Goal: Task Accomplishment & Management: Complete application form

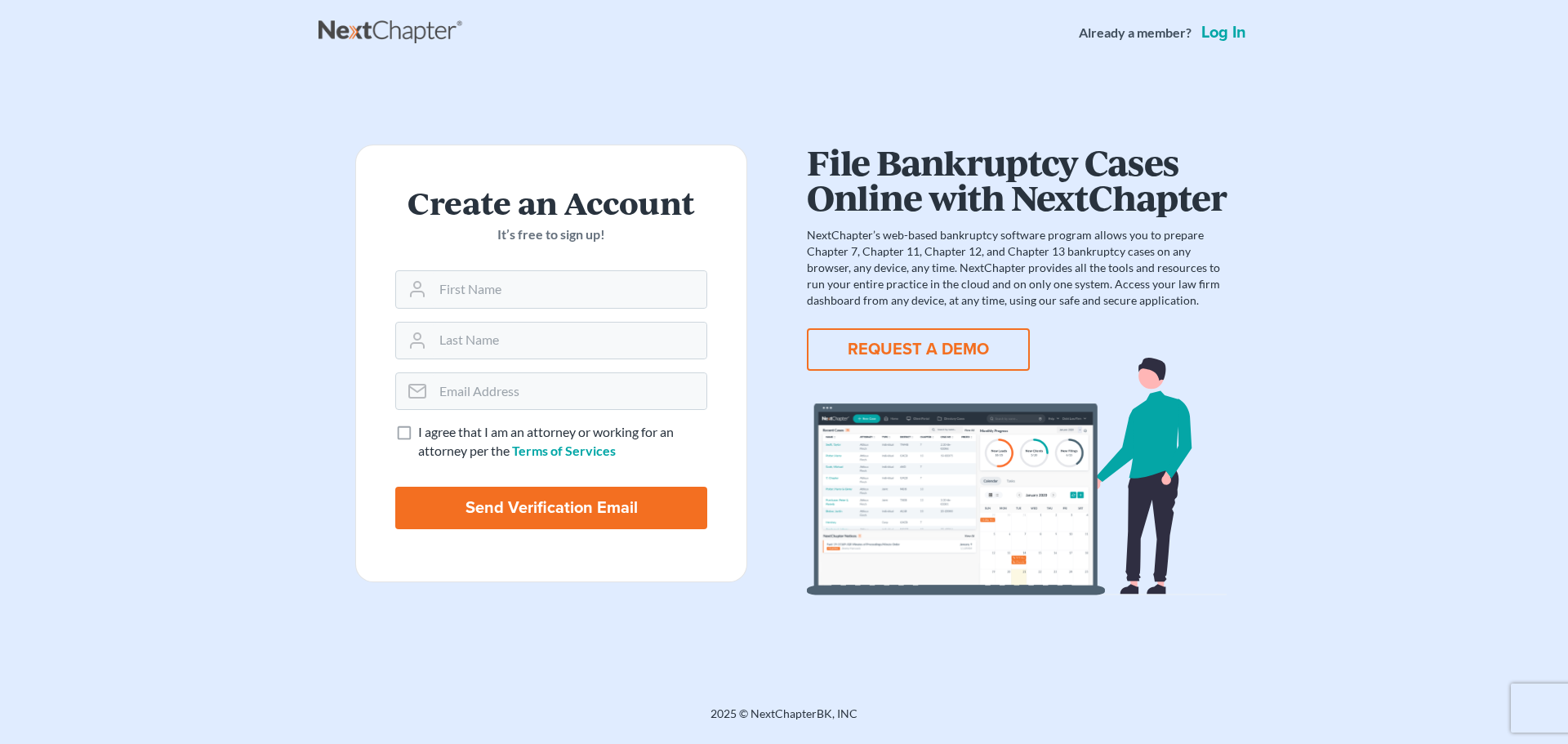
click at [471, 282] on input "text" at bounding box center [569, 289] width 273 height 36
type input "[PERSON_NAME]"
type input "Garratt"
click at [520, 407] on input "email" at bounding box center [569, 392] width 273 height 36
type input "cgarratt@dellutrilawgroup.com"
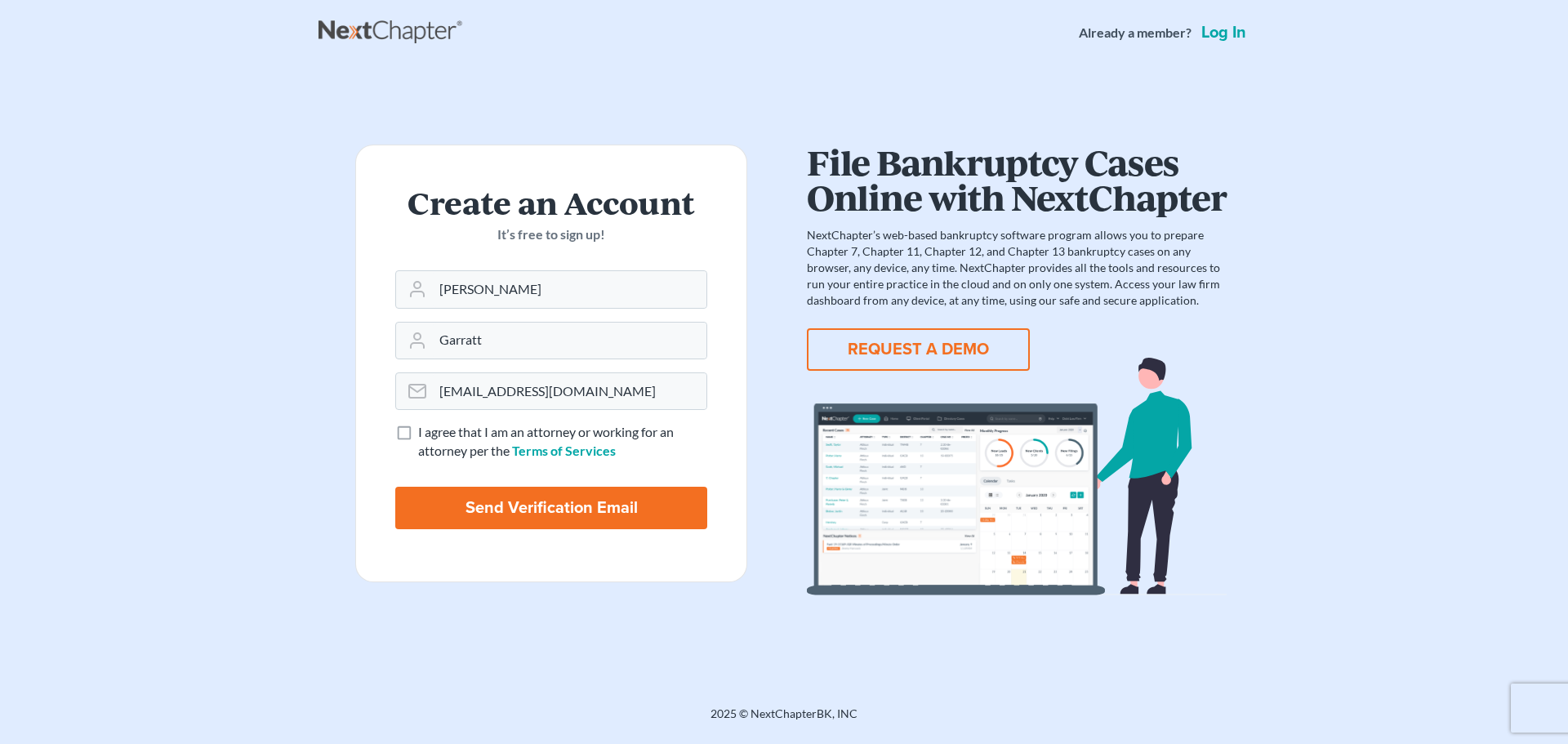
click at [418, 427] on label "I agree that I am an attorney or working for an attorney per the Terms of Servi…" at bounding box center [562, 442] width 289 height 38
click at [424, 427] on input "I agree that I am an attorney or working for an attorney per the Terms of Servi…" at bounding box center [429, 428] width 11 height 11
checkbox input "true"
click at [529, 499] on input "Send Verification Email" at bounding box center [551, 508] width 312 height 43
type input "Thinking..."
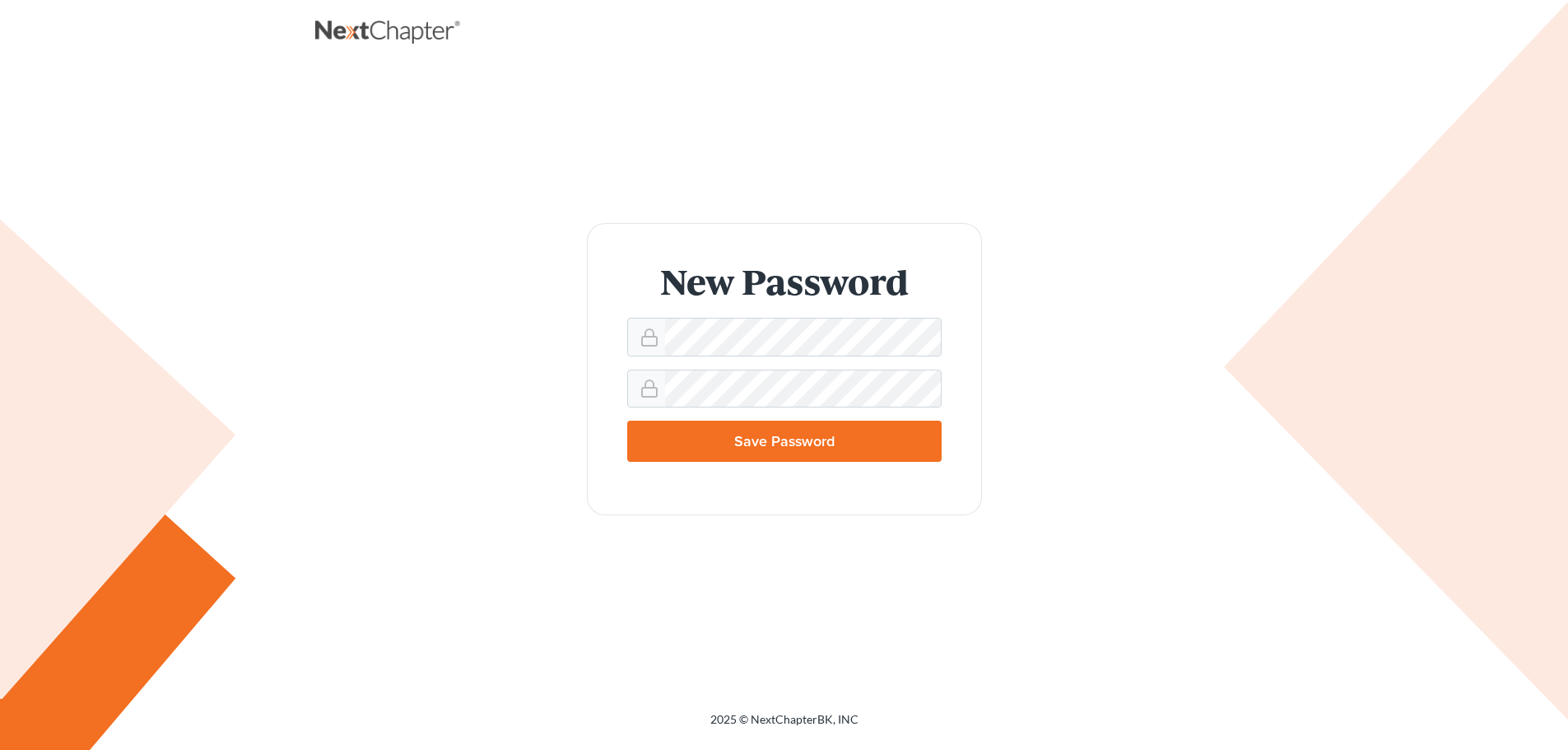
click at [706, 445] on input "Save Password" at bounding box center [784, 441] width 314 height 41
type input "Thinking..."
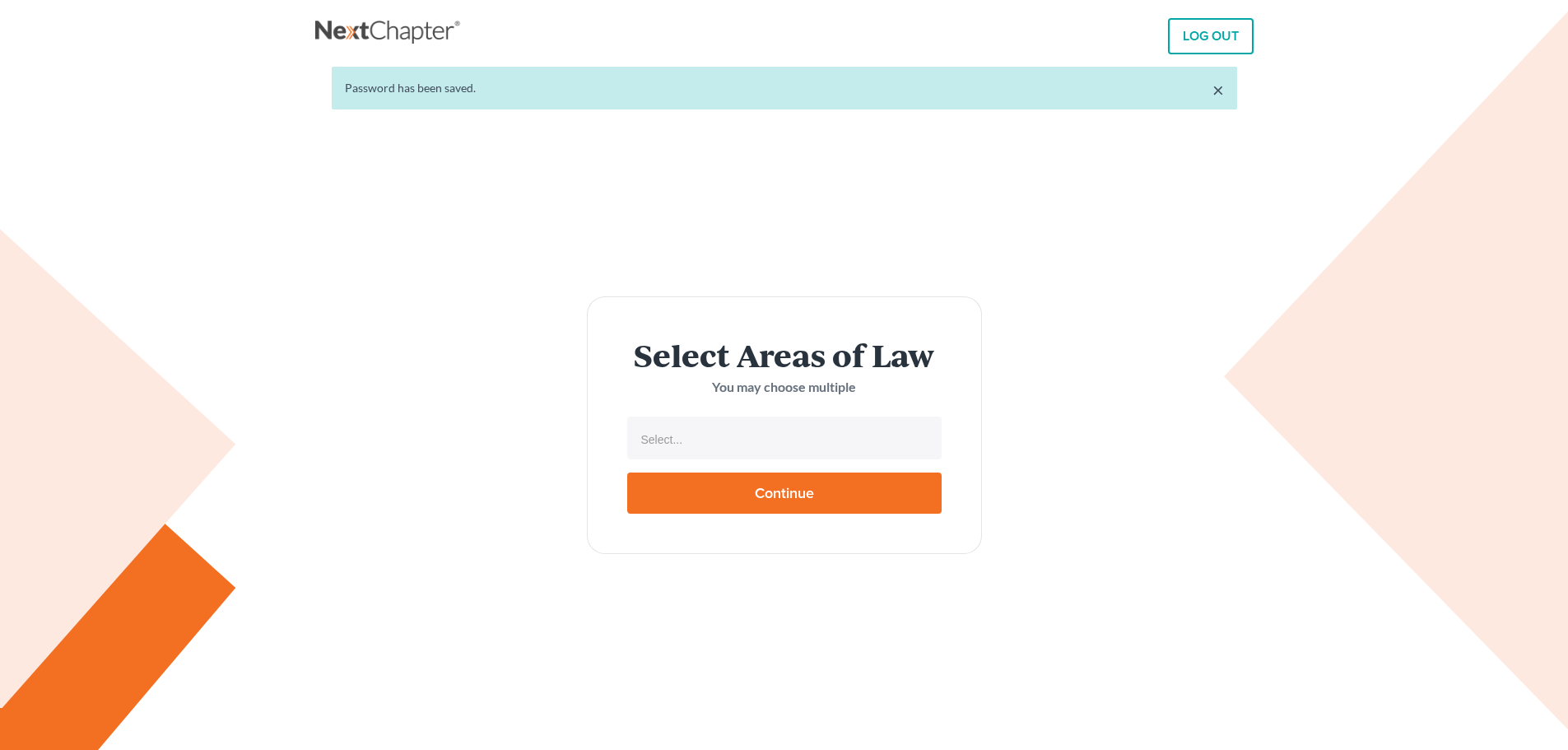
select select
drag, startPoint x: 0, startPoint y: 0, endPoint x: 706, endPoint y: 445, distance: 834.5
click at [706, 445] on input "Select..." at bounding box center [783, 440] width 291 height 25
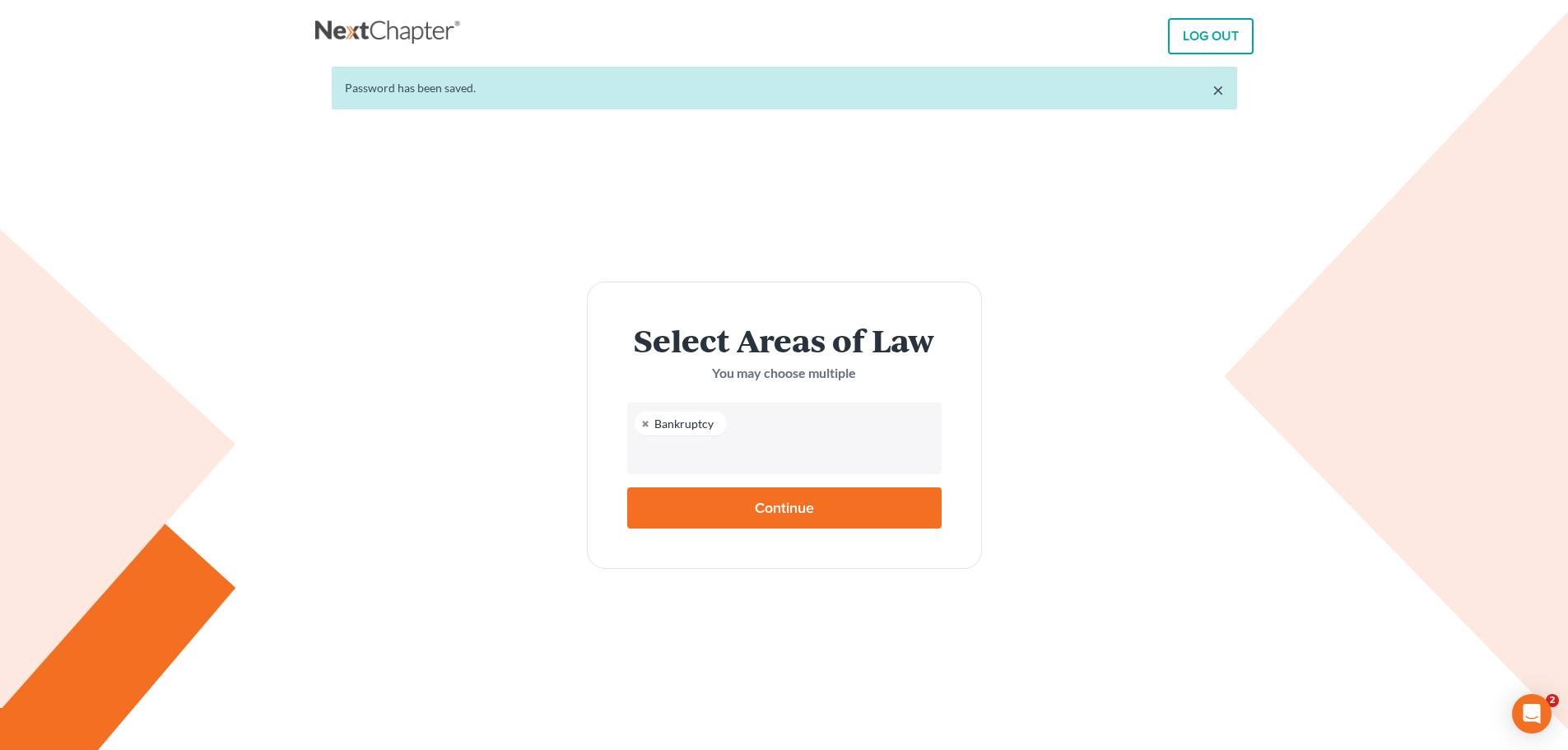
select select "4556"
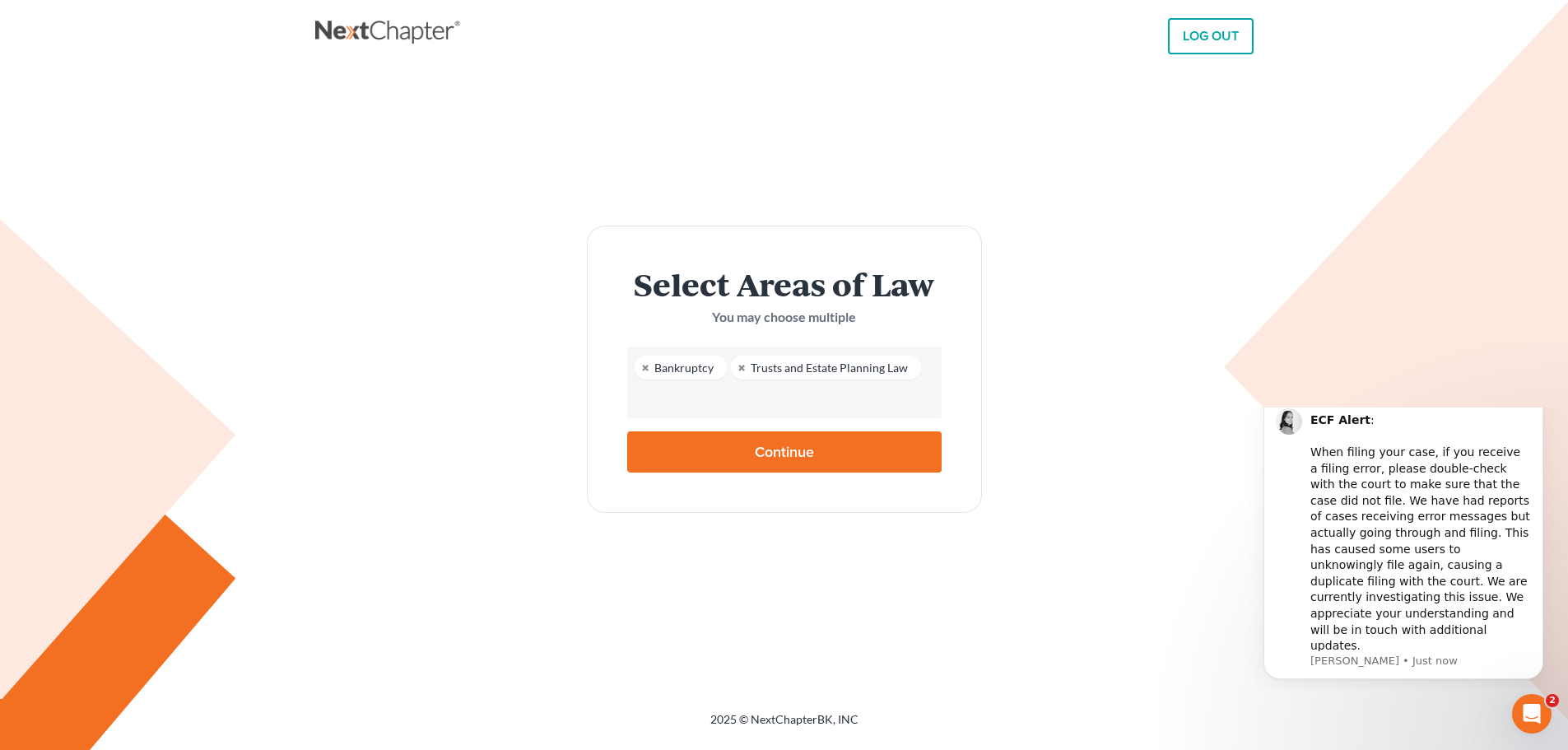
click at [756, 448] on input "Continue" at bounding box center [784, 452] width 314 height 41
type input "Thinking..."
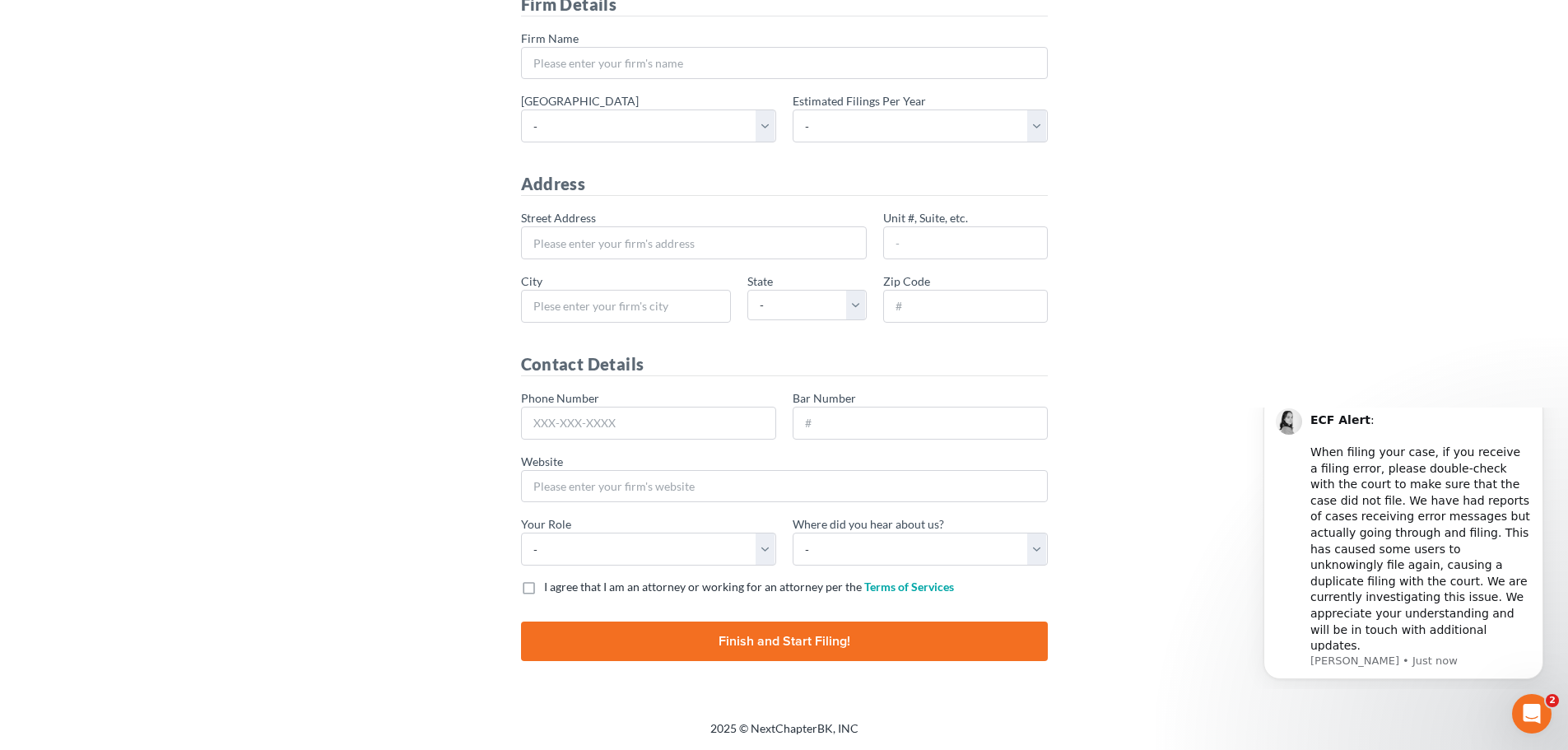
scroll to position [4, 0]
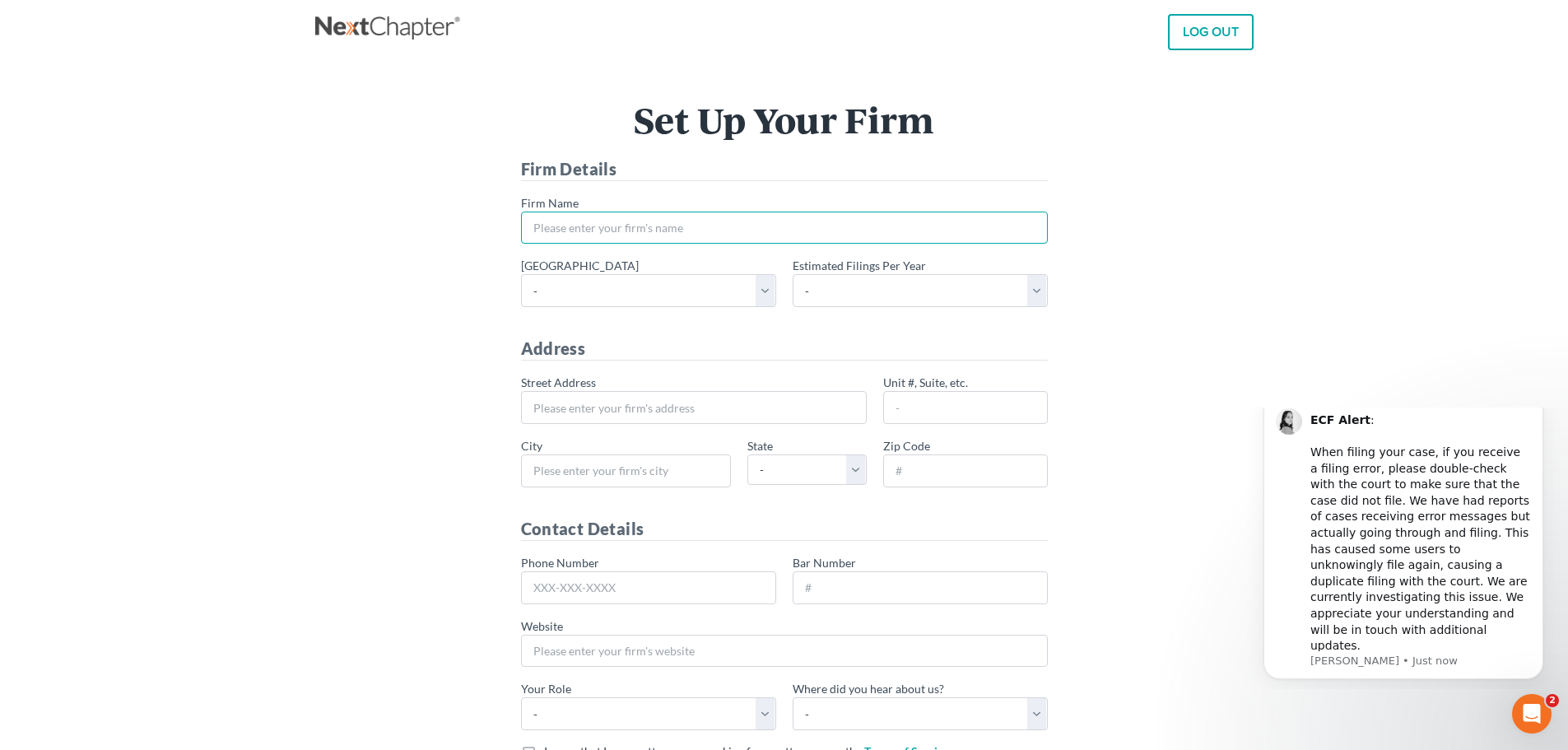
click at [616, 222] on input "* Firm Name" at bounding box center [784, 228] width 527 height 33
type input "Dellutri Law Group, P.A."
type input "1436 ROYAL PALM SQUARE BLVD"
type input "Fort Myers, FL"
select select "FL"
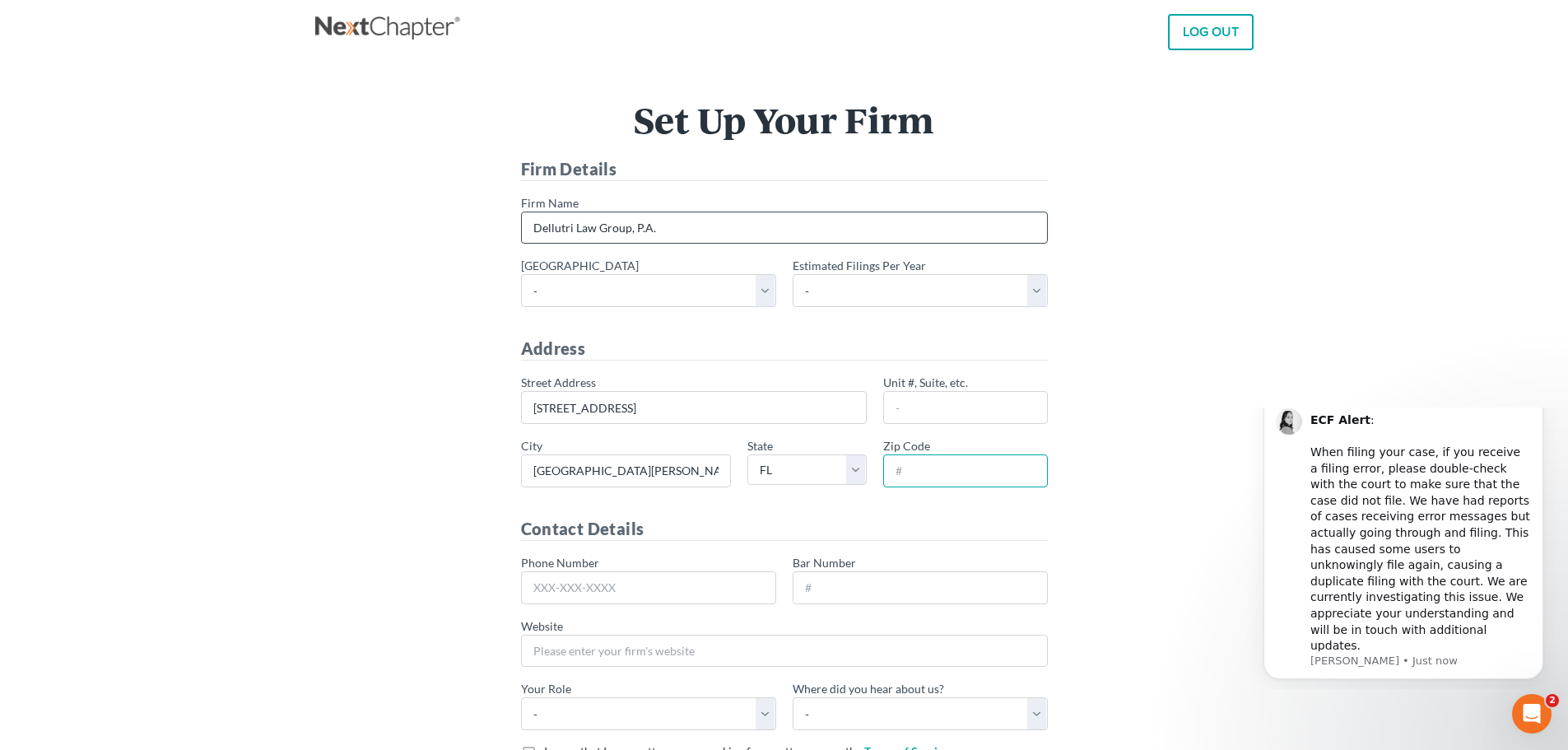
type input "33919"
type input "239-939-0900"
click at [755, 295] on select "- Alabama - Middle Alabama - Northern Alabama - Southern Alaska Arizona Arkansa…" at bounding box center [649, 291] width 255 height 33
select select "18"
click at [521, 274] on select "- Alabama - Middle Alabama - Northern Alabama - Southern Alaska Arizona Arkansa…" at bounding box center [649, 291] width 255 height 33
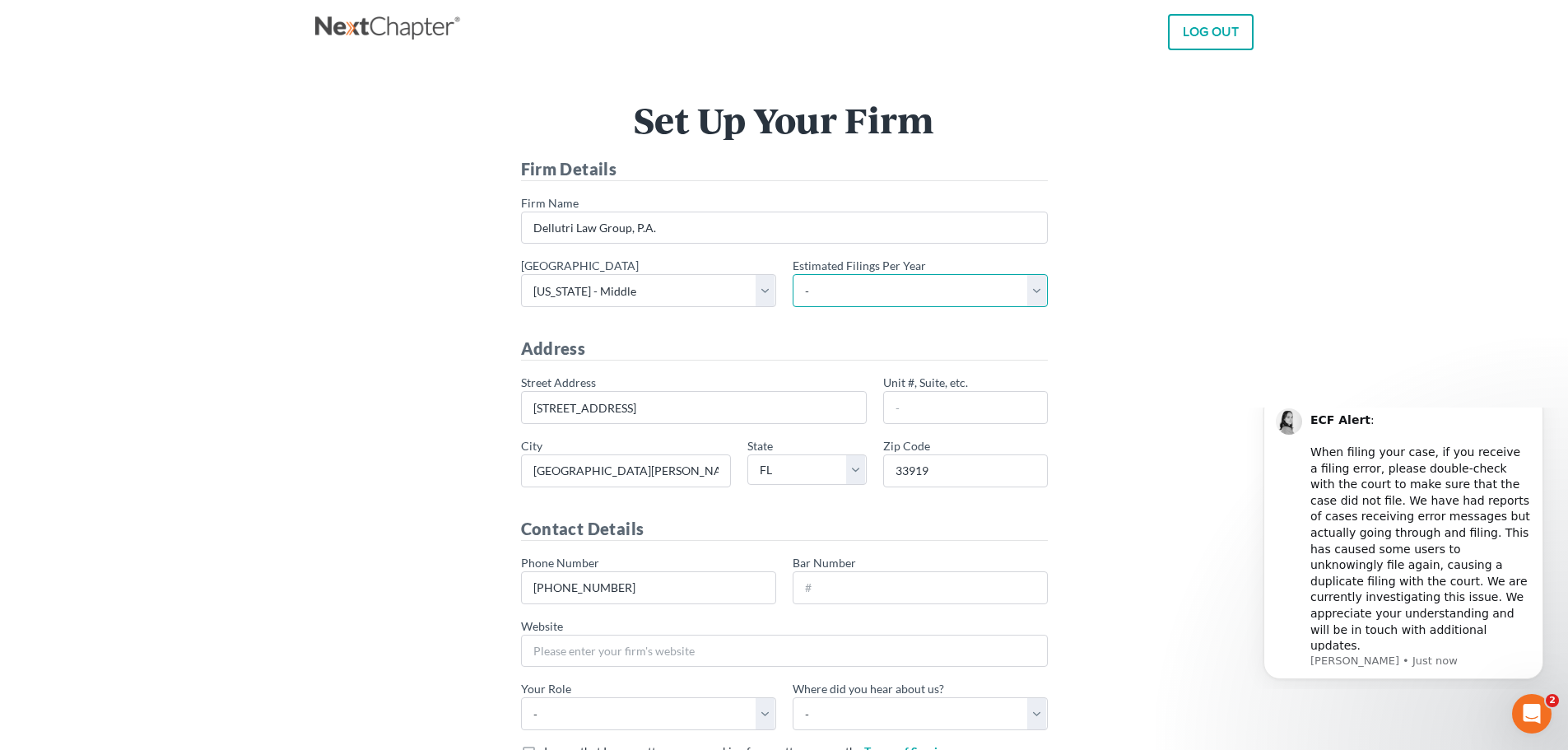
click at [904, 296] on select "- 1-10 11-50 50+" at bounding box center [920, 291] width 255 height 33
select select "50"
click at [793, 274] on select "- 1-10 11-50 50+" at bounding box center [920, 291] width 255 height 33
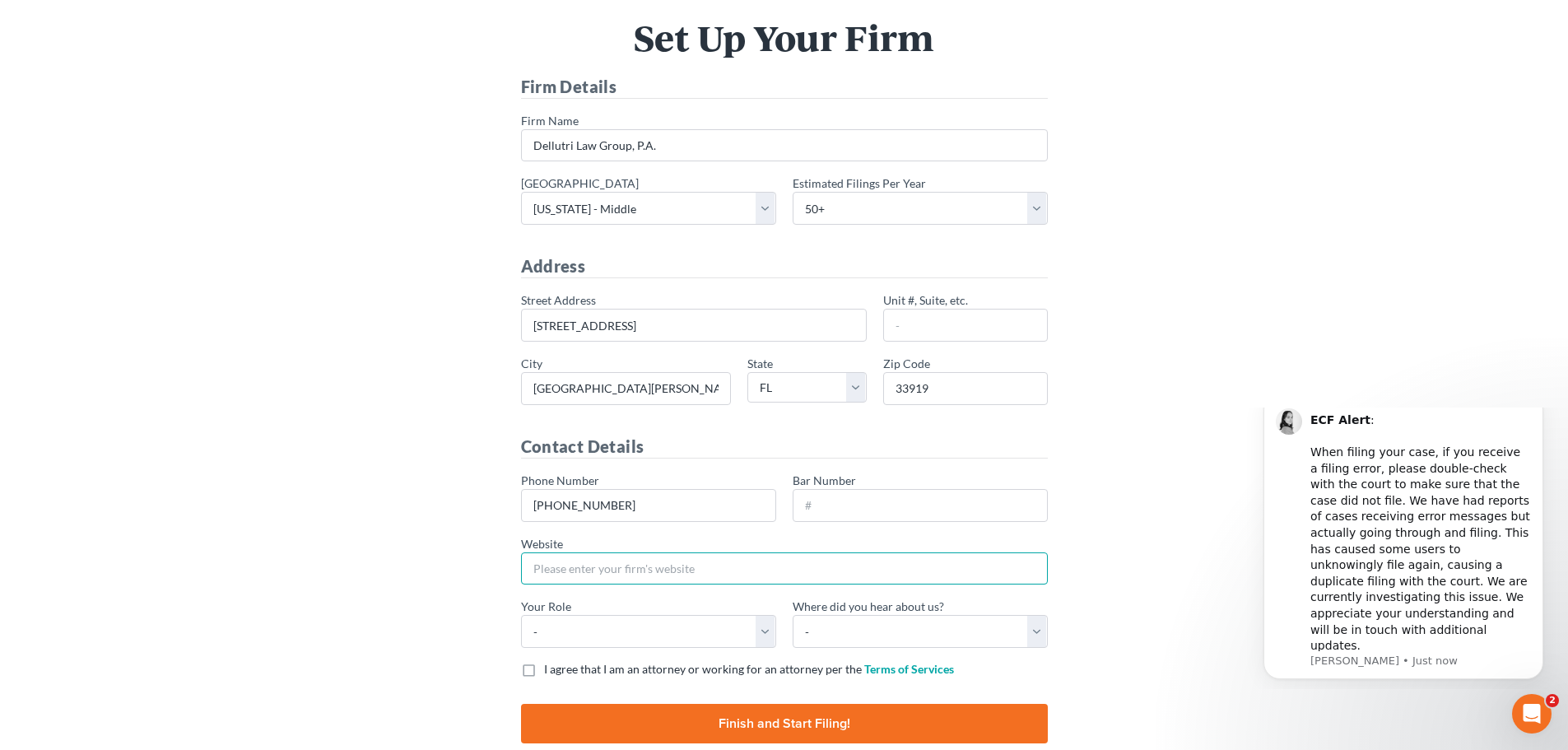
click at [644, 568] on input "Website" at bounding box center [784, 569] width 527 height 33
type input "www.dellutrilawgroup.com"
click at [606, 642] on select "- Attorney Paralegal Assistant" at bounding box center [649, 632] width 255 height 33
select select "assistant"
click at [521, 615] on select "- Attorney Paralegal Assistant" at bounding box center [649, 632] width 255 height 33
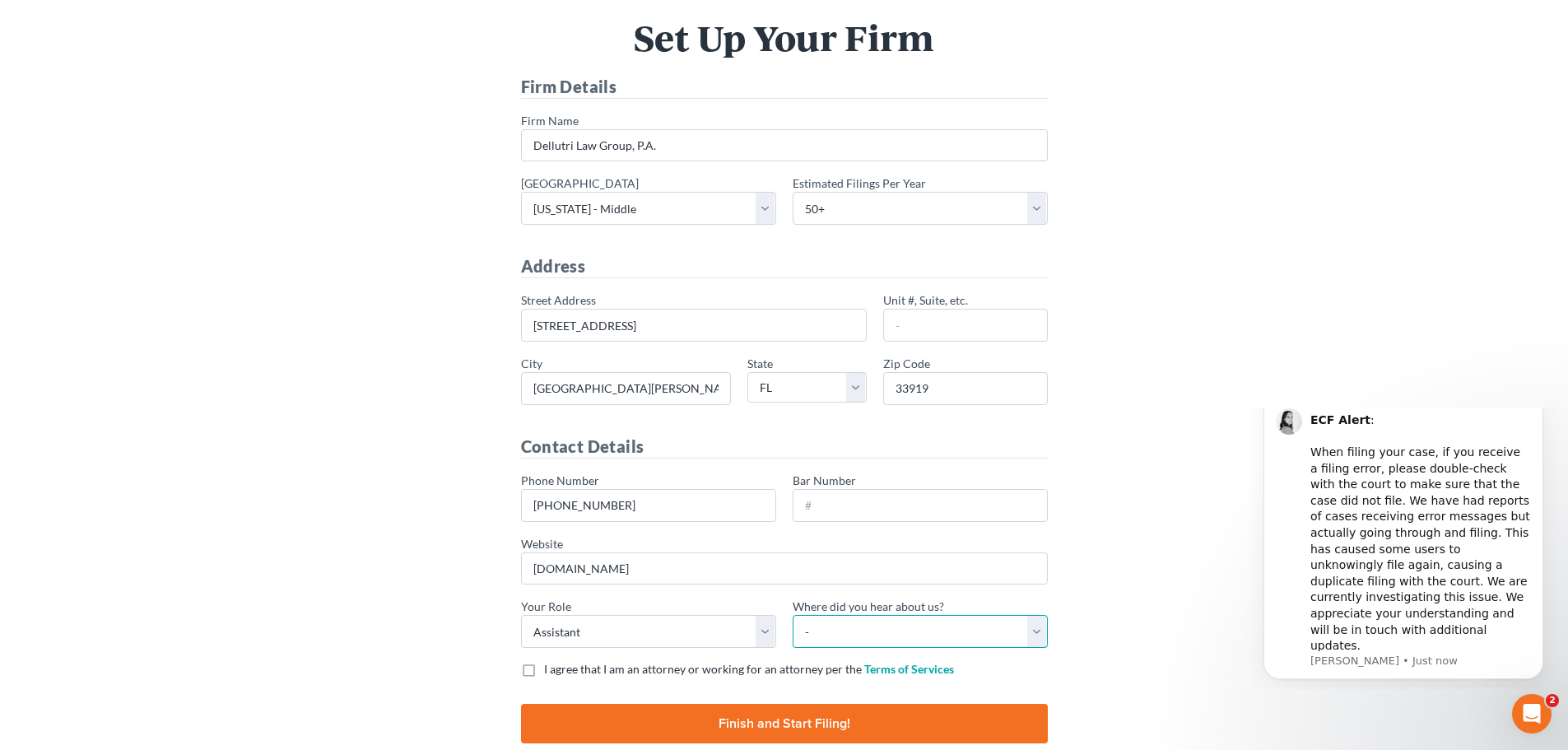
click at [863, 632] on select "- Bar association Capterra Clio Email Facebook Google Word of mouth Other" at bounding box center [920, 632] width 255 height 33
select select "Word of Mouth"
click at [793, 615] on select "- Bar association Capterra Clio Email Facebook Google Word of mouth Other" at bounding box center [920, 632] width 255 height 33
click at [544, 671] on label "I agree that I am an attorney or working for an attorney per the Terms of Servi…" at bounding box center [749, 670] width 410 height 17
click at [550, 671] on input "I agree that I am an attorney or working for an attorney per the Terms of Servi…" at bounding box center [555, 666] width 11 height 11
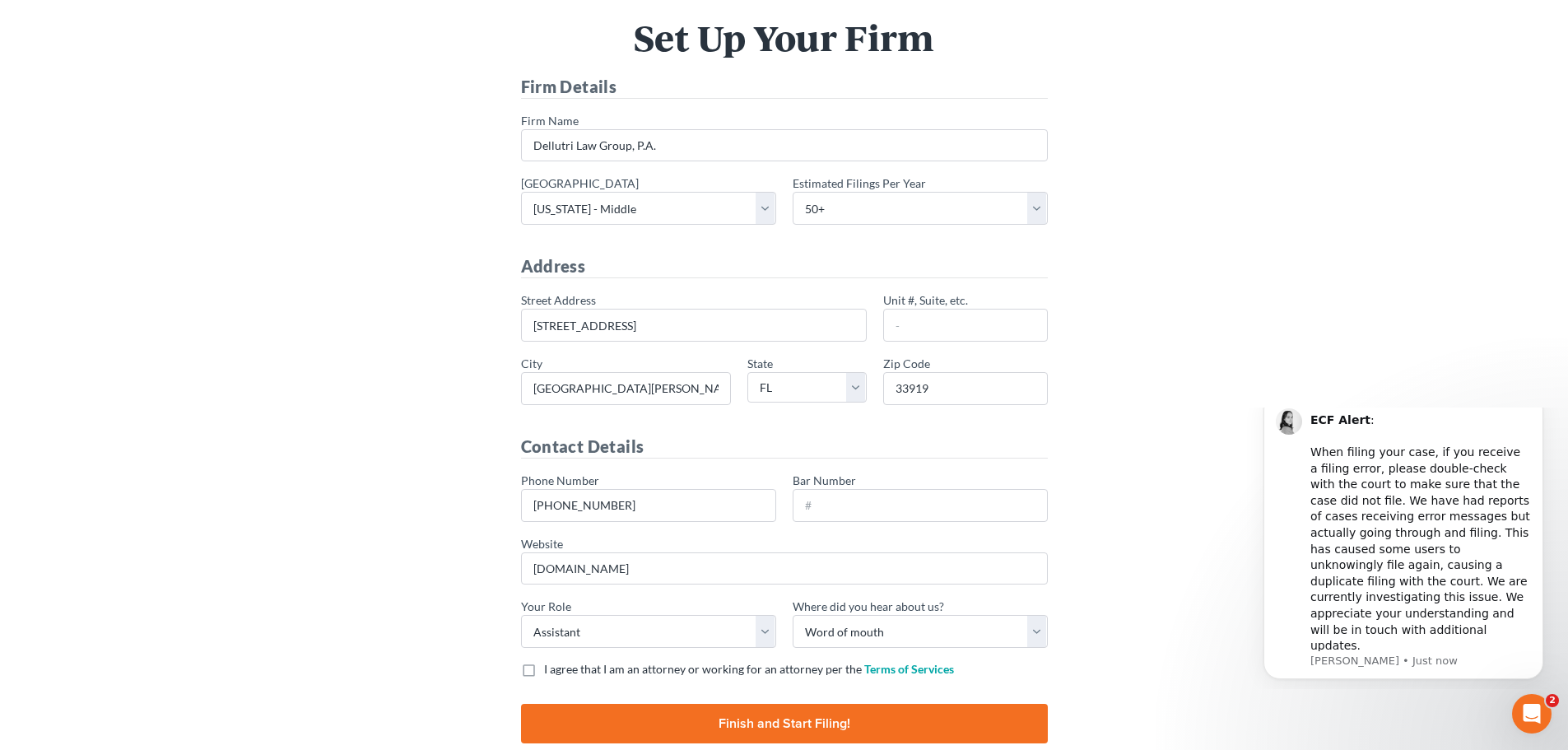
checkbox input "true"
click at [750, 709] on input "Finish and Start Filing!" at bounding box center [784, 724] width 527 height 40
type input "Thinking..."
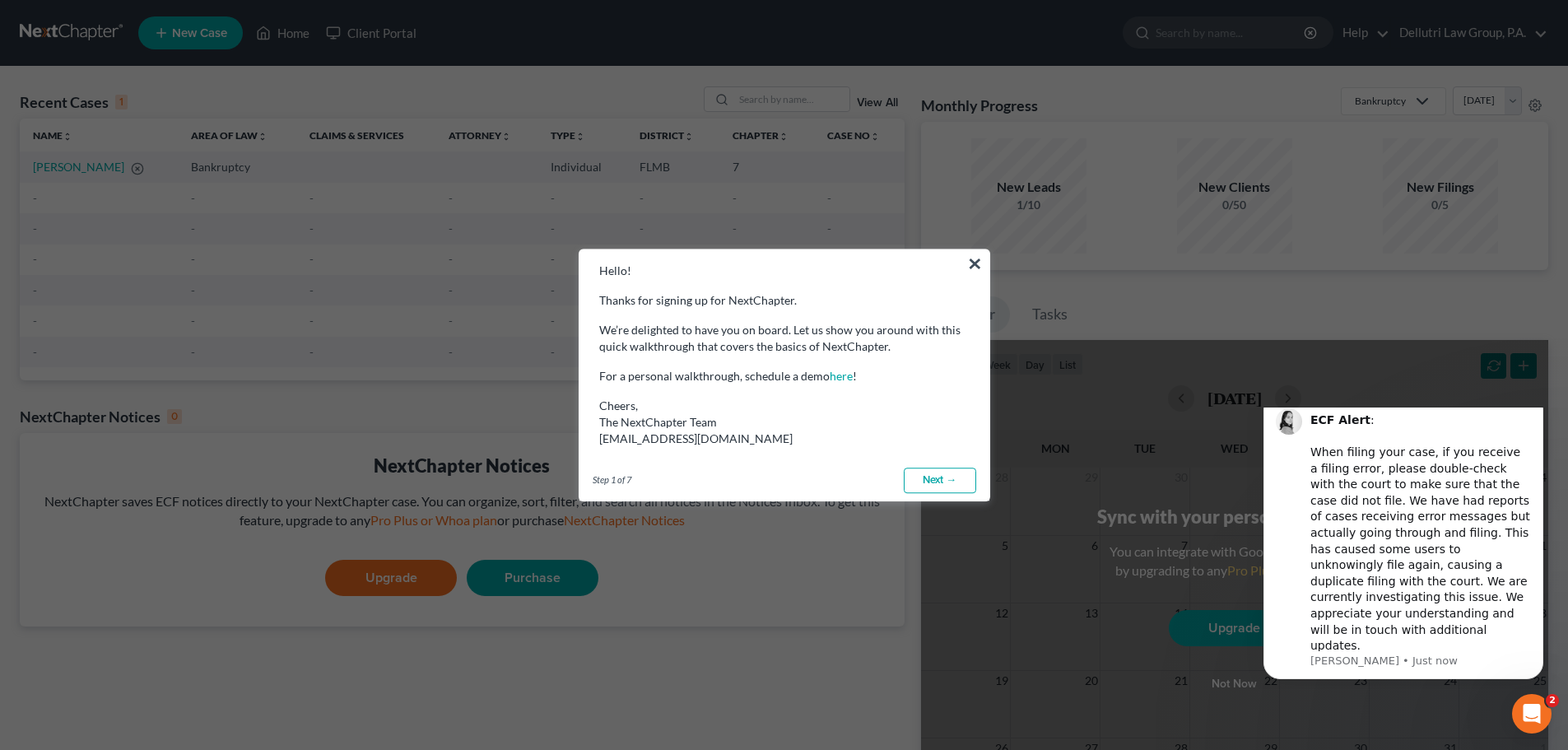
click at [942, 483] on link "Next →" at bounding box center [940, 481] width 73 height 26
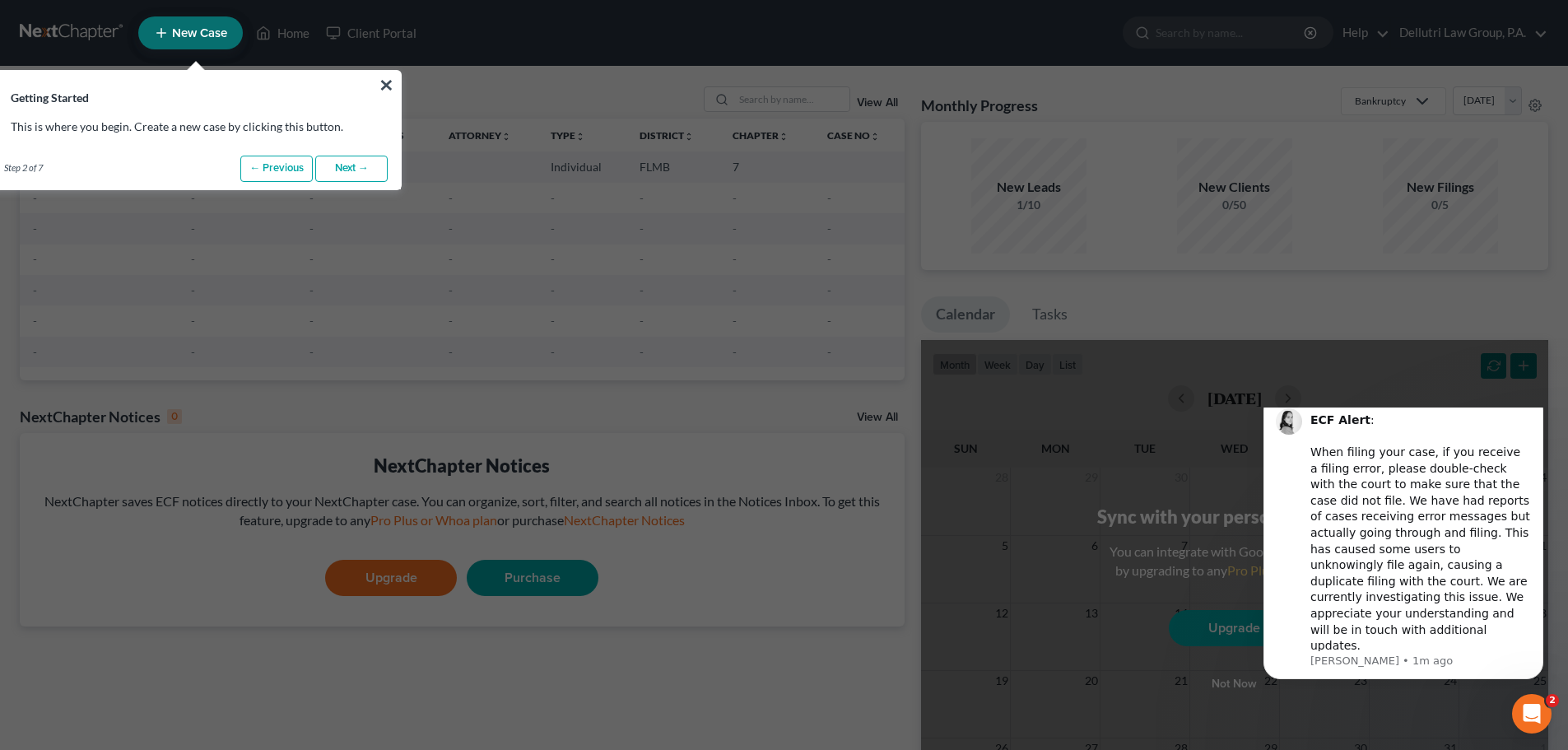
click at [360, 166] on link "Next →" at bounding box center [352, 169] width 73 height 26
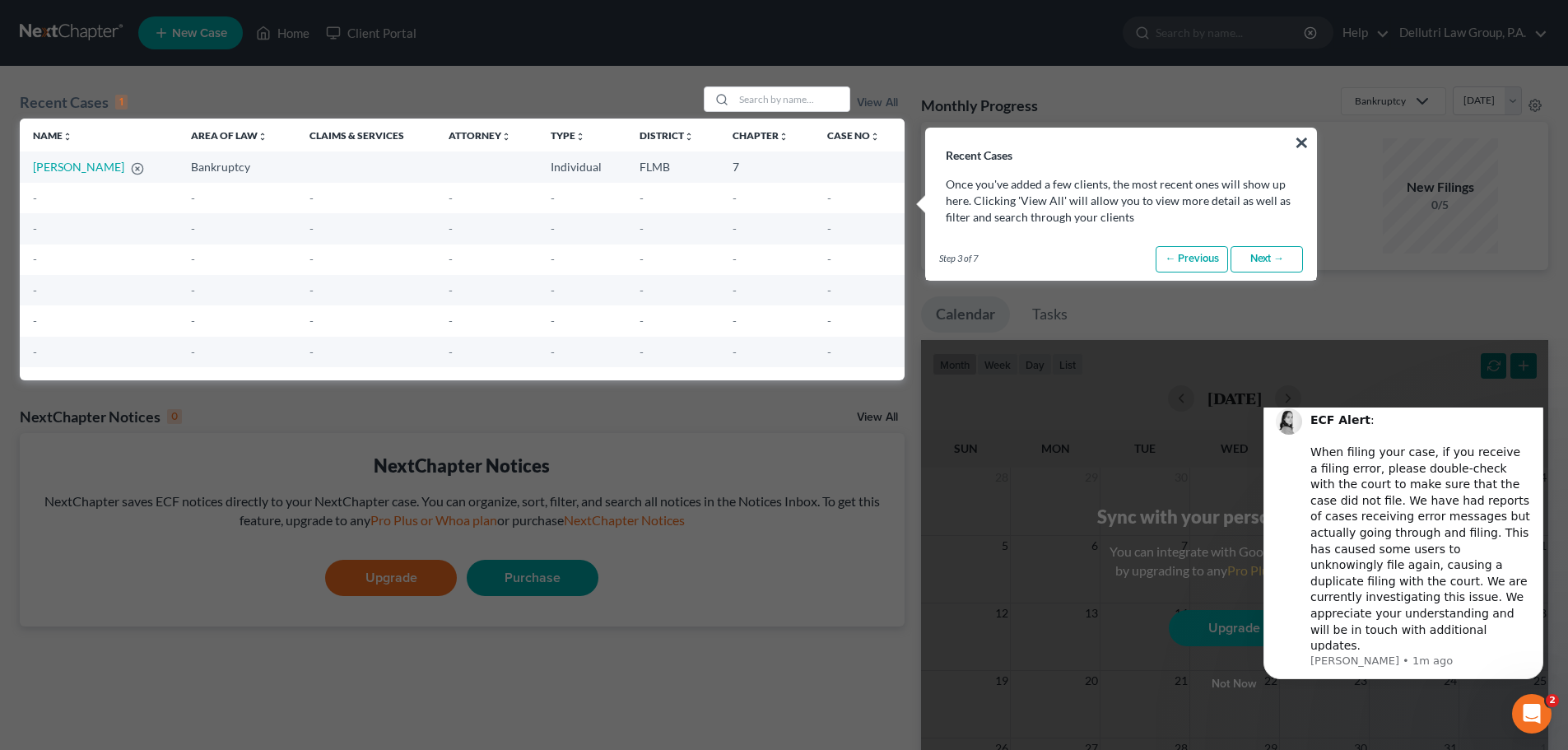
click at [1265, 262] on link "Next →" at bounding box center [1267, 259] width 73 height 26
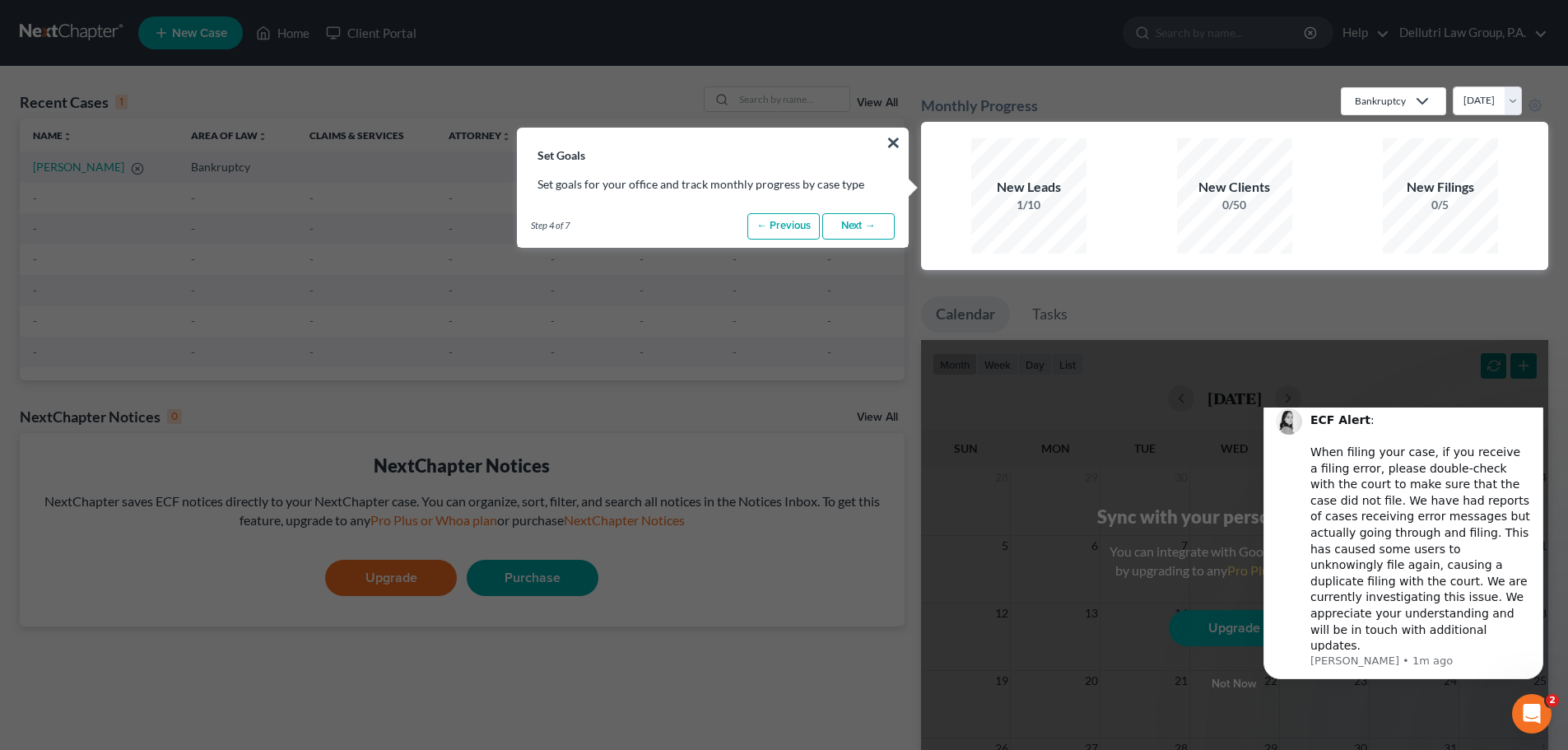
click at [870, 232] on link "Next →" at bounding box center [859, 227] width 73 height 26
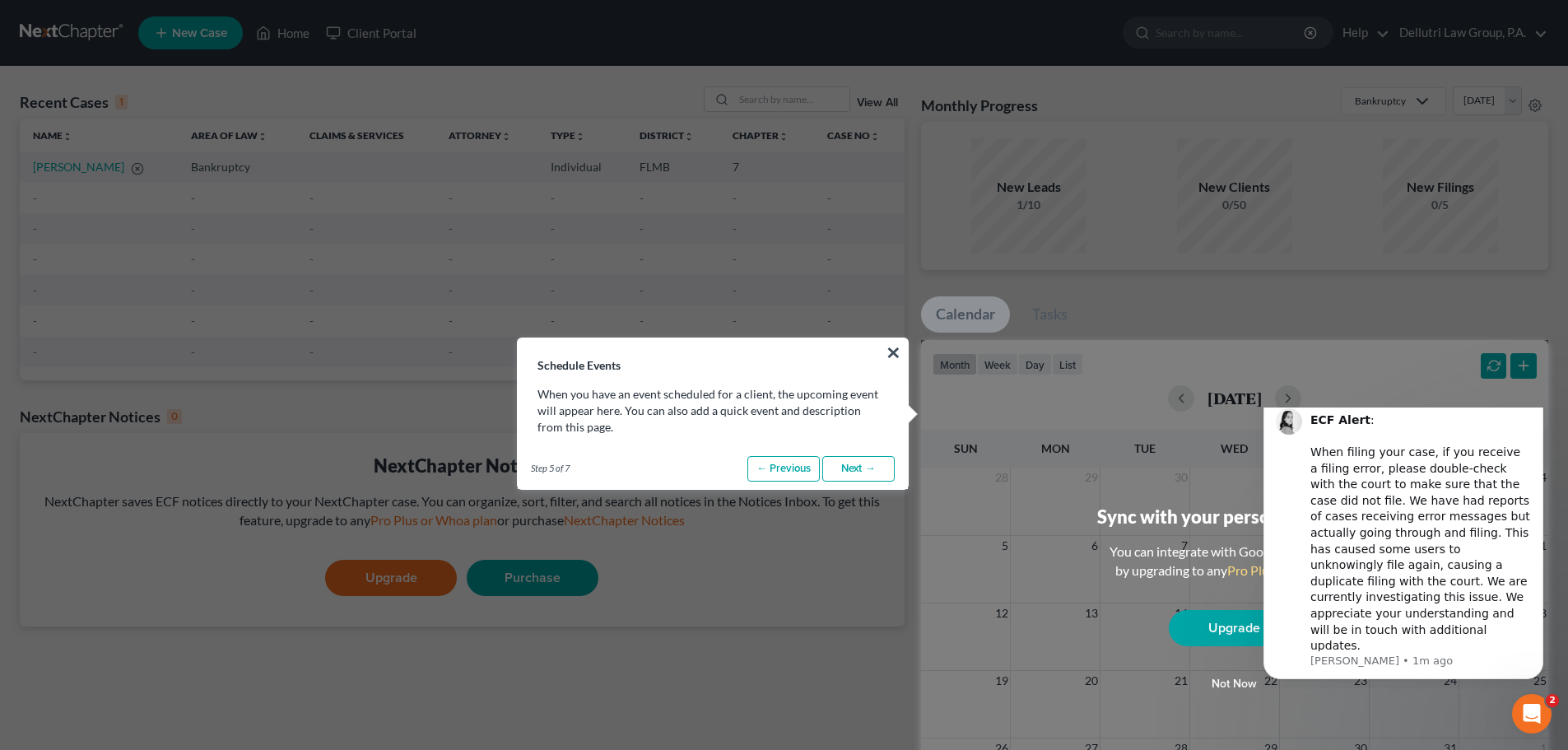
click at [864, 472] on link "Next →" at bounding box center [859, 469] width 73 height 26
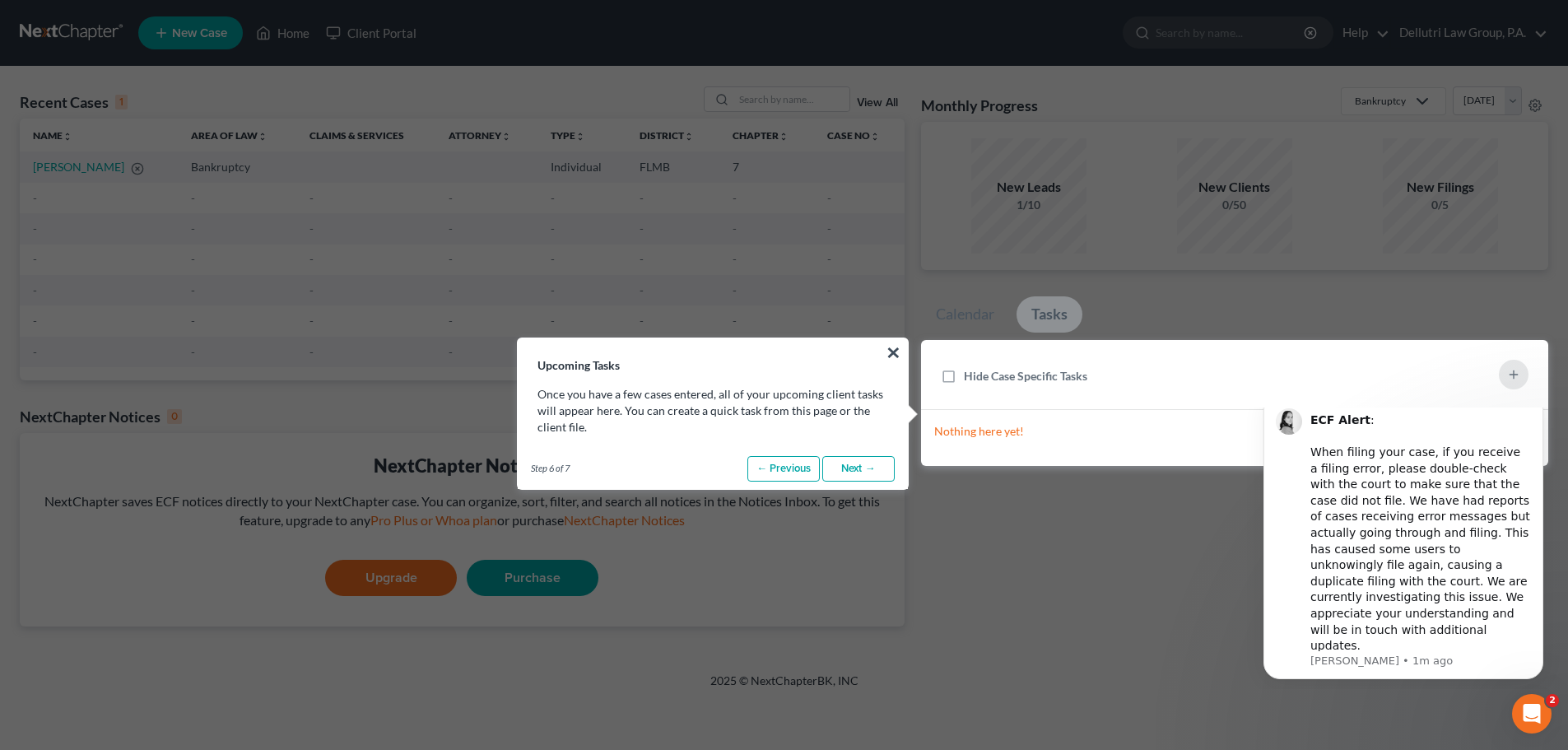
click at [864, 472] on link "Next →" at bounding box center [859, 469] width 73 height 26
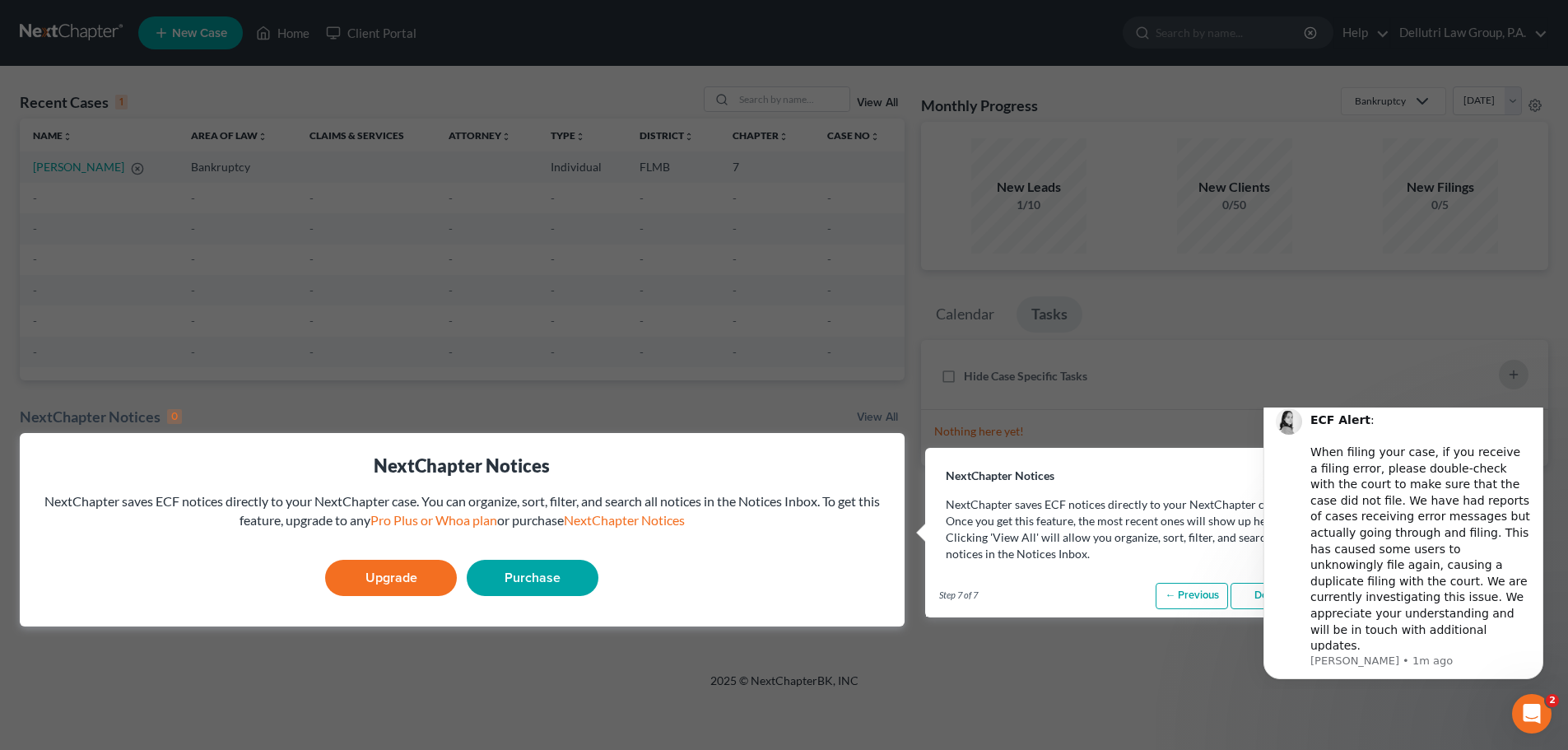
click at [367, 587] on link "Upgrade" at bounding box center [391, 578] width 132 height 36
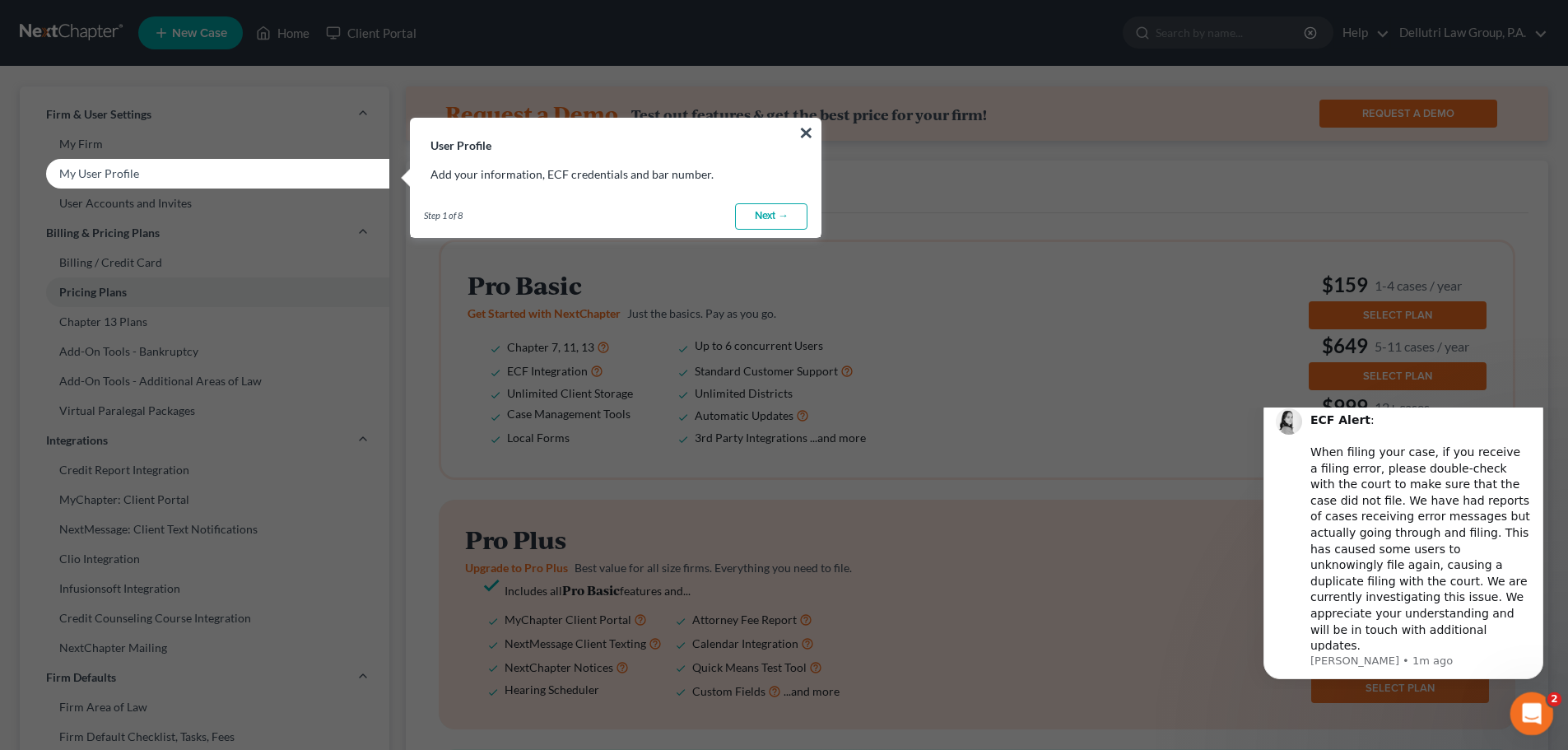
click at [1515, 711] on div "Open Intercom Messenger" at bounding box center [1529, 712] width 55 height 55
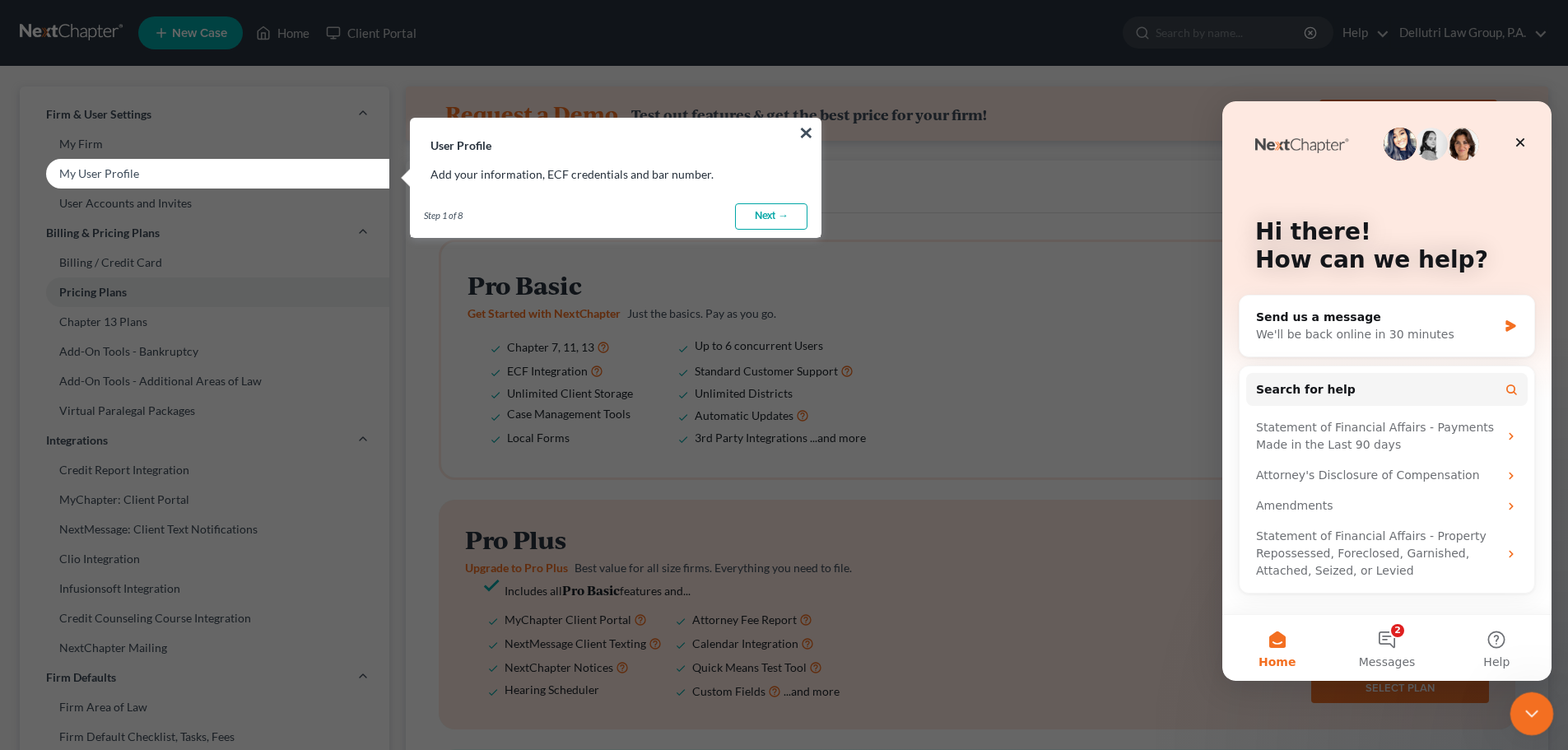
click at [1528, 714] on icon "Close Intercom Messenger" at bounding box center [1529, 711] width 12 height 7
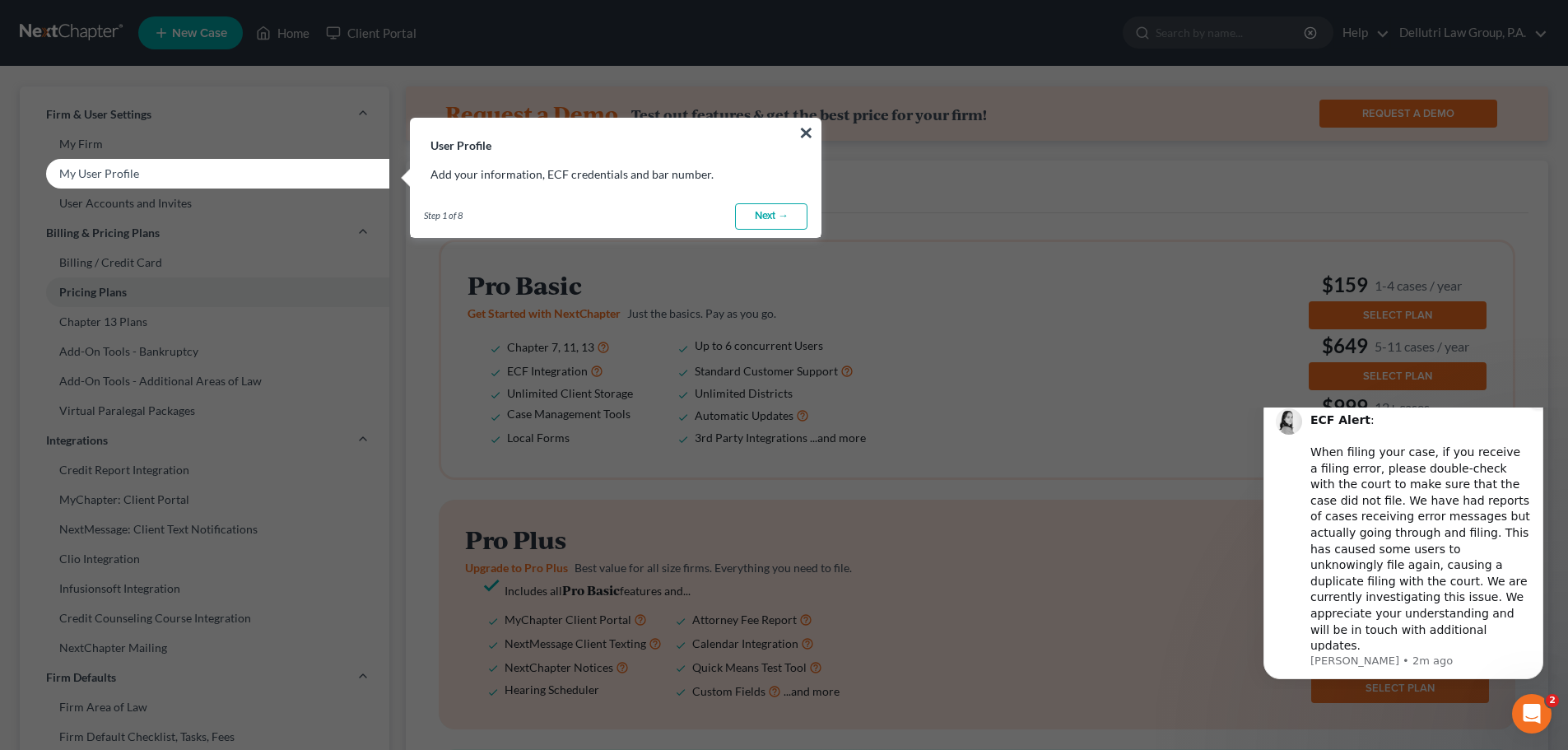
click at [1537, 402] on icon "Dismiss notification" at bounding box center [1538, 397] width 9 height 9
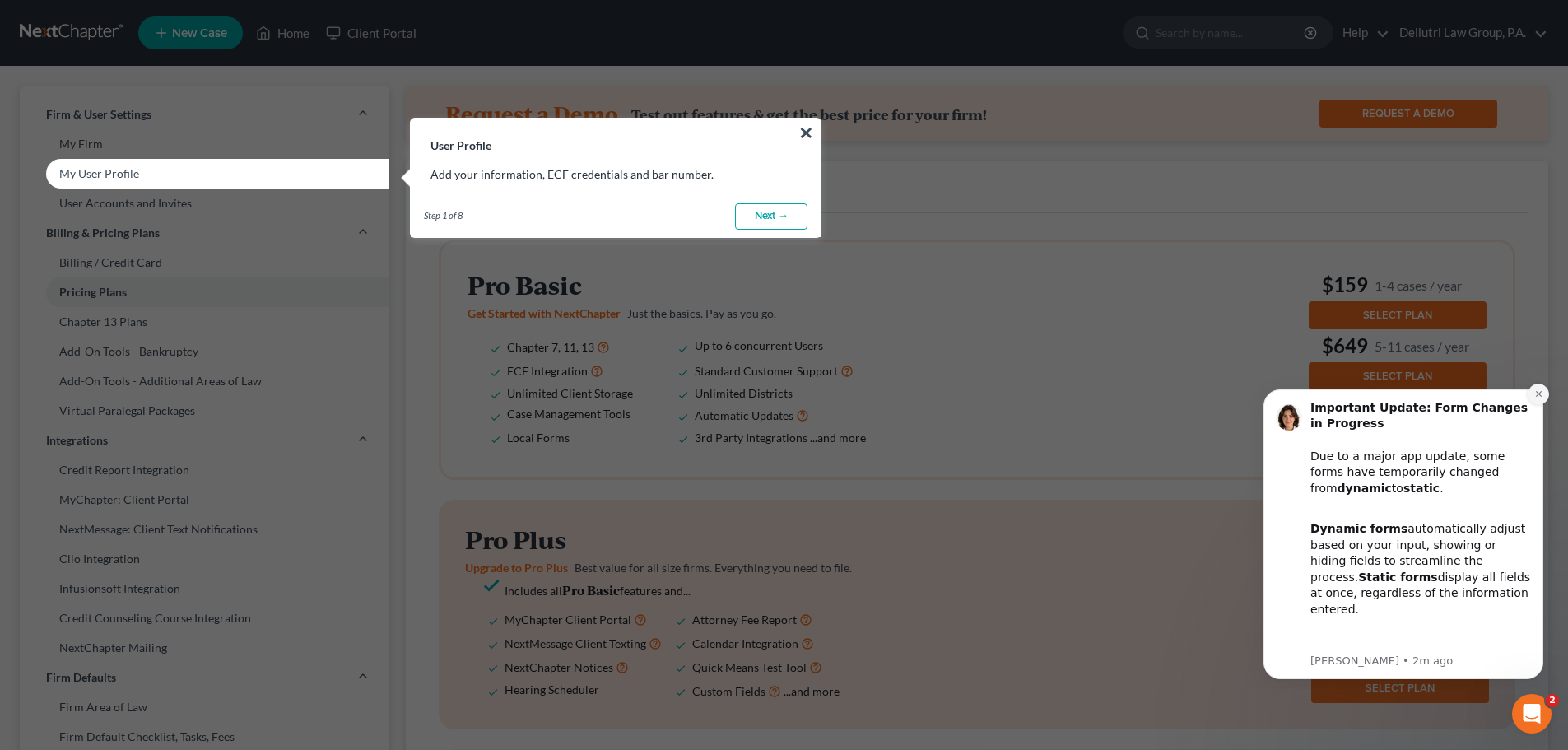
click at [1537, 395] on icon "Dismiss notification" at bounding box center [1537, 393] width 6 height 6
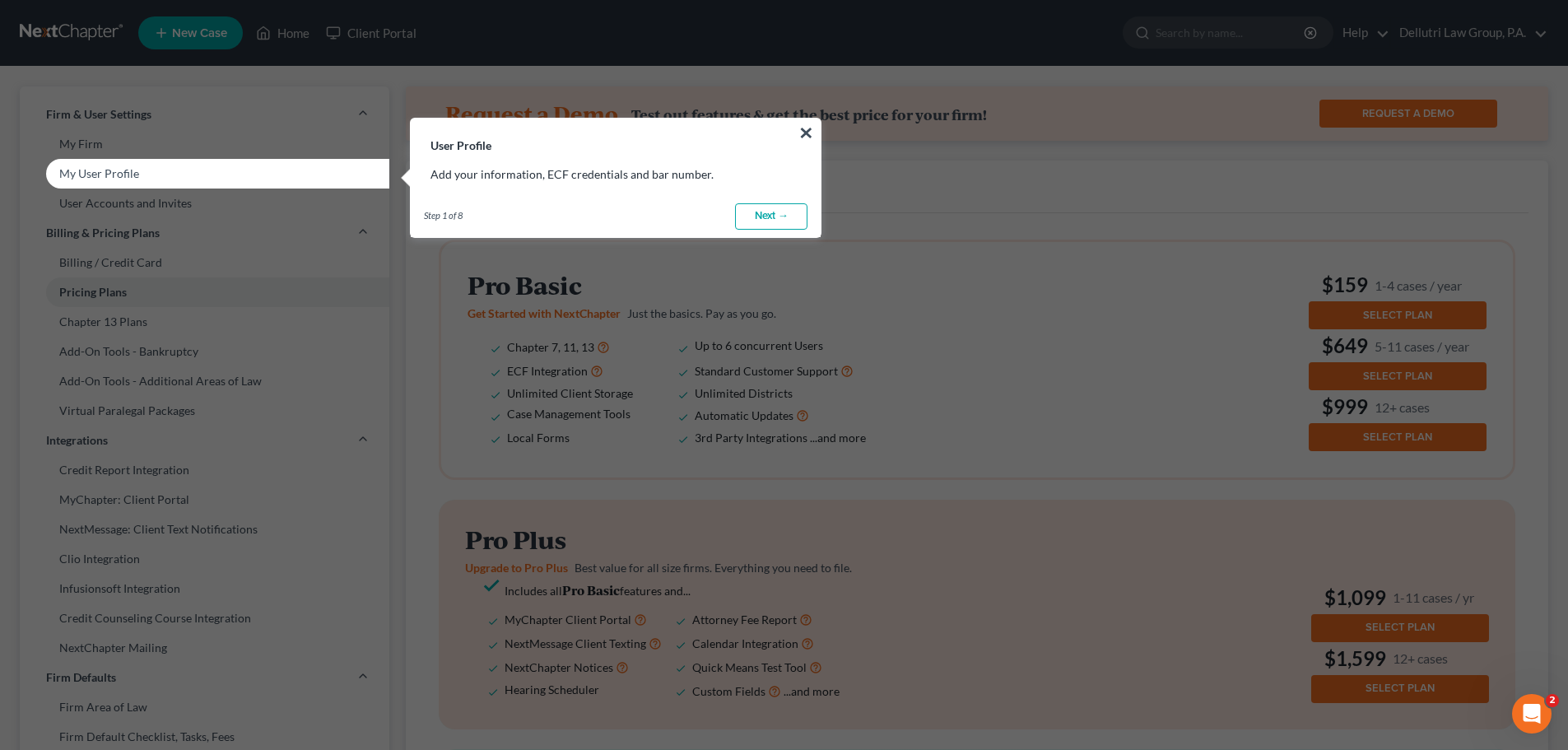
click at [776, 218] on link "Next →" at bounding box center [771, 217] width 73 height 26
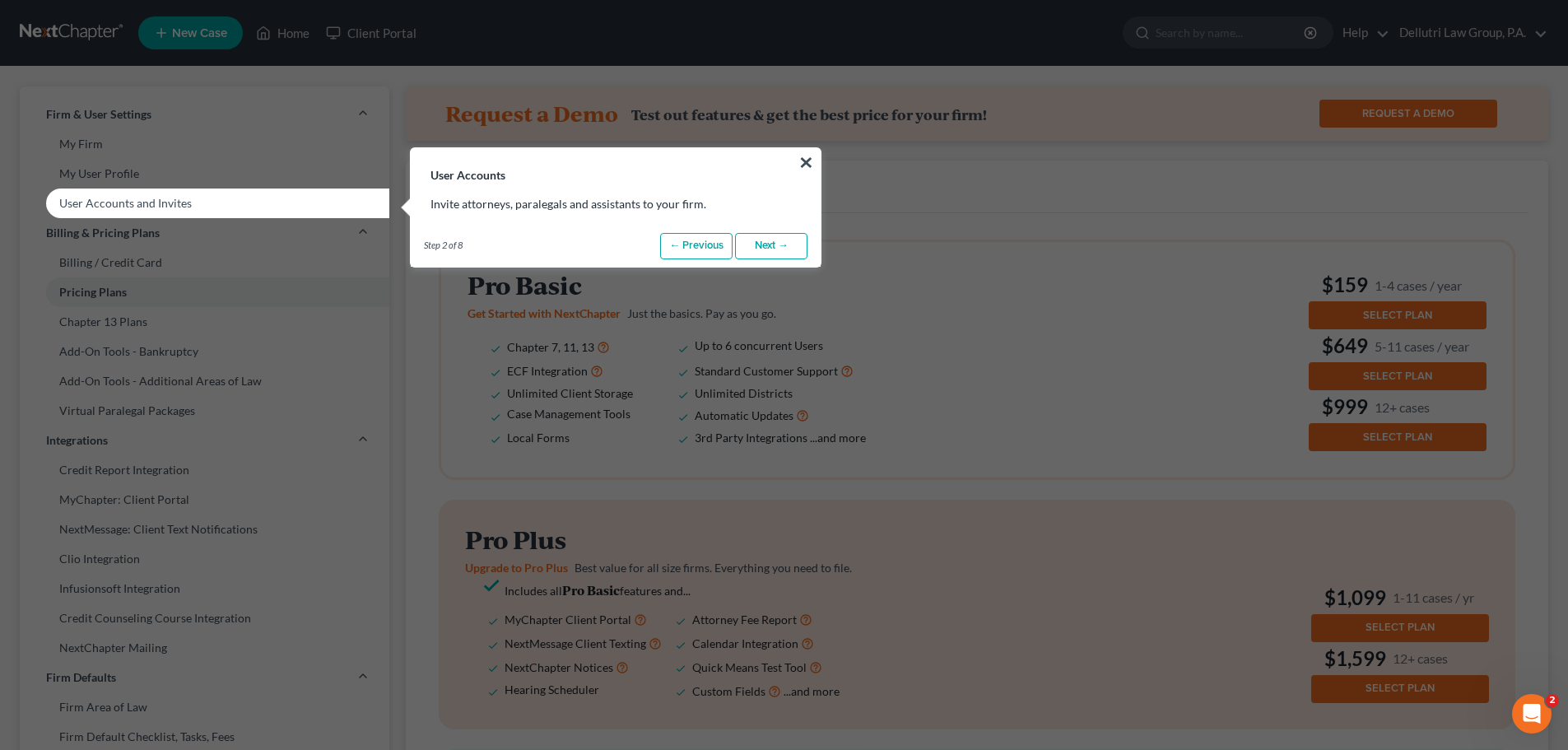
click at [770, 242] on link "Next →" at bounding box center [771, 247] width 73 height 26
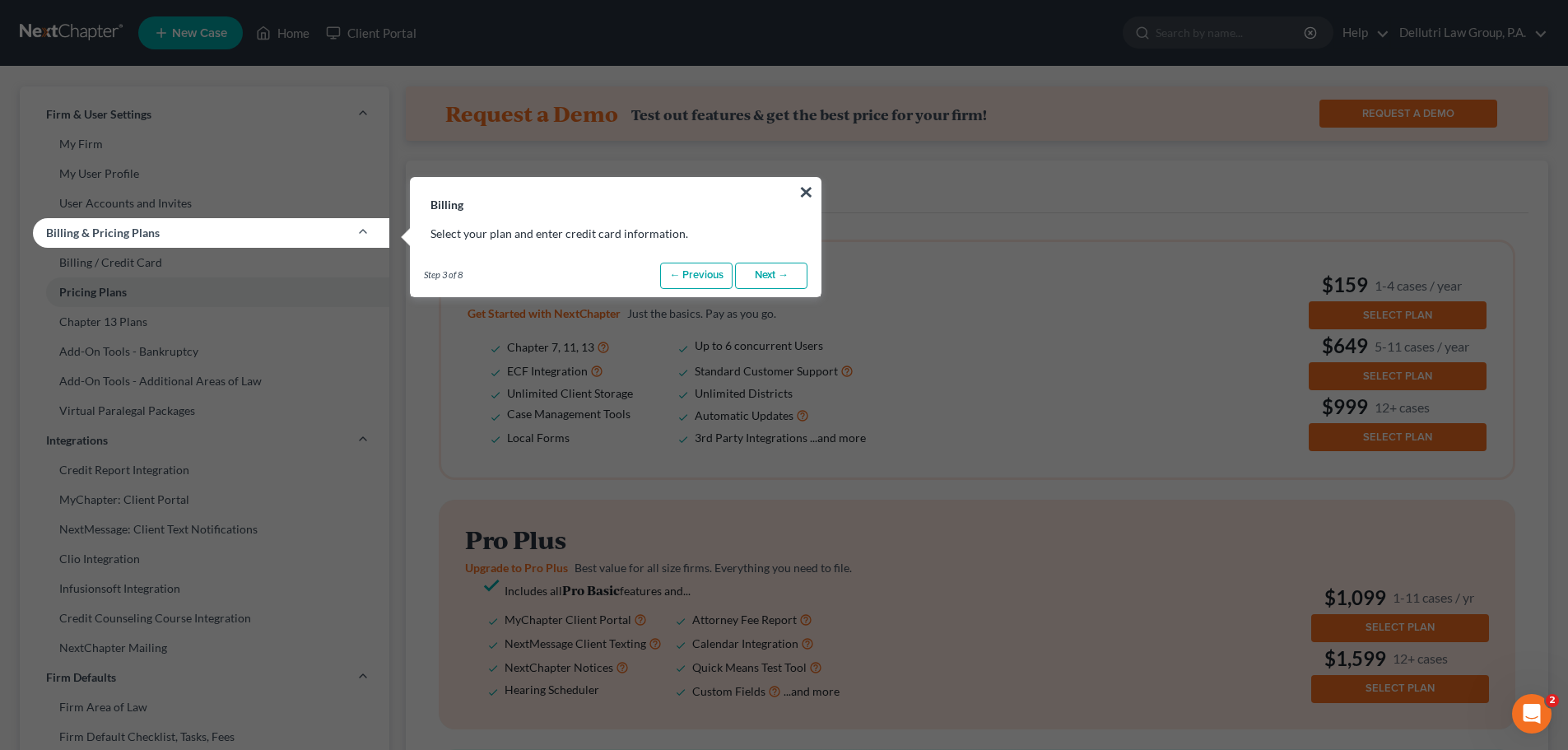
click at [771, 271] on link "Next →" at bounding box center [771, 276] width 73 height 26
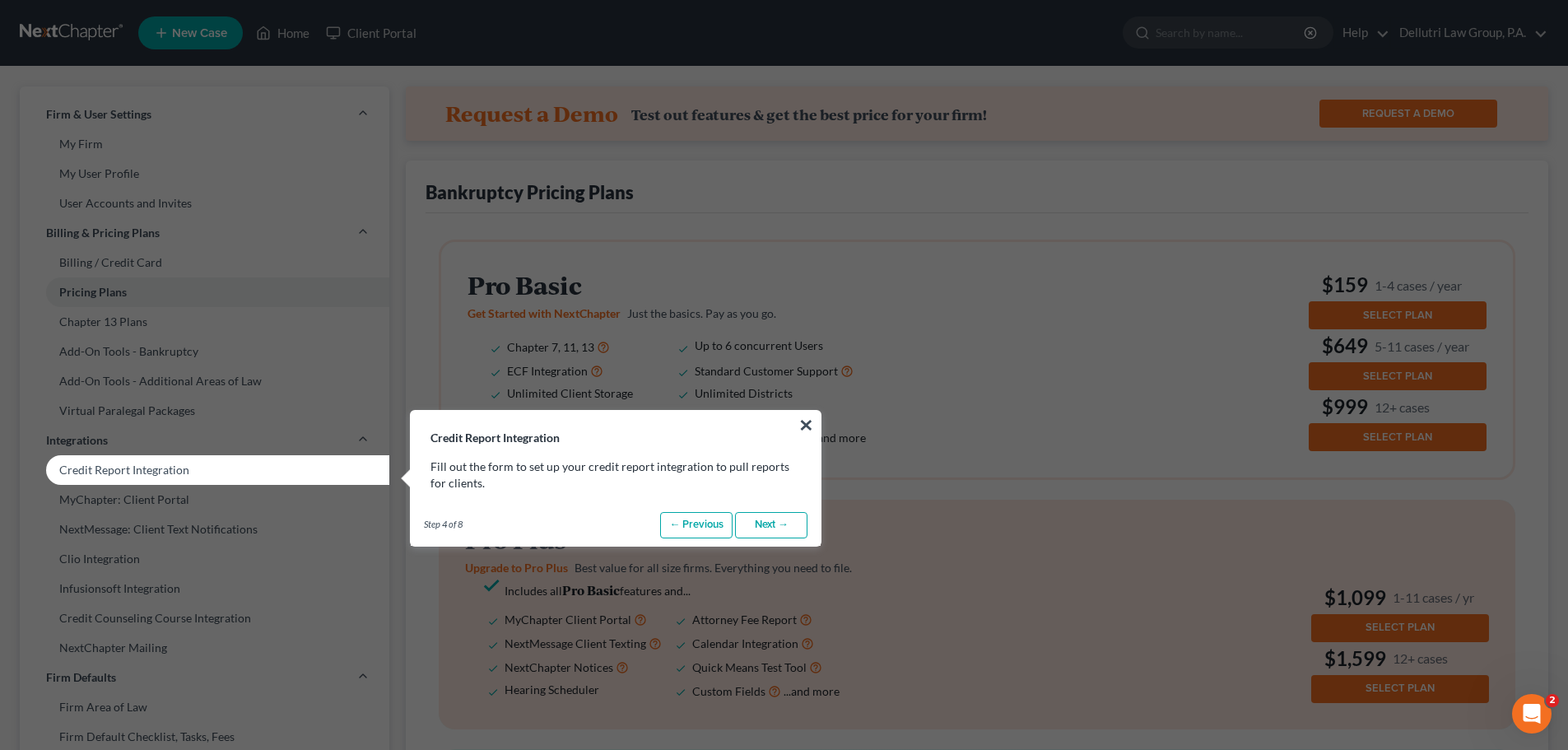
click at [775, 514] on link "Next →" at bounding box center [771, 526] width 73 height 26
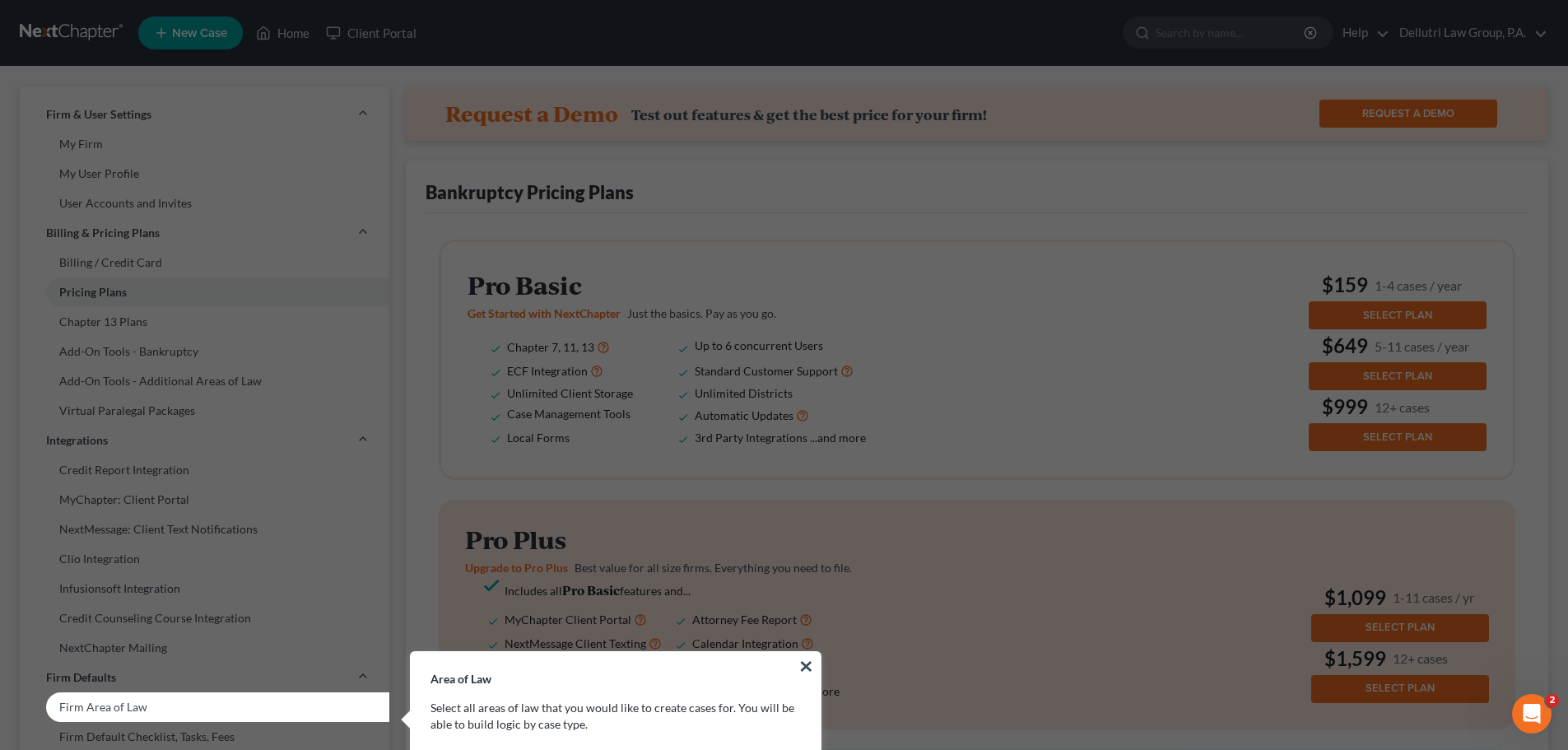
scroll to position [82, 0]
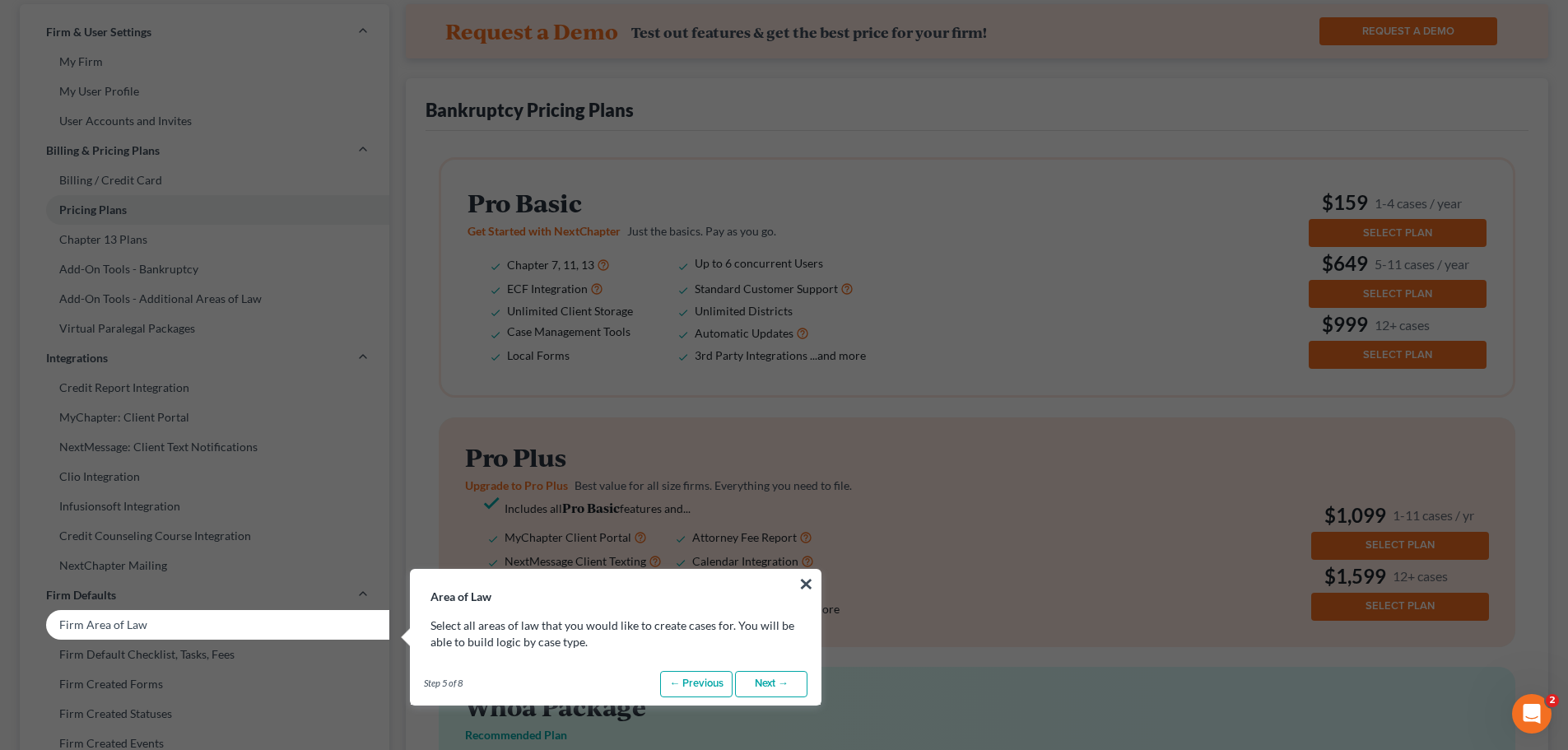
click at [762, 685] on link "Next →" at bounding box center [771, 685] width 73 height 26
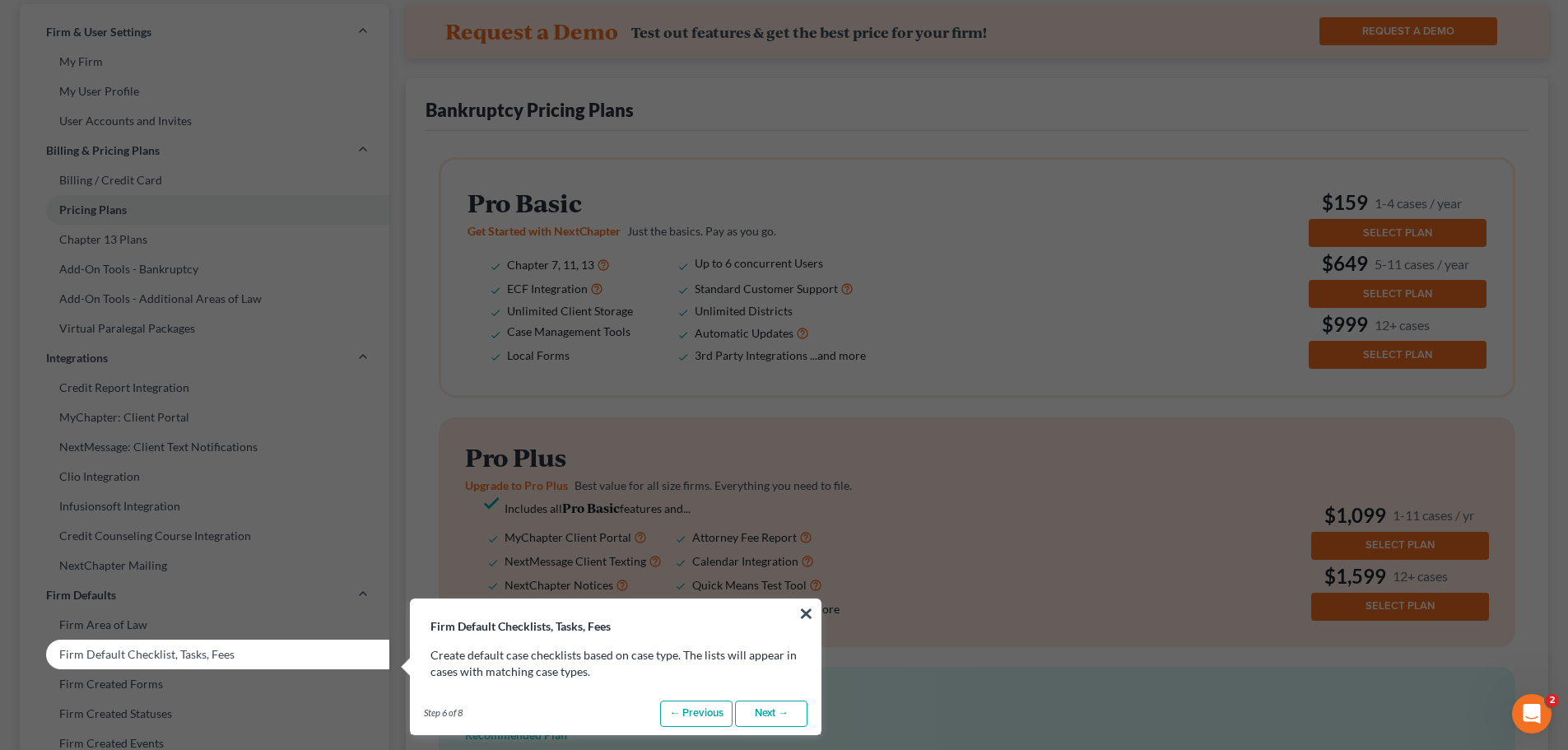
click at [775, 710] on link "Next →" at bounding box center [771, 714] width 73 height 26
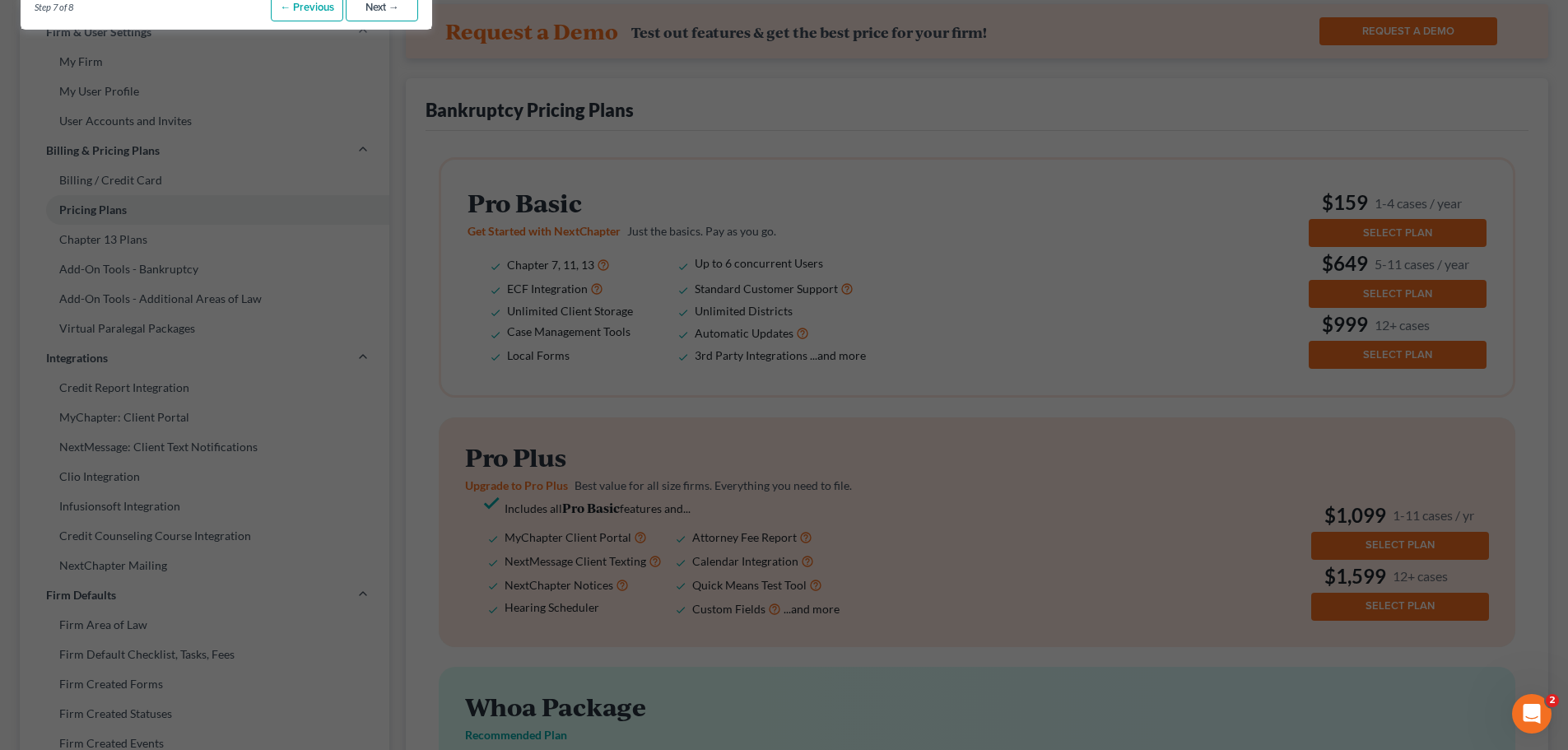
scroll to position [0, 0]
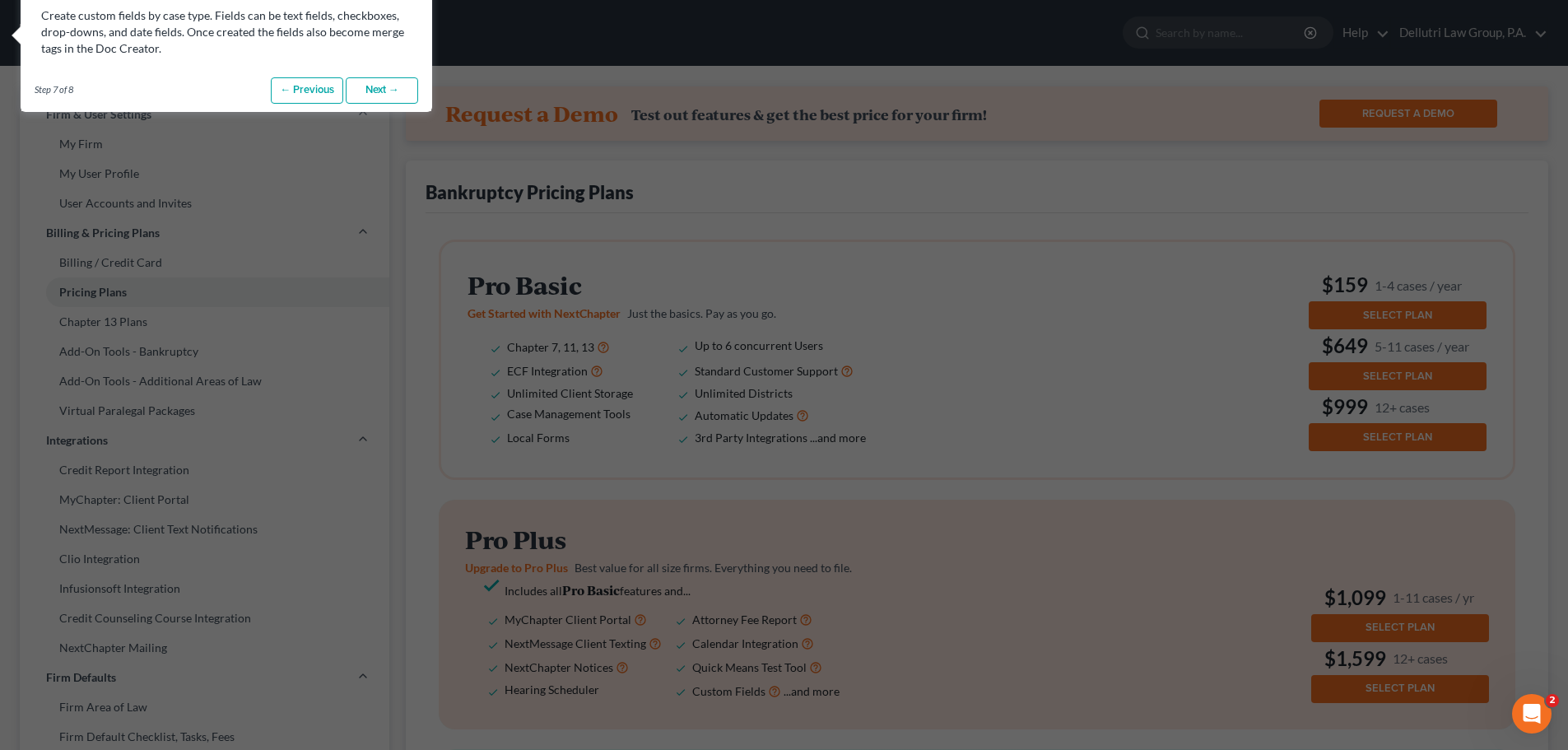
click at [373, 95] on link "Next →" at bounding box center [382, 91] width 73 height 26
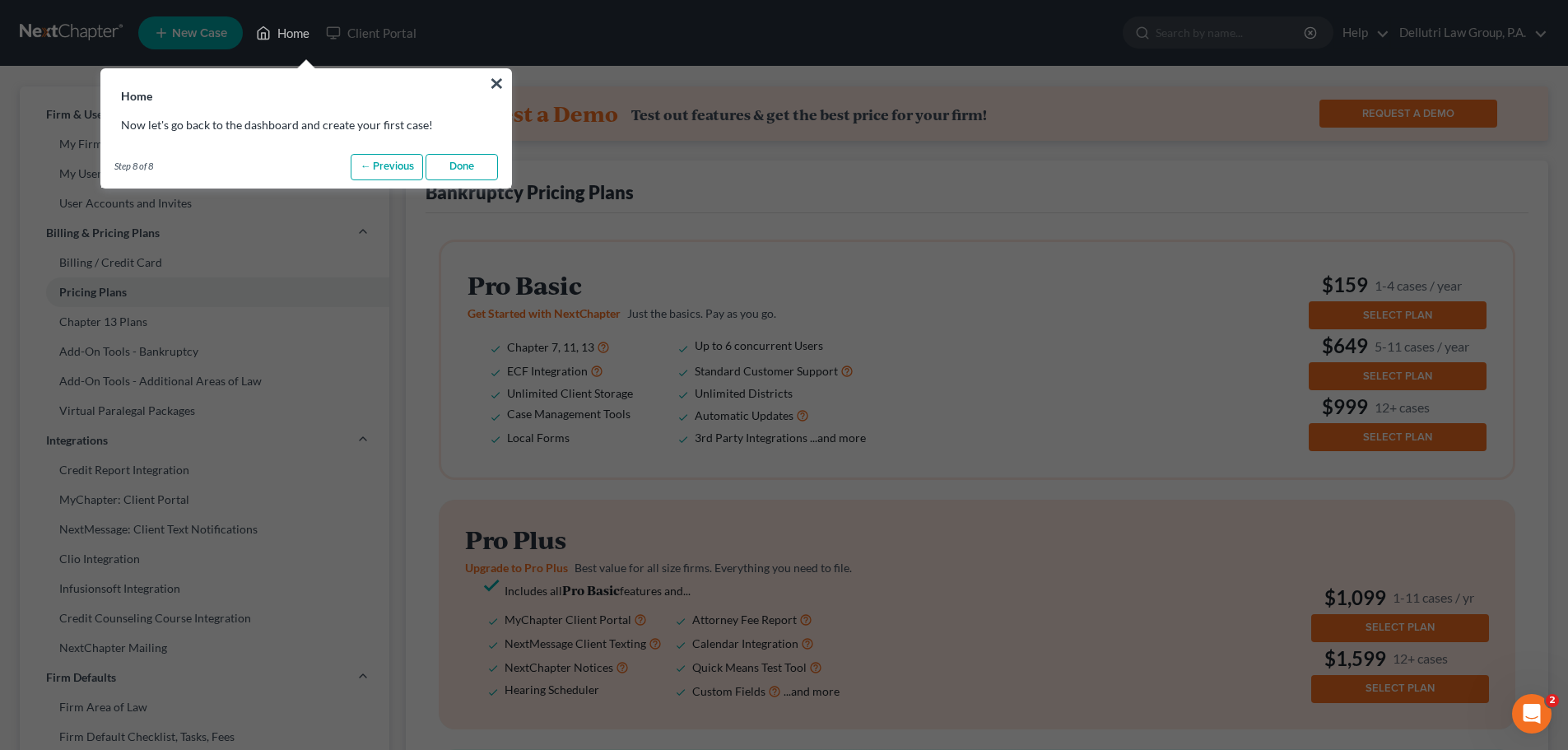
click at [454, 166] on link "Done" at bounding box center [462, 167] width 73 height 26
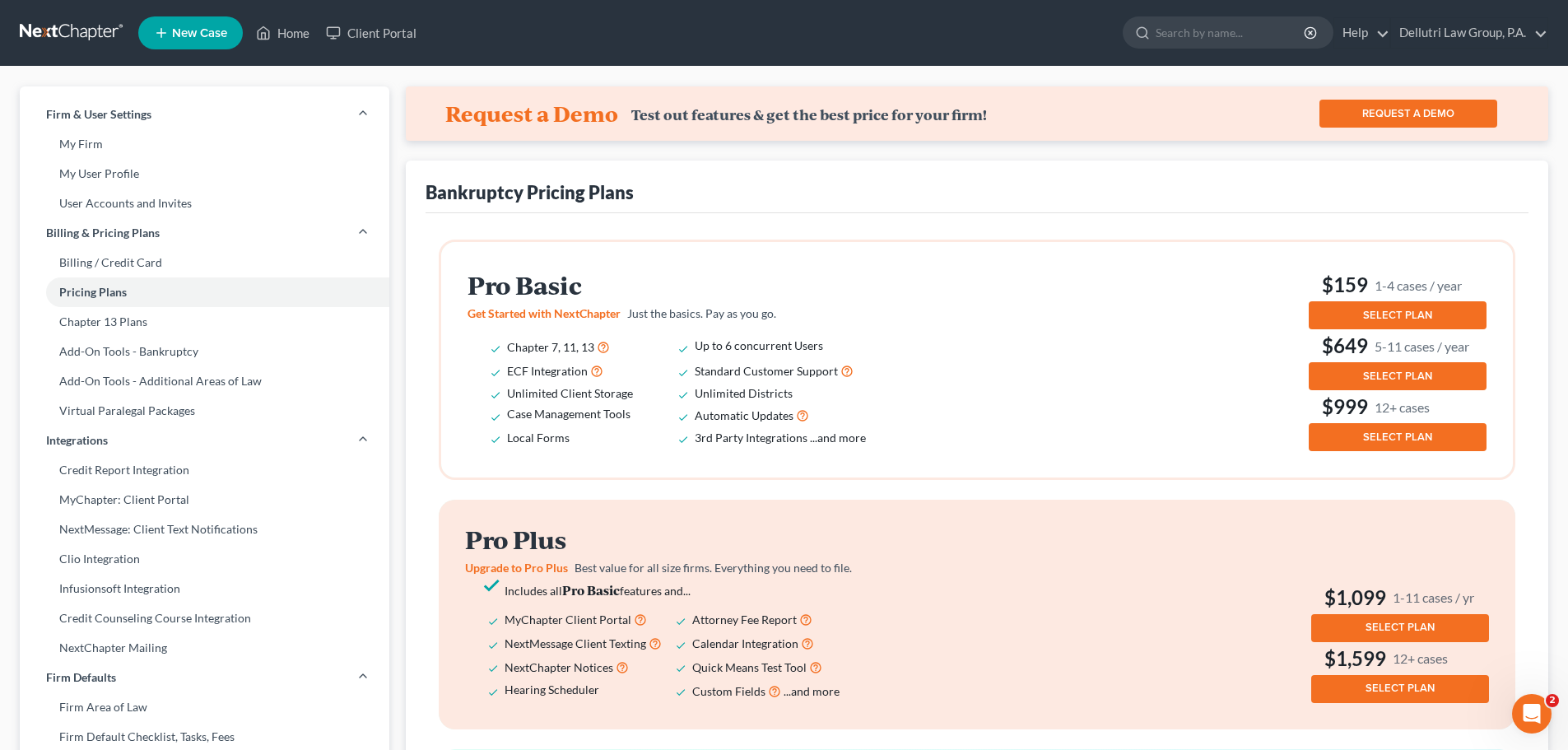
click at [202, 32] on span "New Case" at bounding box center [199, 33] width 55 height 12
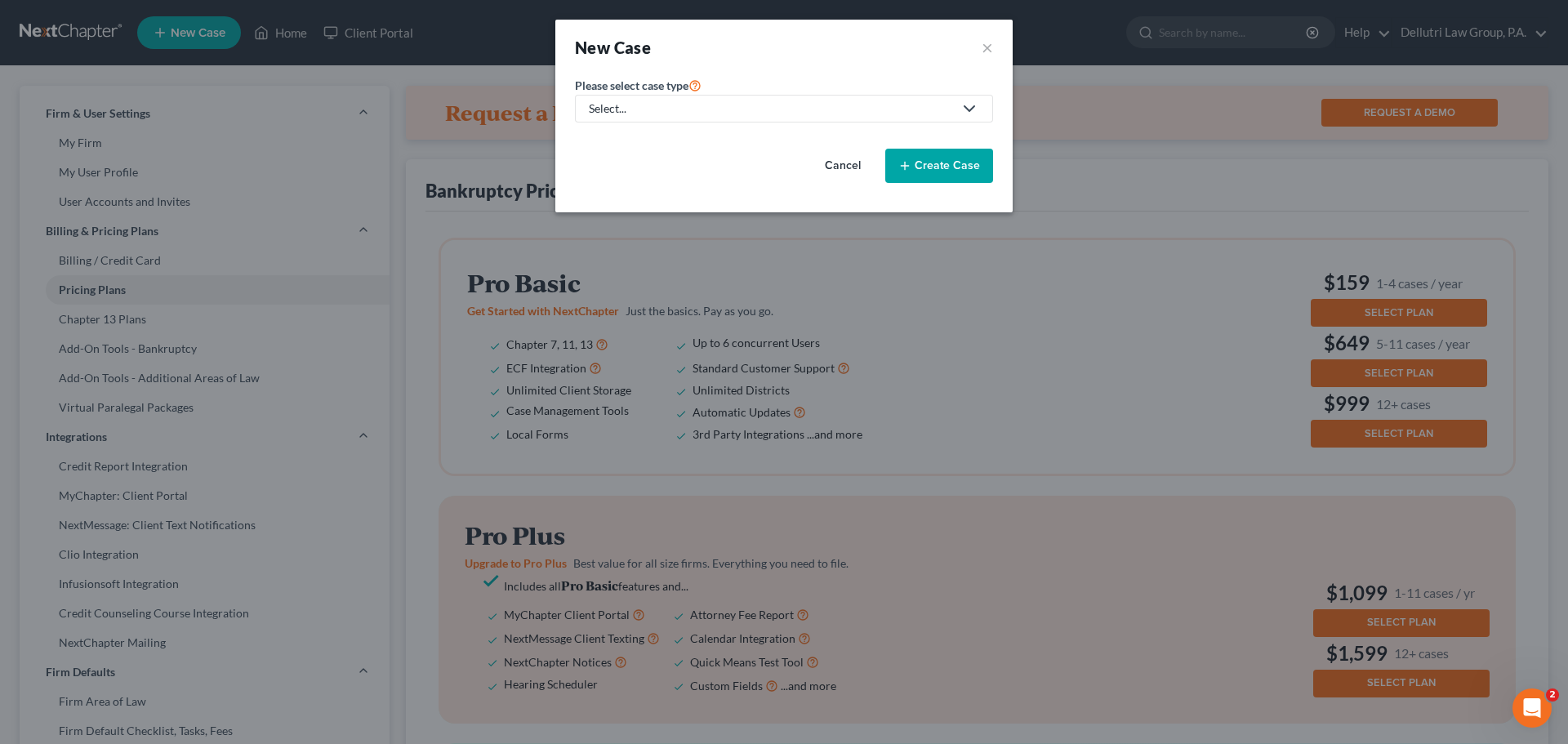
click at [972, 109] on polyline at bounding box center [970, 108] width 10 height 5
click at [647, 136] on div "Bankruptcy" at bounding box center [668, 141] width 156 height 16
select select "15"
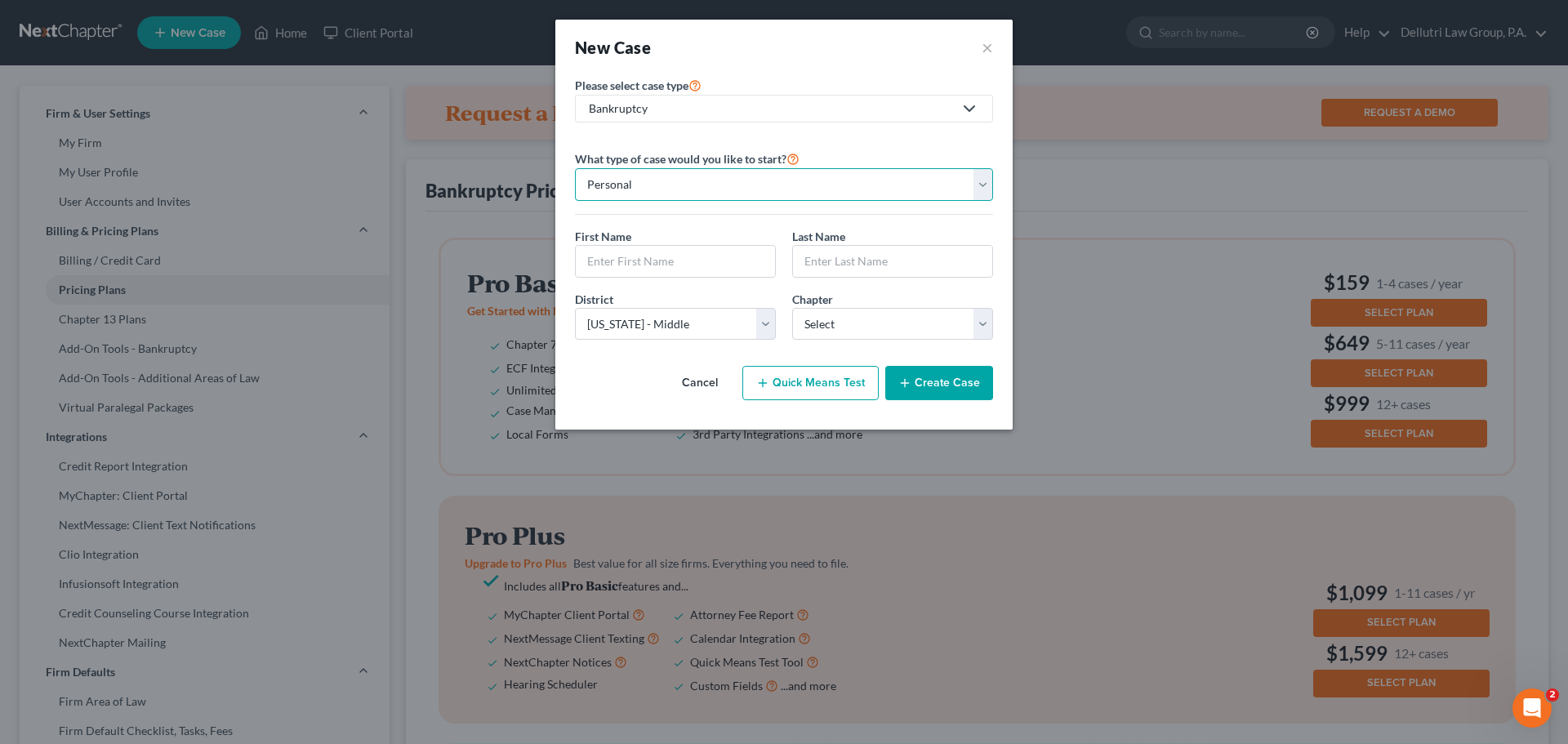
click at [663, 188] on select "Personal Business" at bounding box center [783, 185] width 418 height 33
click at [575, 168] on select "Personal Business" at bounding box center [783, 185] width 418 height 33
click at [658, 261] on input "text" at bounding box center [675, 261] width 199 height 31
type input "[PERSON_NAME]"
type input "Doe"
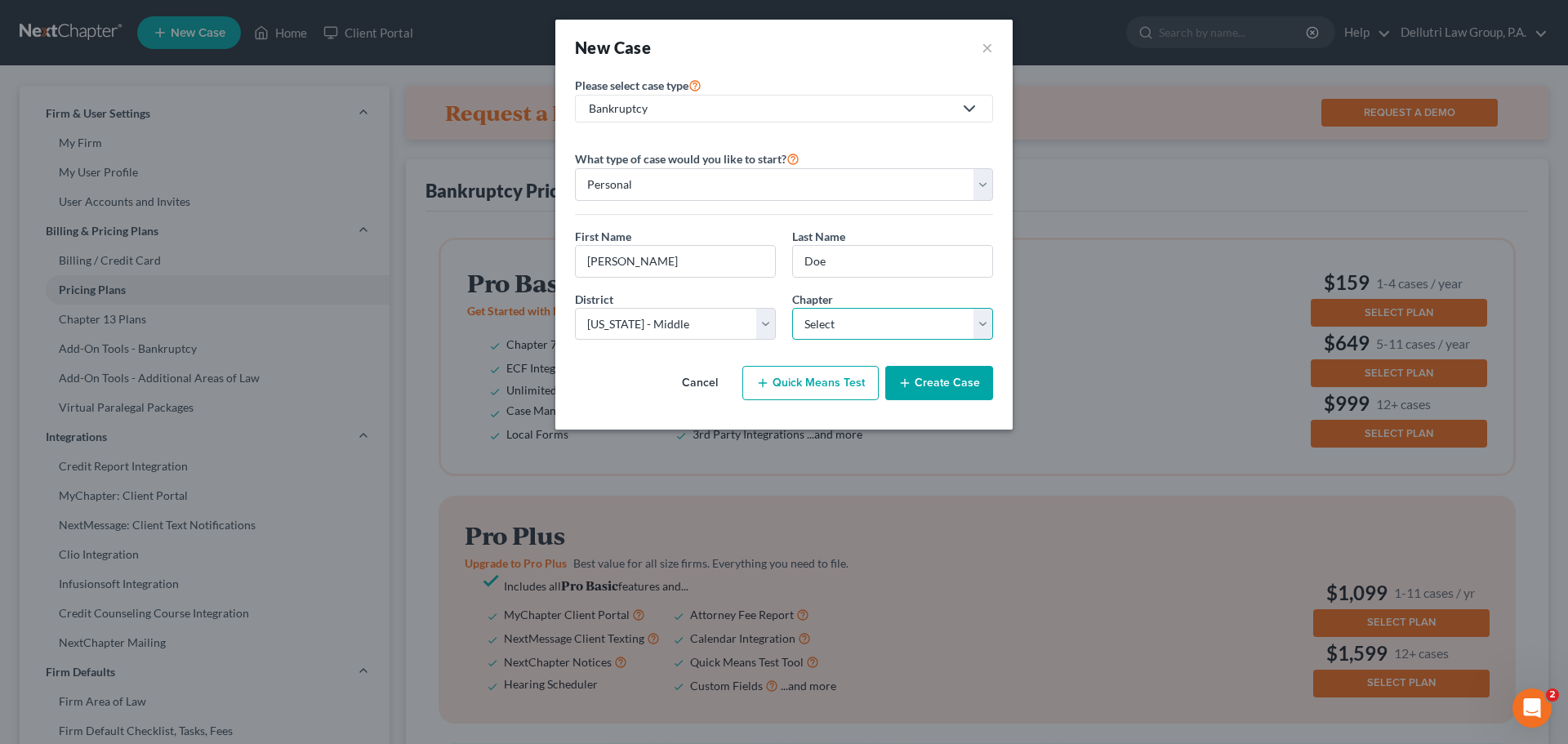
click at [821, 323] on select "Select 7 11 12 13" at bounding box center [892, 324] width 201 height 33
click at [792, 308] on select "Select 7 11 12 13" at bounding box center [892, 324] width 201 height 33
click at [976, 324] on select "Select 7 11 12 13" at bounding box center [892, 324] width 201 height 33
select select "3"
click at [792, 308] on select "Select 7 11 12 13" at bounding box center [892, 324] width 201 height 33
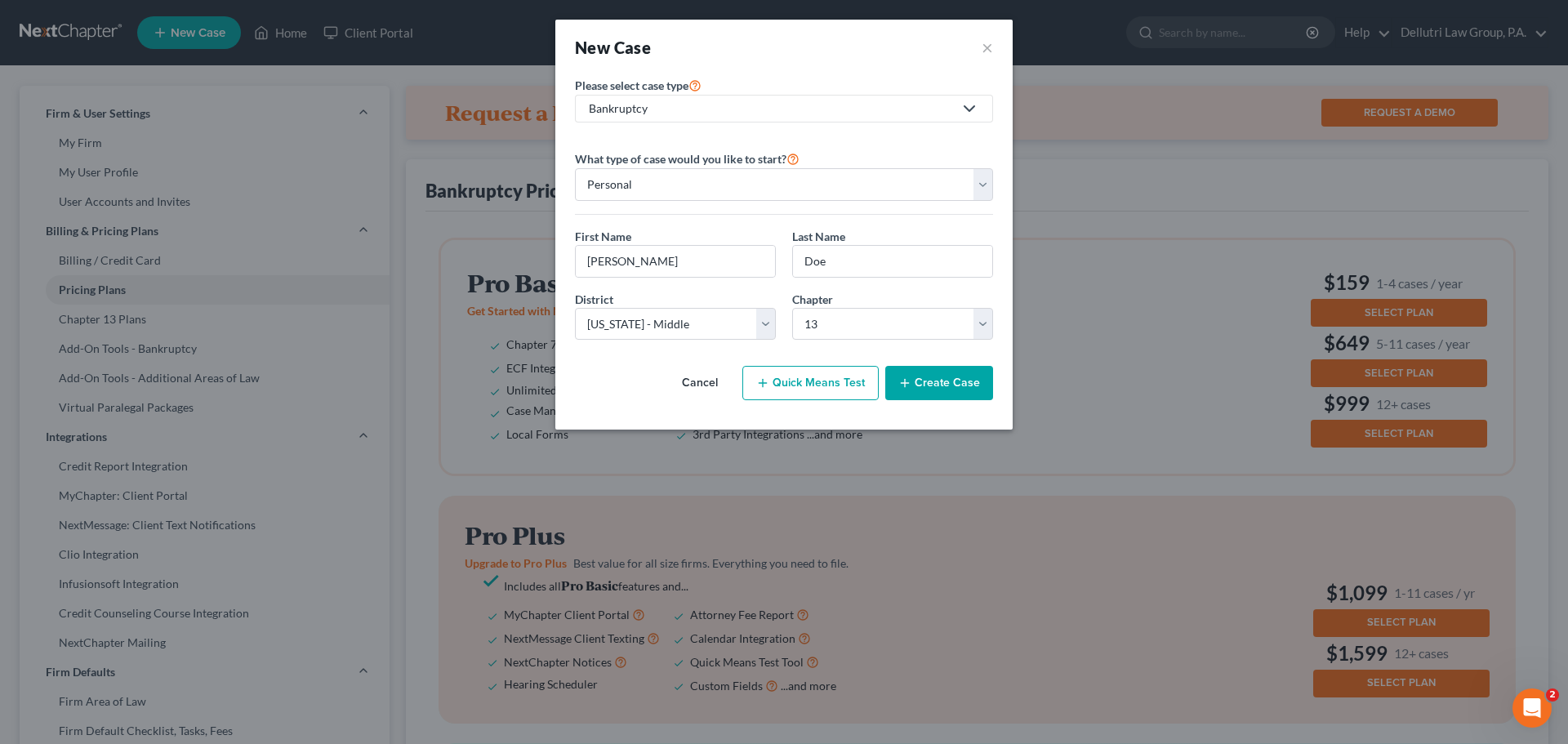
click at [933, 381] on button "Create Case" at bounding box center [938, 383] width 108 height 34
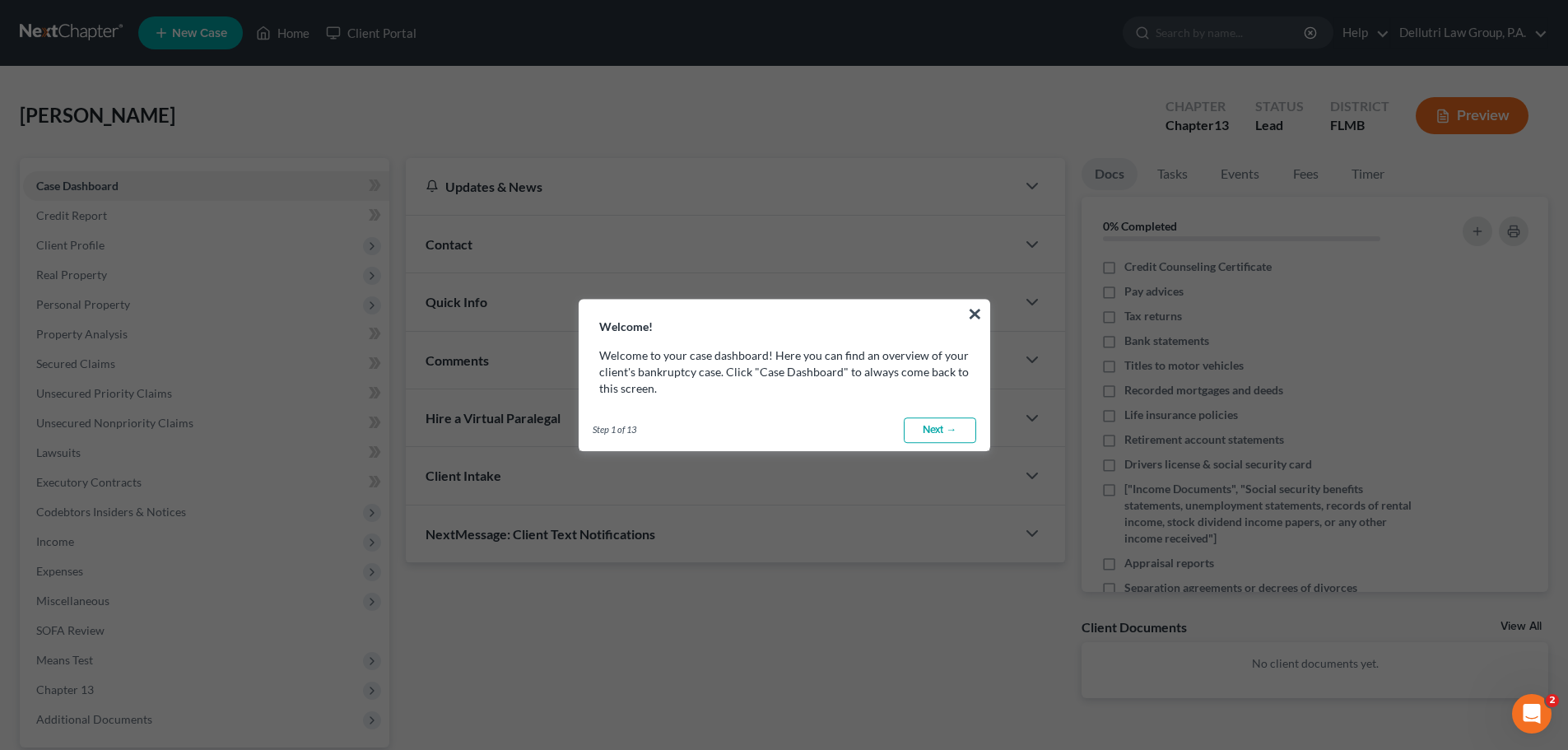
click at [952, 434] on link "Next →" at bounding box center [940, 430] width 73 height 26
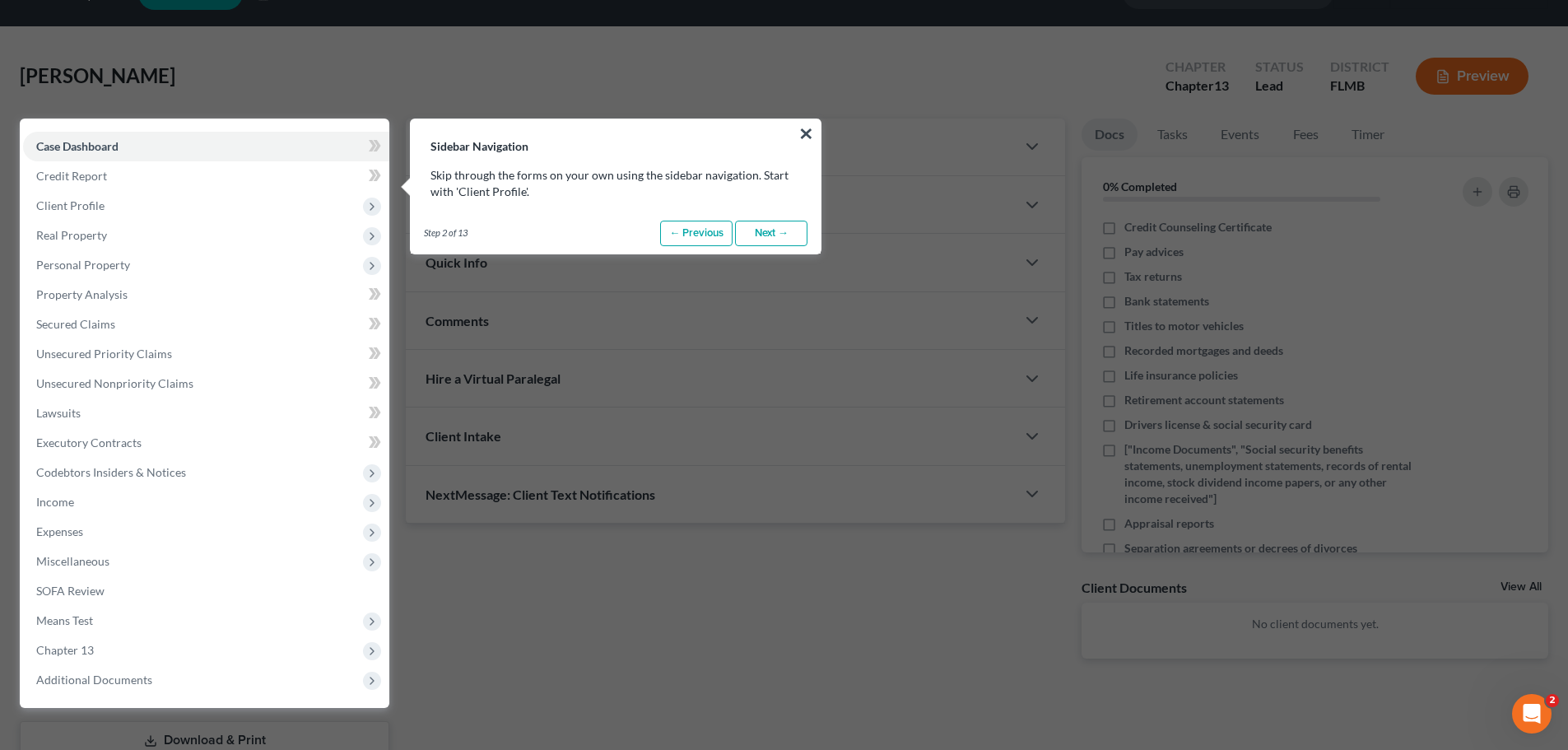
scroll to position [75, 0]
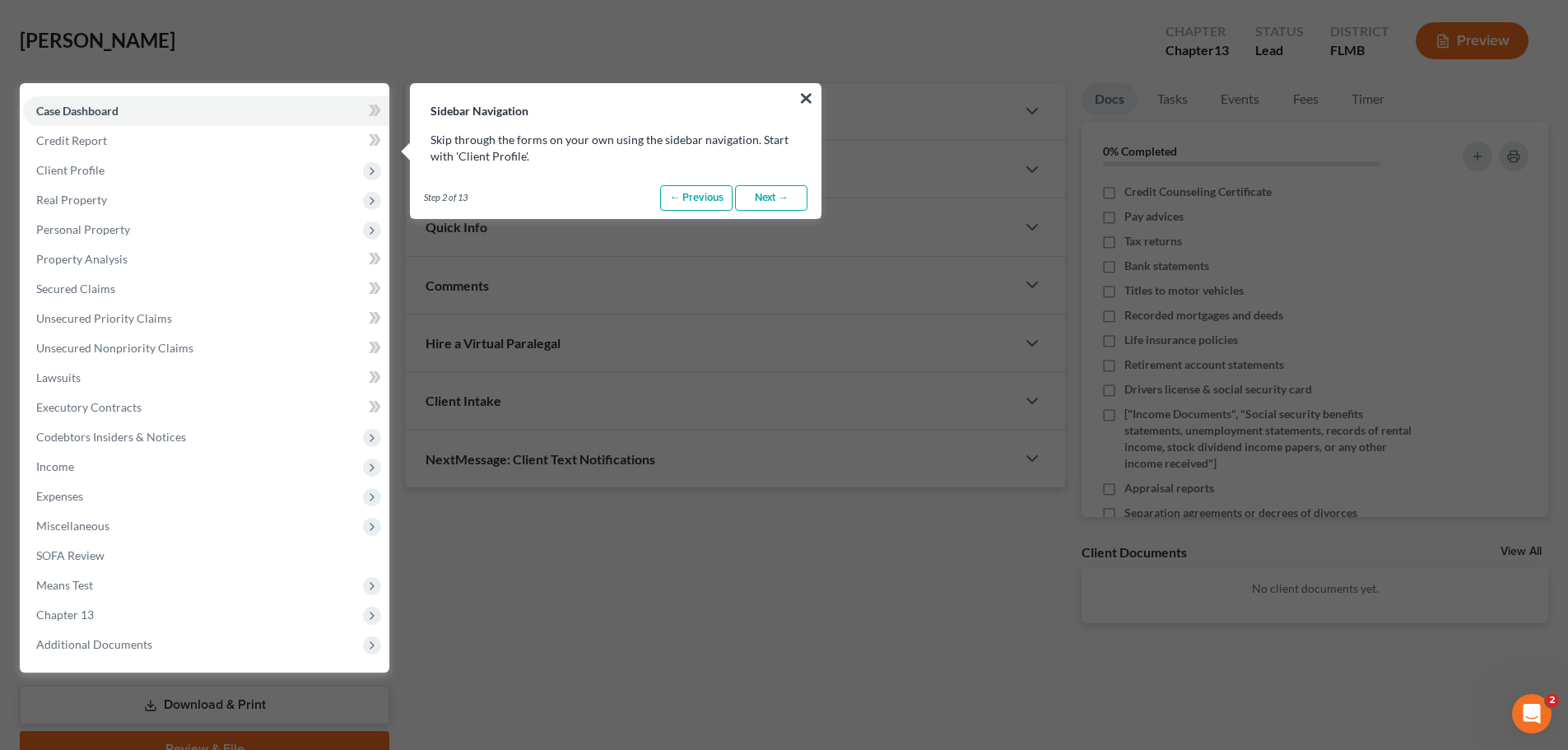
click at [772, 198] on link "Next →" at bounding box center [771, 199] width 73 height 26
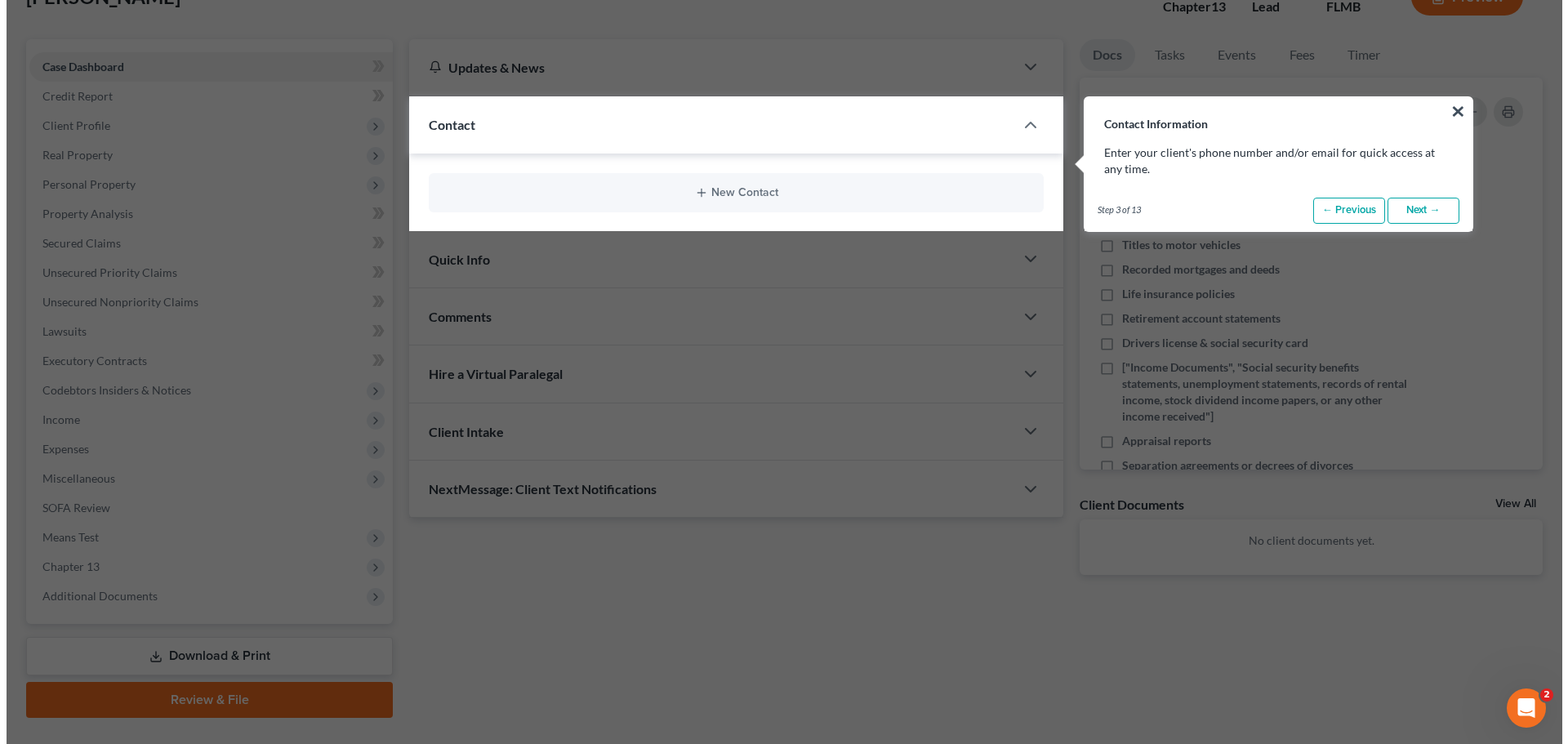
scroll to position [132, 0]
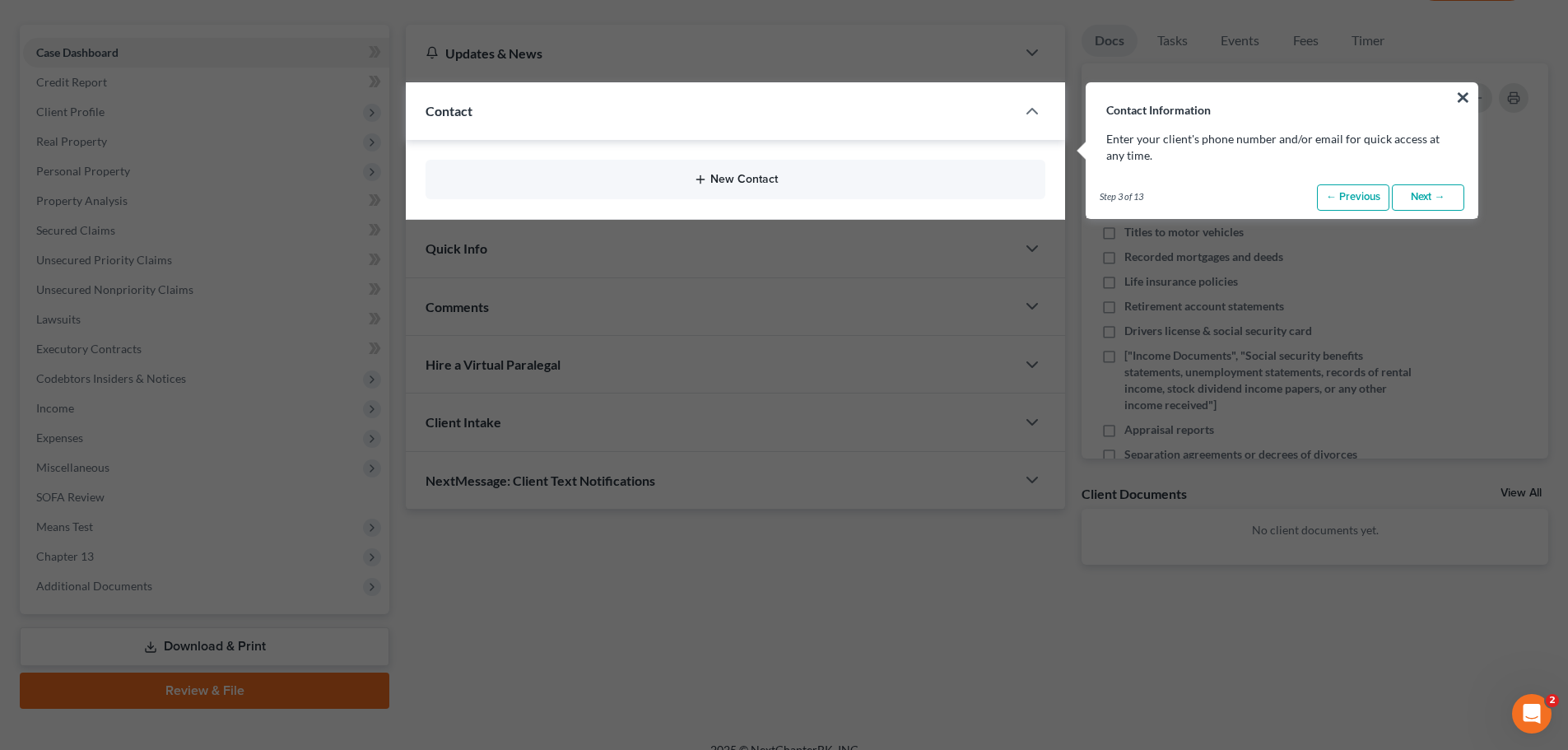
click at [743, 180] on button "New Contact" at bounding box center [735, 180] width 593 height 13
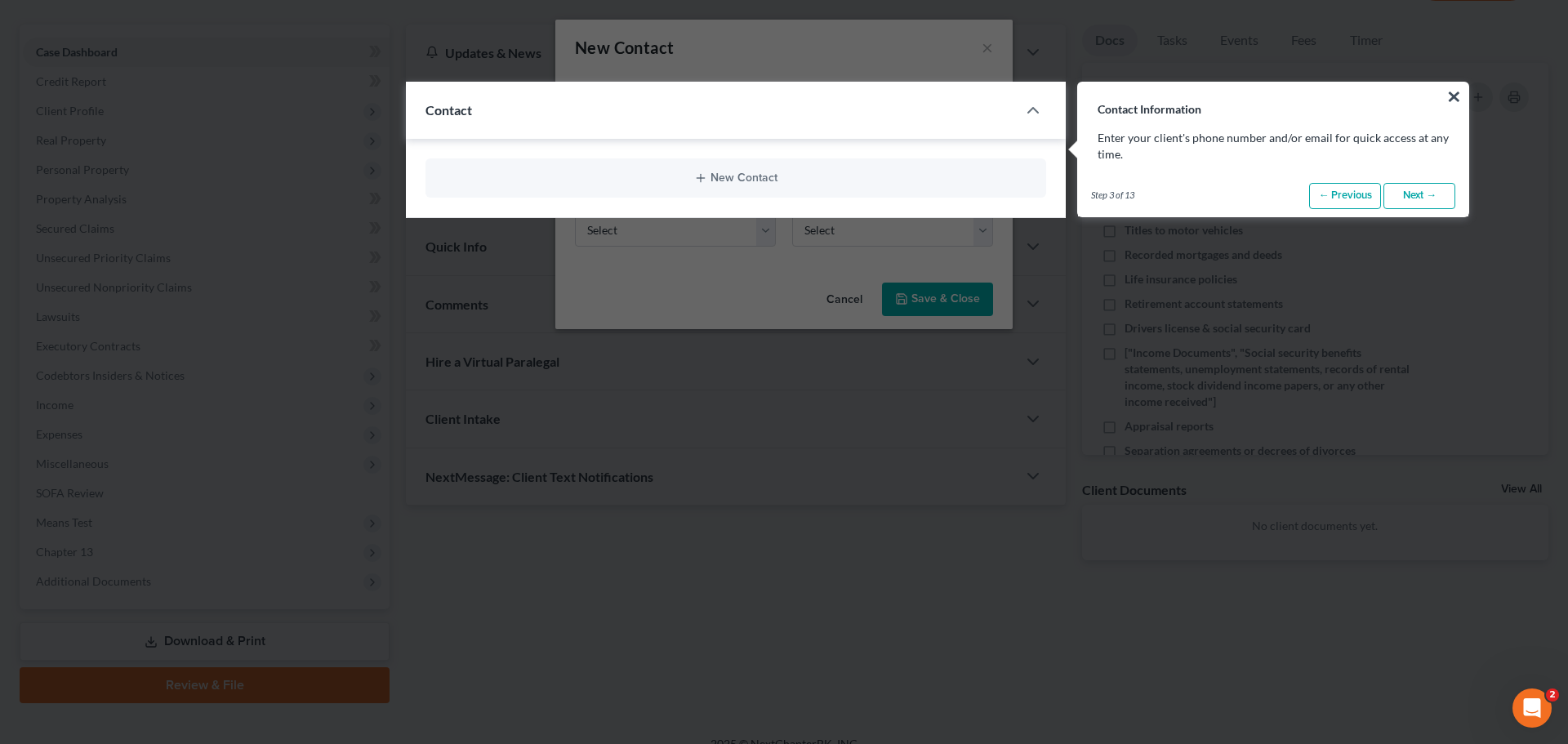
click at [1415, 193] on link "Next →" at bounding box center [1419, 196] width 72 height 26
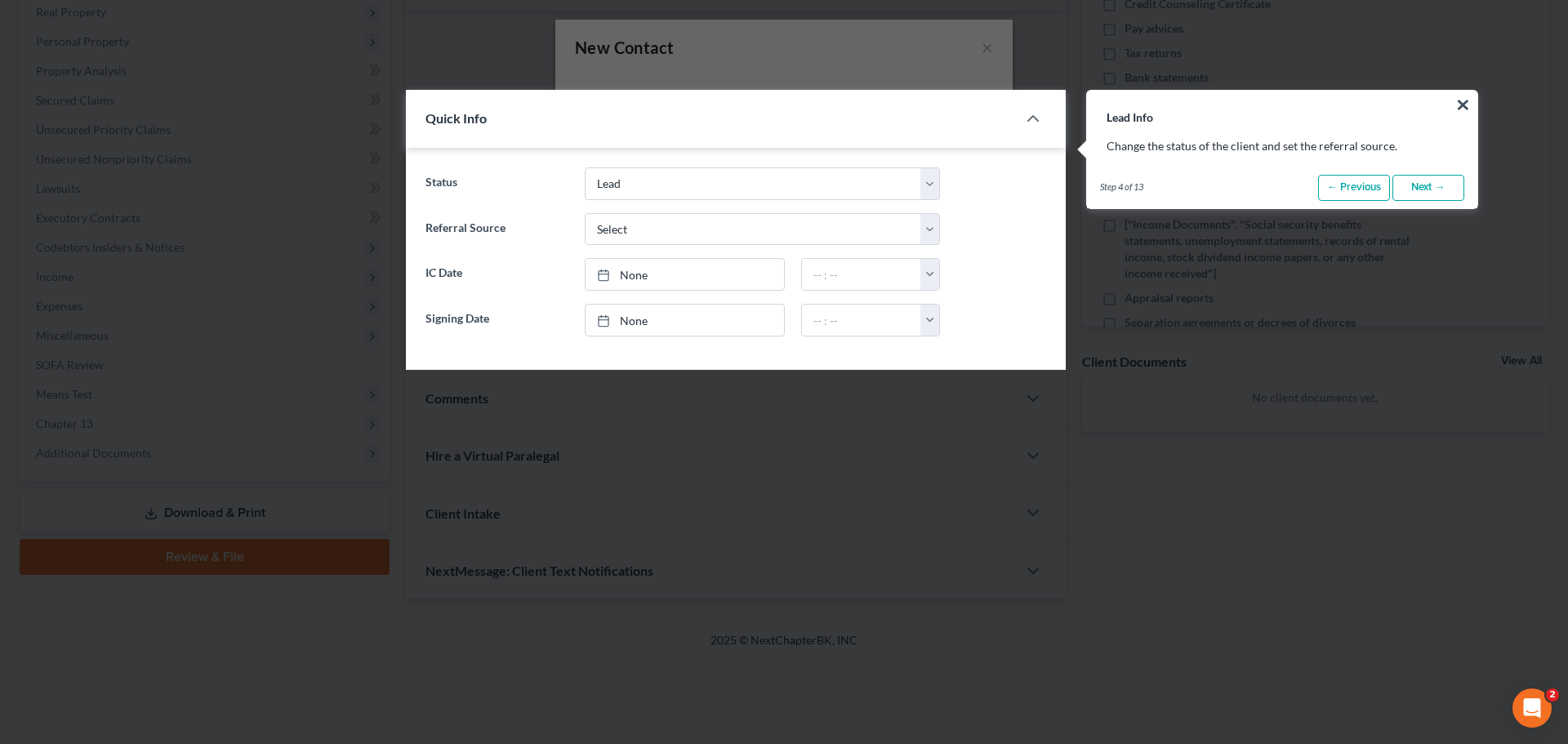
scroll to position [269, 0]
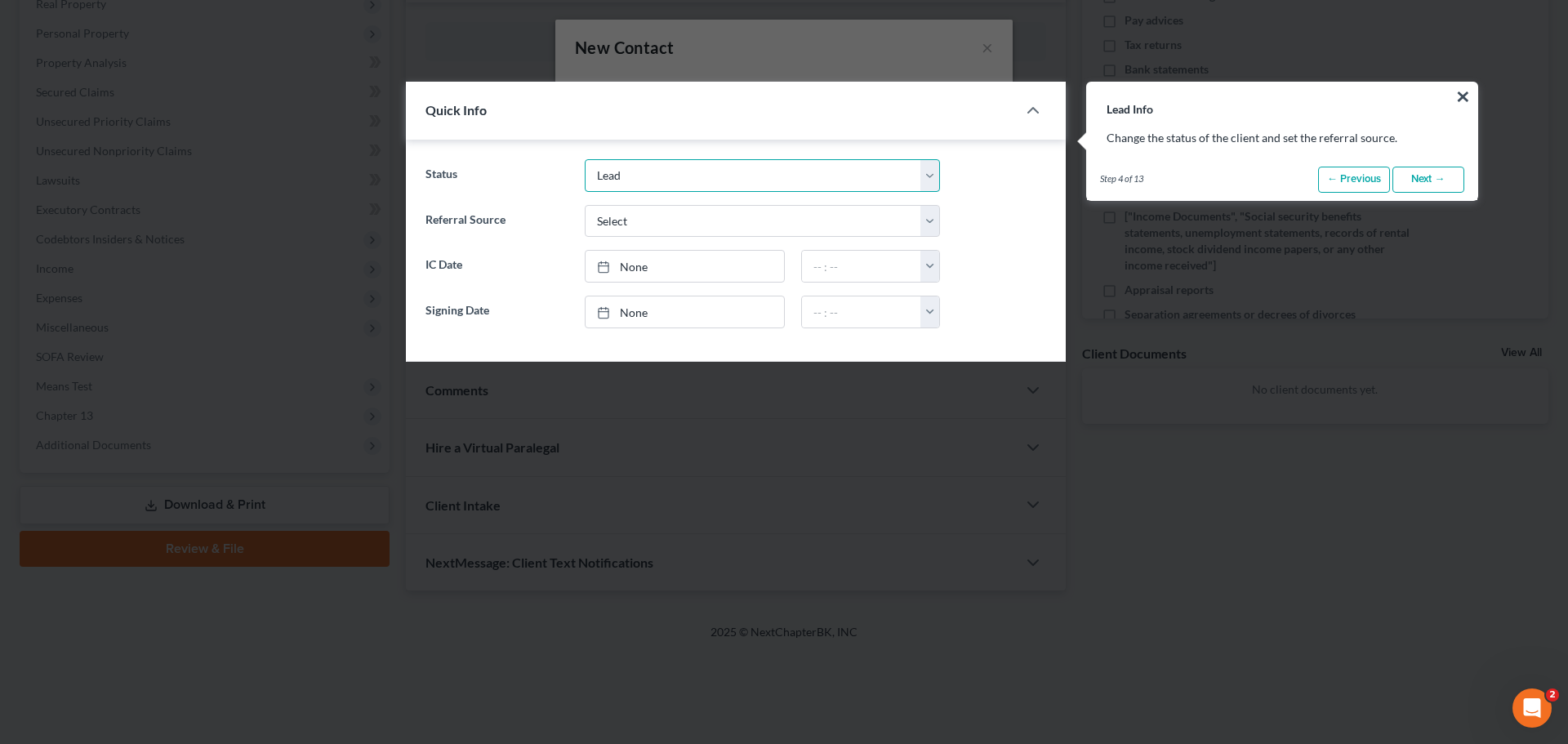
click at [656, 183] on select "Discharged Discharged & Reported Discharge Litigation Dismissal Notice Dismisse…" at bounding box center [762, 176] width 355 height 33
select select "21"
click at [585, 159] on select "Discharged Discharged & Reported Discharge Litigation Dismissal Notice Dismisse…" at bounding box center [762, 176] width 355 height 33
click at [655, 232] on select "Select Word Of Mouth Previous Clients Direct Mail Website Google Search Modern …" at bounding box center [762, 222] width 355 height 33
select select "4"
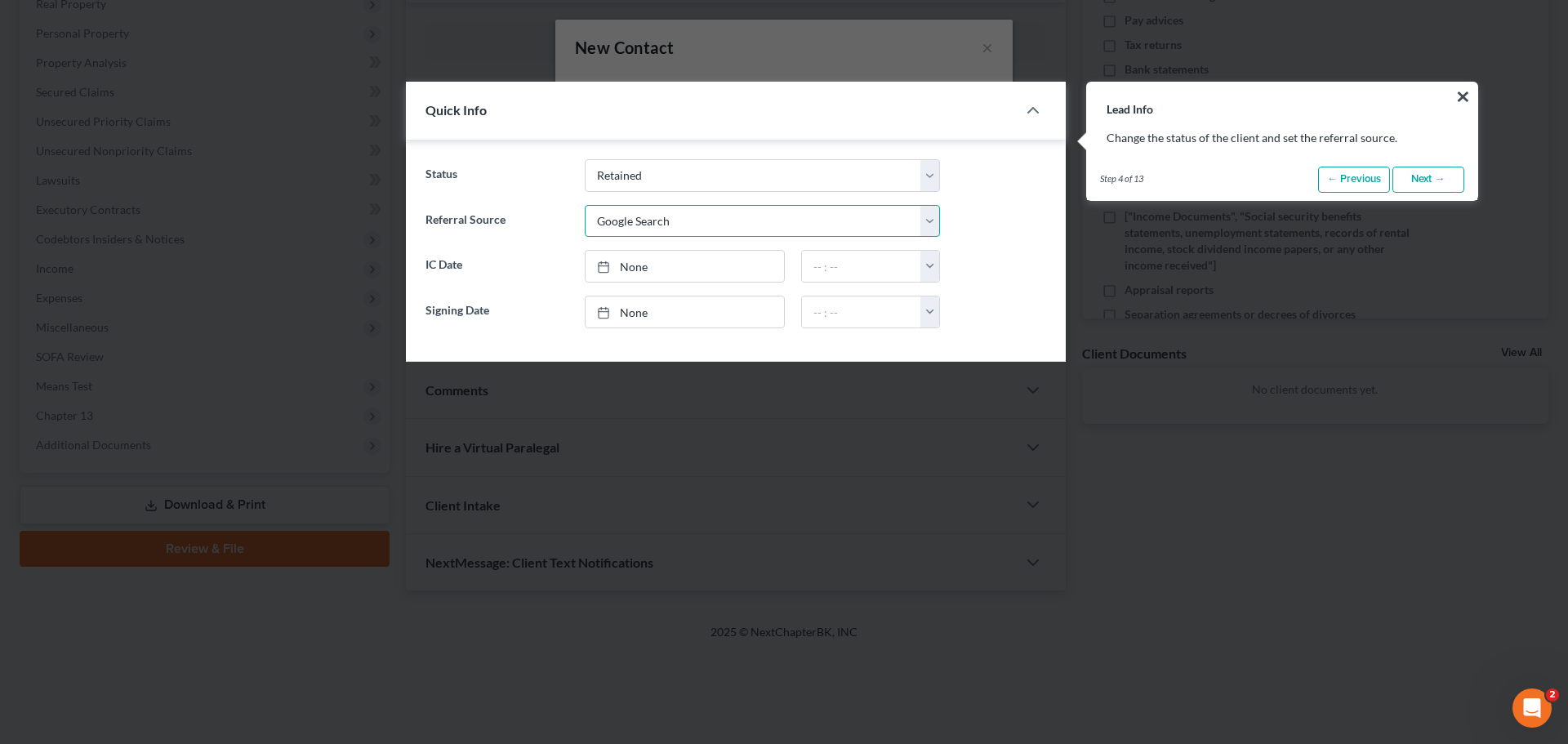
click at [585, 205] on select "Select Word Of Mouth Previous Clients Direct Mail Website Google Search Modern …" at bounding box center [762, 222] width 355 height 33
click at [675, 265] on link "None" at bounding box center [685, 266] width 199 height 31
type input "10/3/2025"
click at [659, 318] on link "None" at bounding box center [685, 312] width 199 height 31
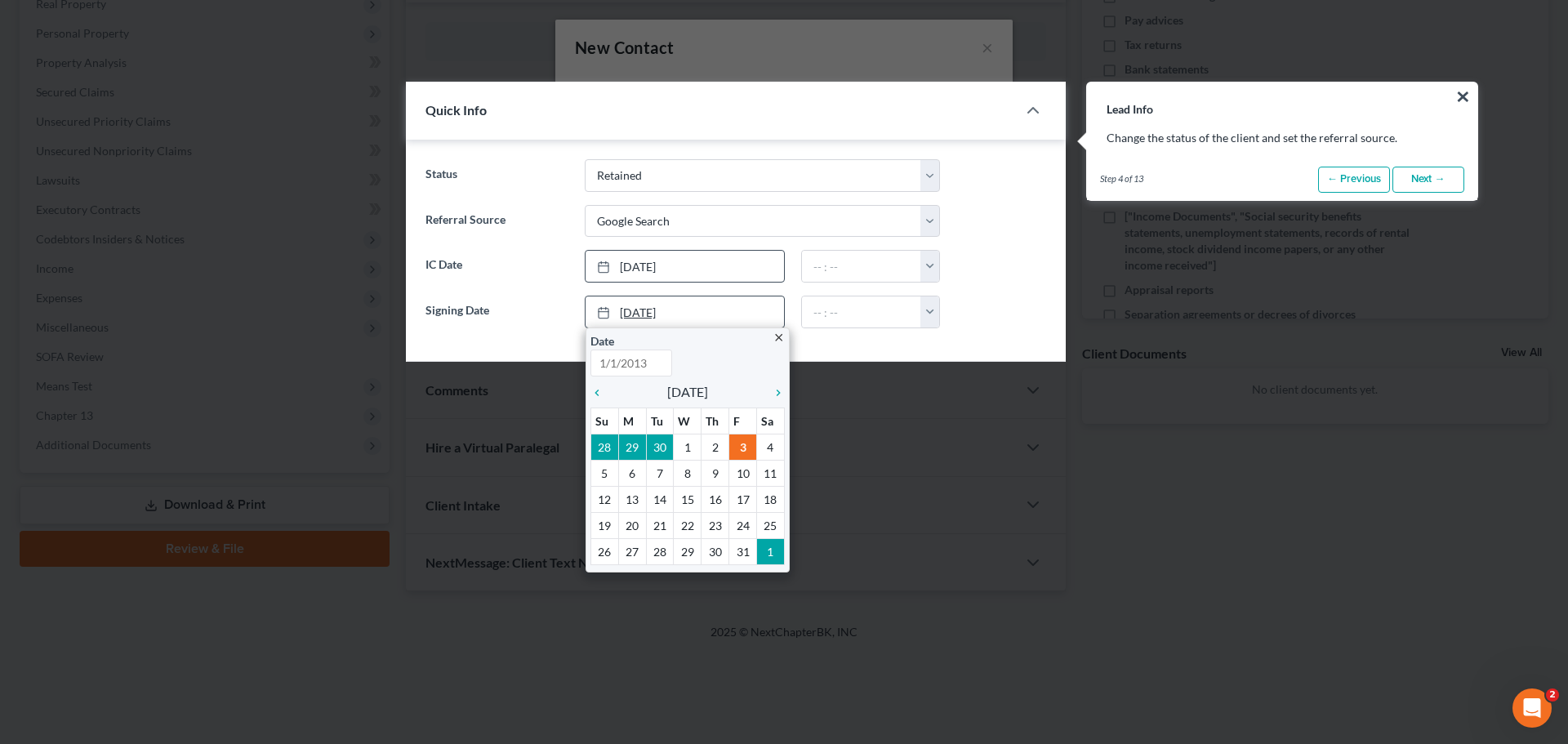
type input "10/3/2025"
click at [784, 338] on icon "close" at bounding box center [778, 338] width 12 height 12
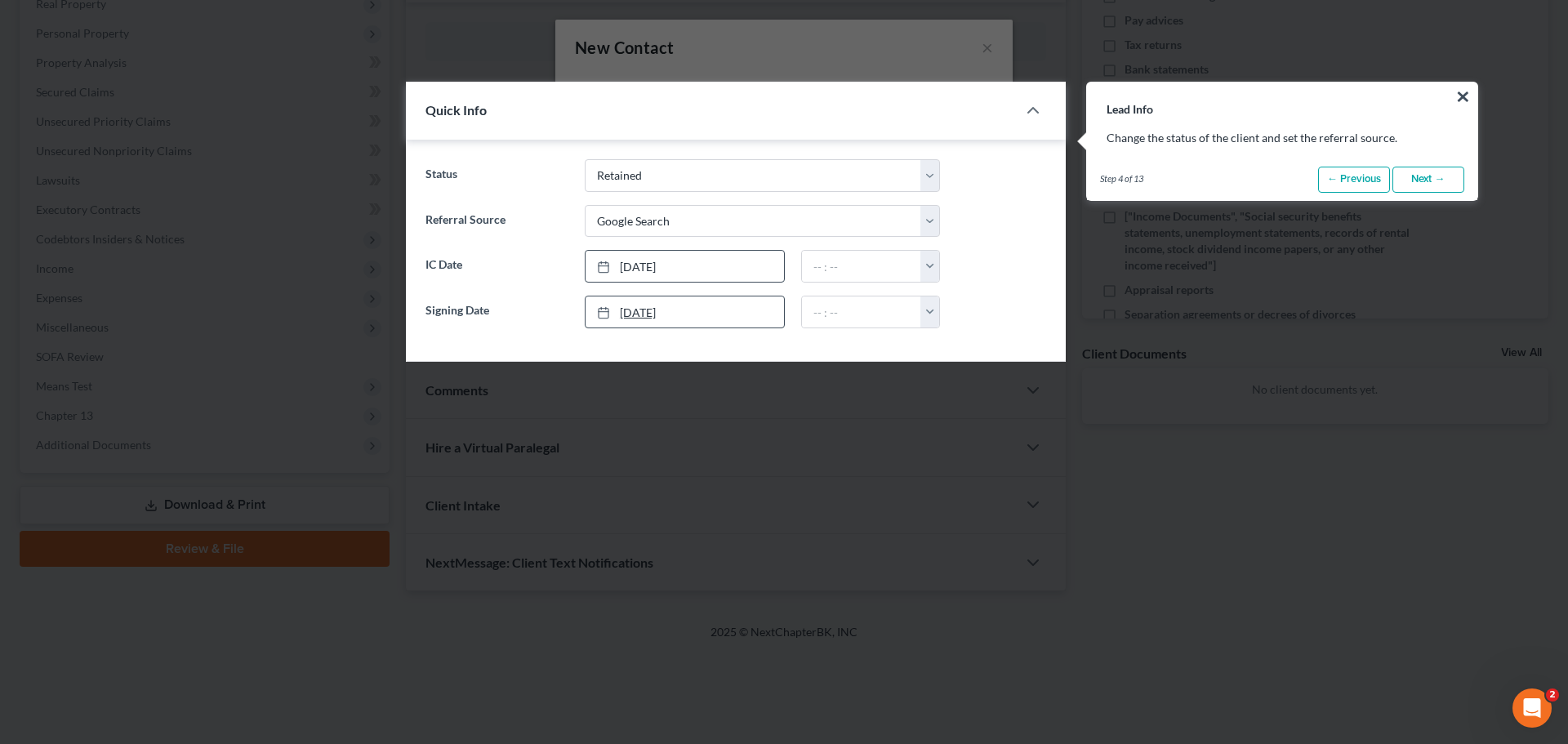
click at [714, 304] on link "10/3/2025" at bounding box center [685, 312] width 199 height 31
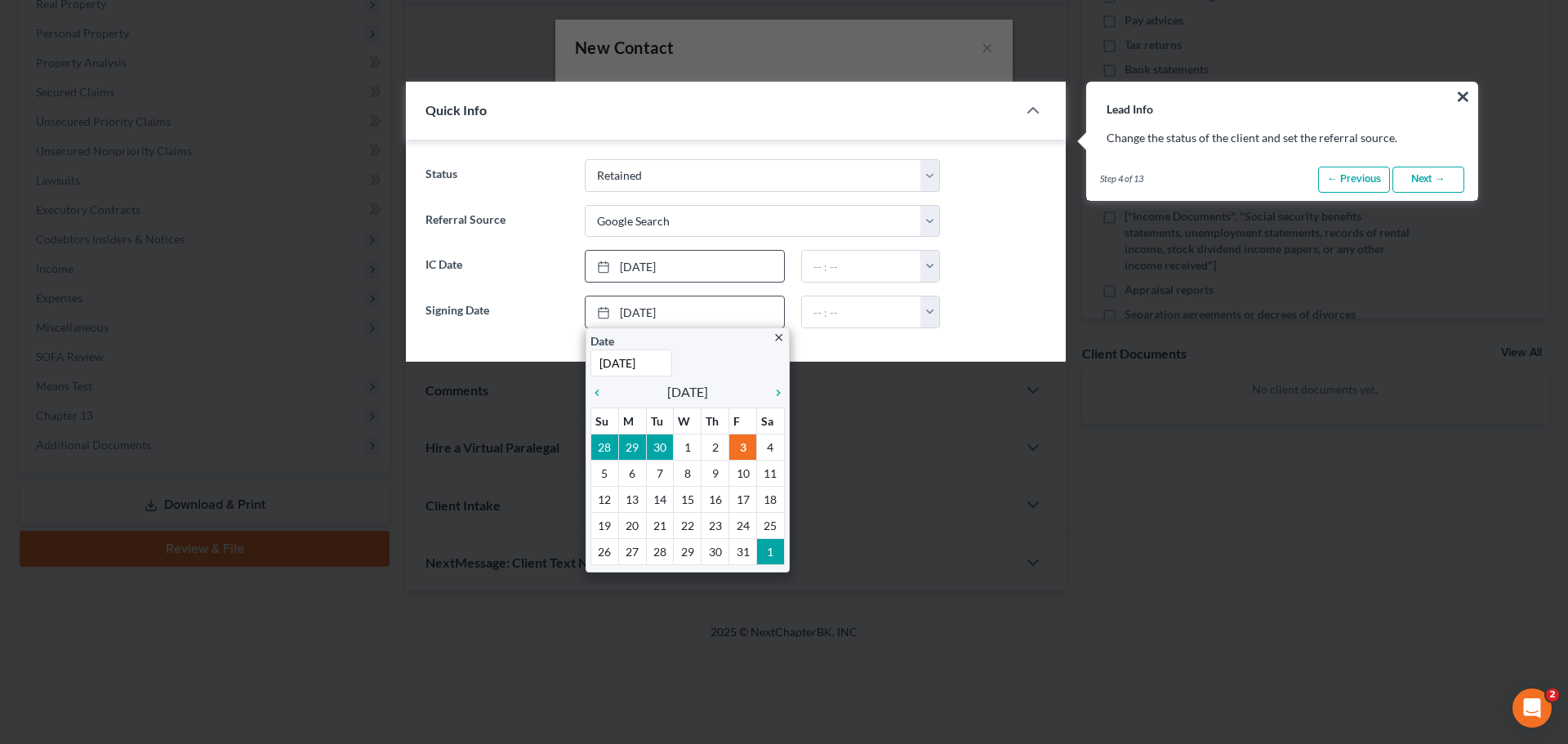
click at [777, 338] on icon "close" at bounding box center [778, 338] width 12 height 12
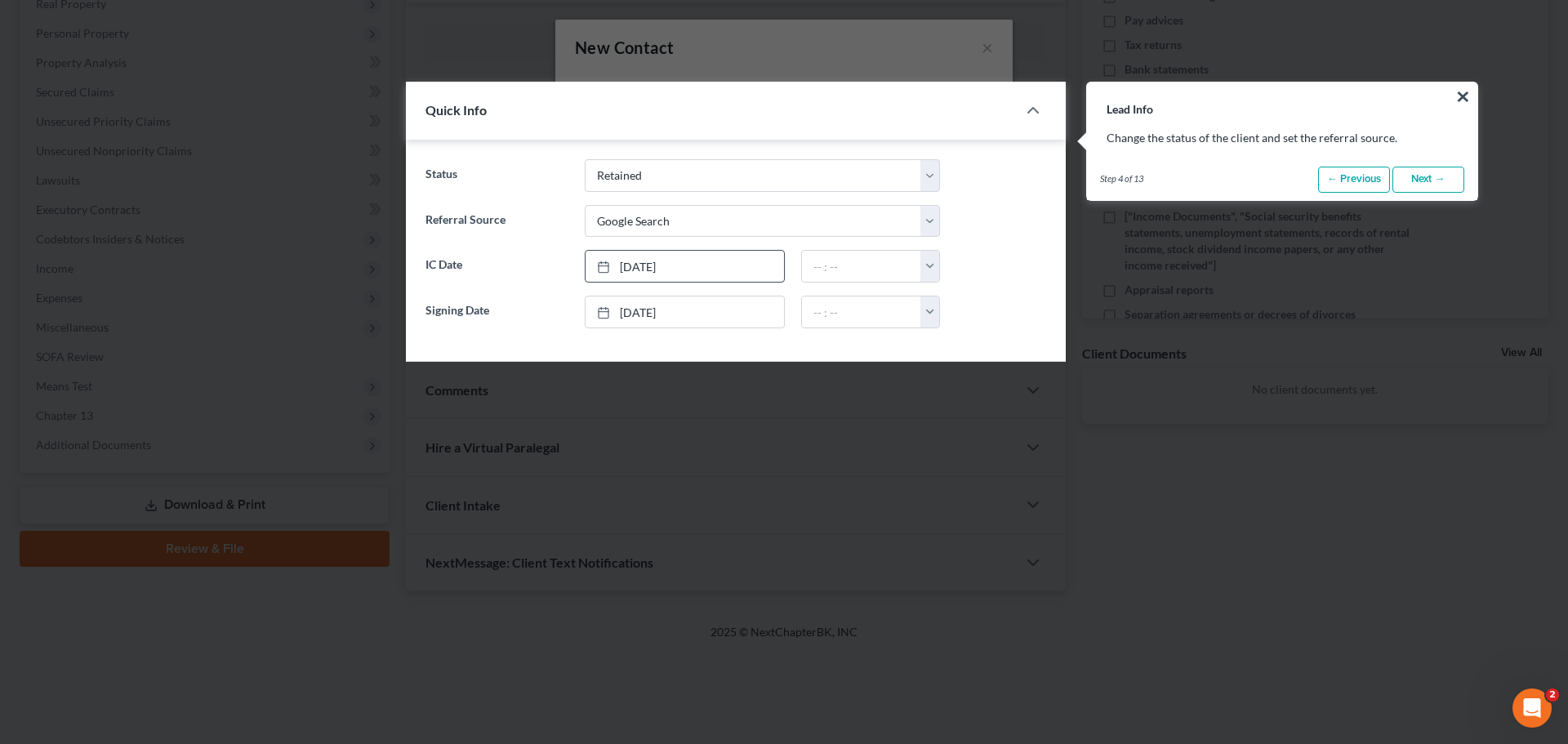
click at [1426, 174] on link "Next →" at bounding box center [1428, 180] width 72 height 26
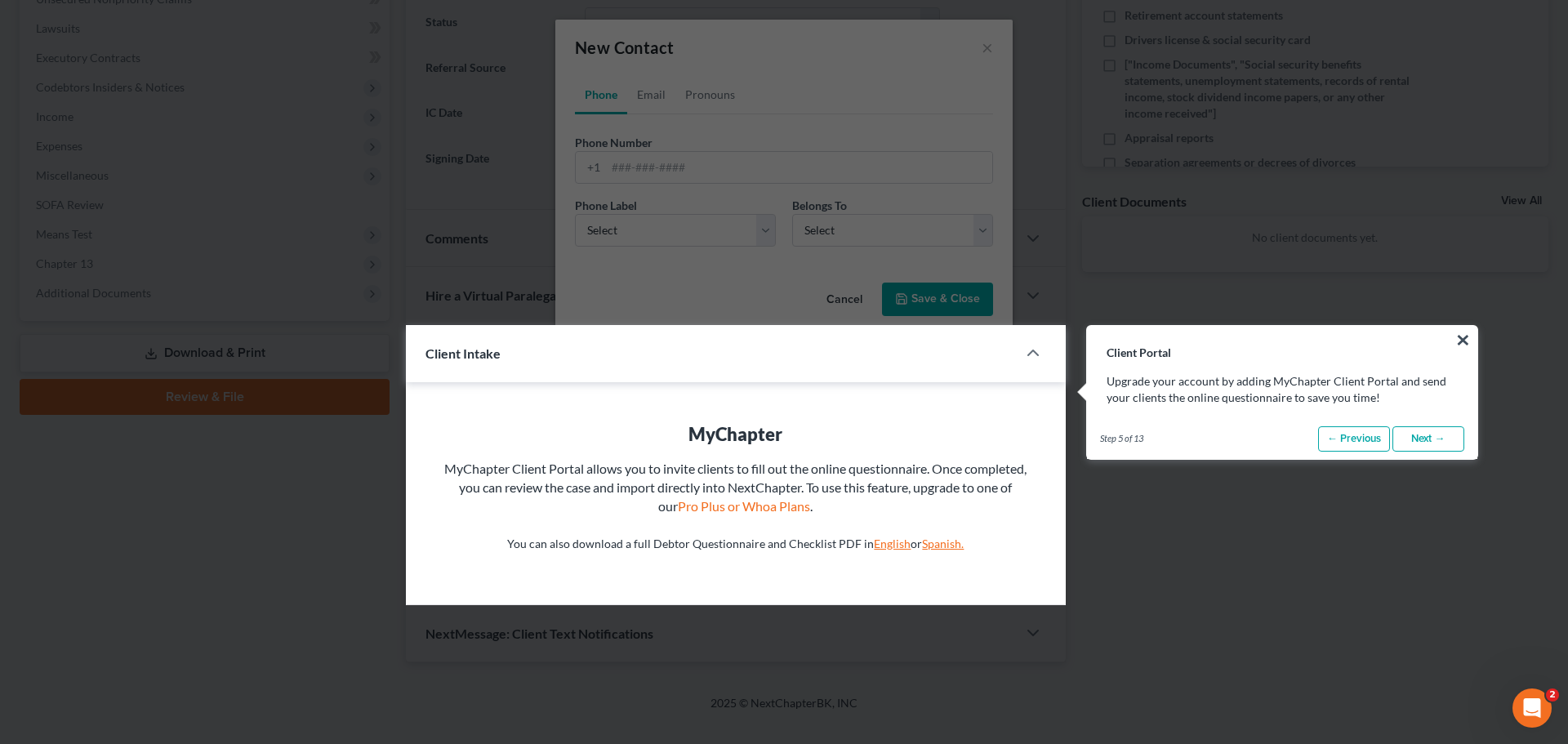
scroll to position [664, 0]
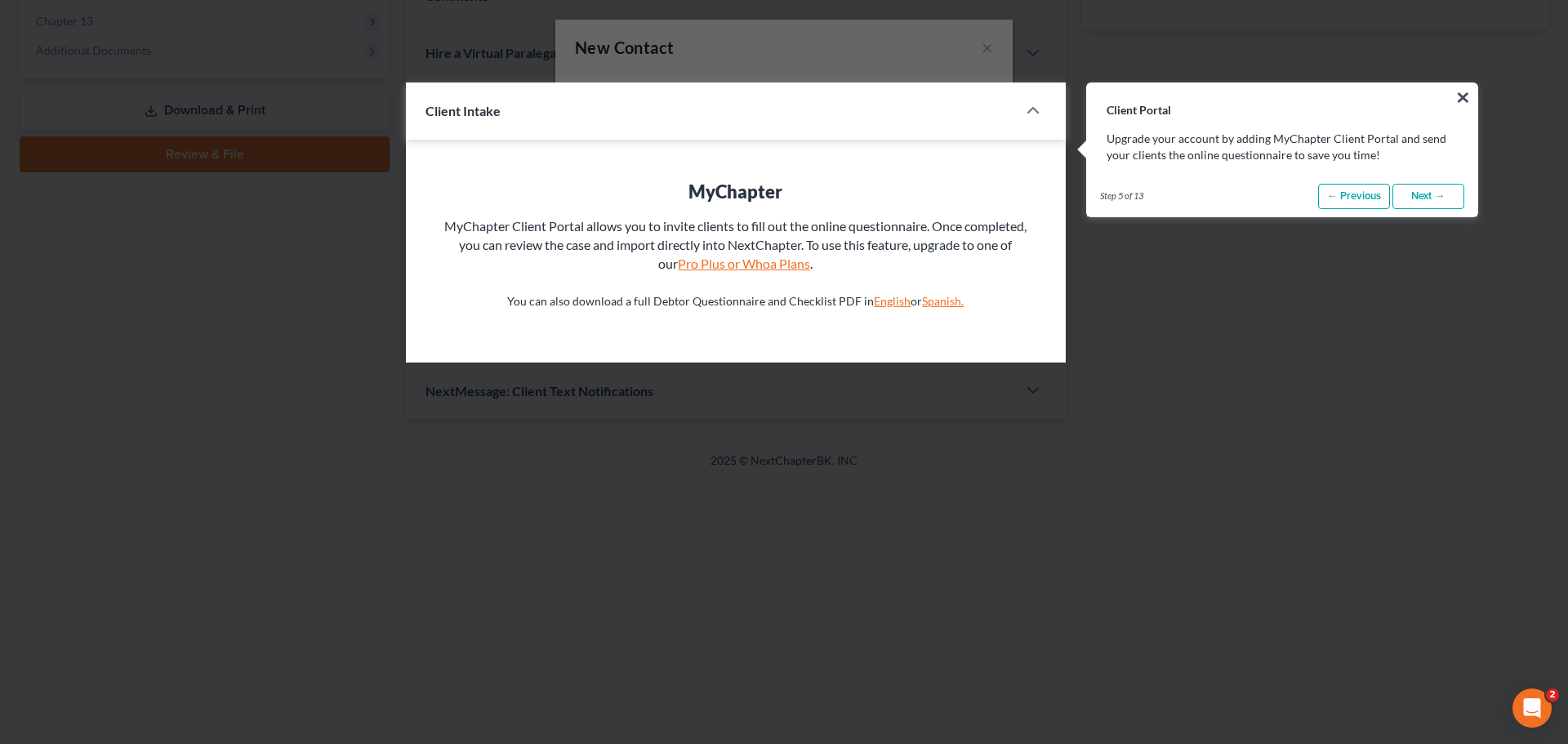
click at [730, 265] on link "Pro Plus or Whoa Plans" at bounding box center [744, 263] width 132 height 16
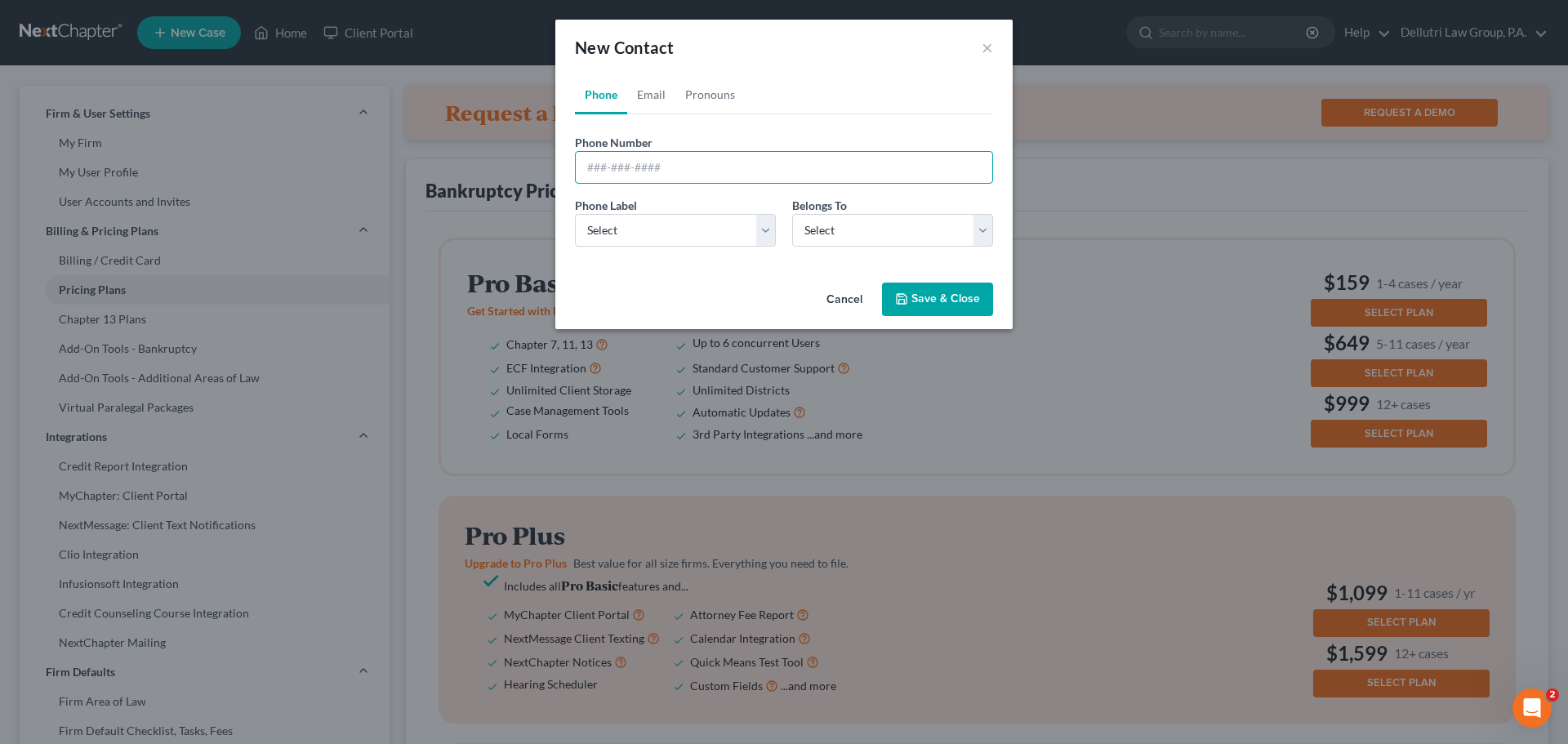
click at [617, 163] on input "tel" at bounding box center [783, 168] width 418 height 33
type input "000-000-0000"
click at [753, 237] on select "Select Mobile Home Work Other" at bounding box center [675, 231] width 201 height 33
select select "0"
click at [575, 214] on select "Select Mobile Home Work Other" at bounding box center [675, 231] width 201 height 33
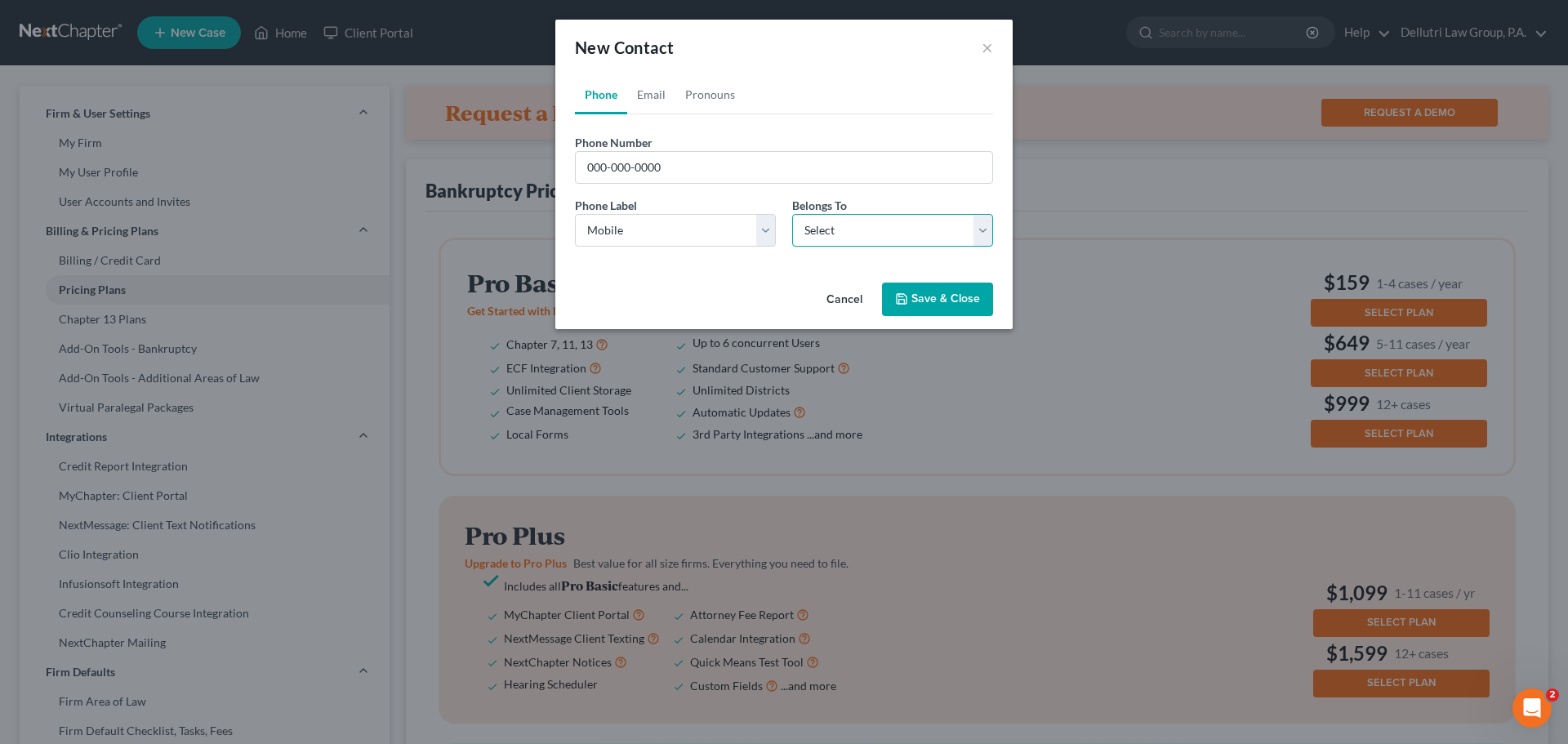
click at [974, 228] on select "Select Client Other" at bounding box center [892, 231] width 201 height 33
select select "0"
click at [792, 214] on select "Select Client Other" at bounding box center [892, 231] width 201 height 33
click at [928, 301] on button "Save & Close" at bounding box center [937, 300] width 111 height 34
click at [647, 93] on link "Email" at bounding box center [651, 95] width 48 height 39
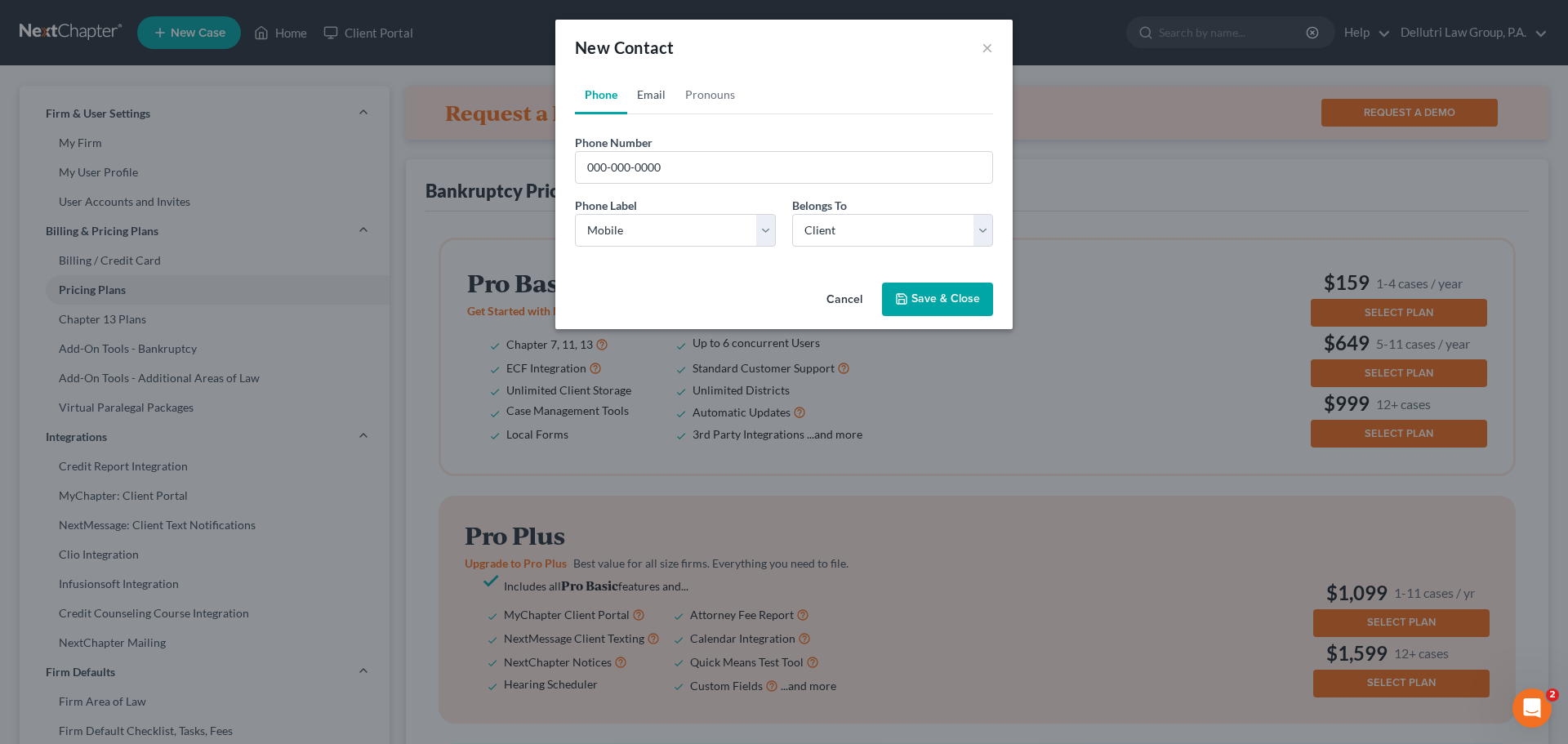
click at [655, 94] on link "Email" at bounding box center [651, 95] width 48 height 39
click at [938, 296] on button "Save & Close" at bounding box center [937, 300] width 111 height 34
click at [646, 94] on link "Email" at bounding box center [651, 95] width 48 height 39
drag, startPoint x: 672, startPoint y: 166, endPoint x: 374, endPoint y: 172, distance: 298.1
click at [374, 172] on div "New Contact × Phone Email Pronouns Phone Number * 000-000-0000 Phone Label * Se…" at bounding box center [784, 372] width 1568 height 744
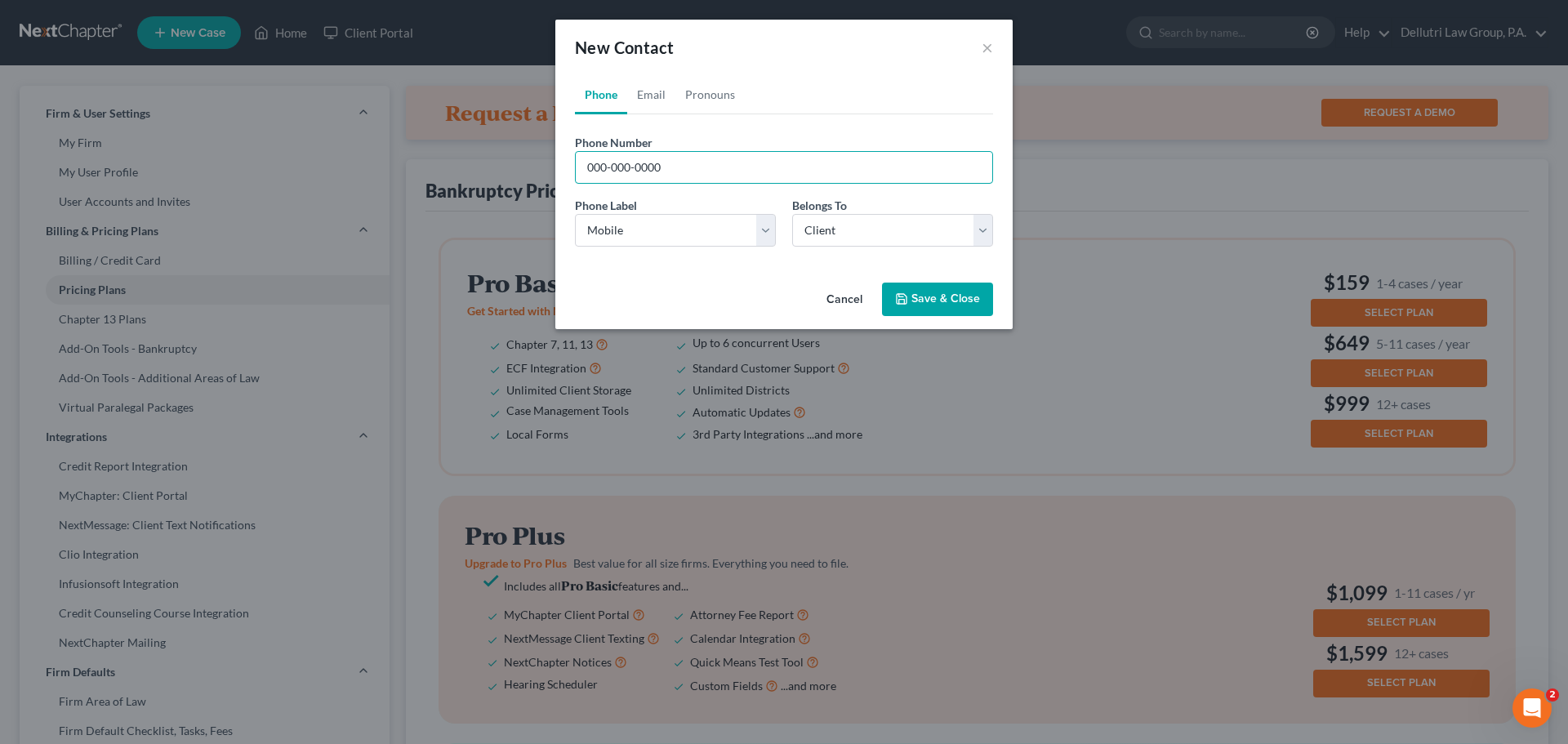
type input "2"
type input "111-111-1111"
click at [965, 297] on button "Save & Close" at bounding box center [937, 300] width 111 height 34
click at [661, 91] on link "Email" at bounding box center [651, 95] width 48 height 39
click at [981, 52] on div "New Contact ×" at bounding box center [783, 48] width 457 height 56
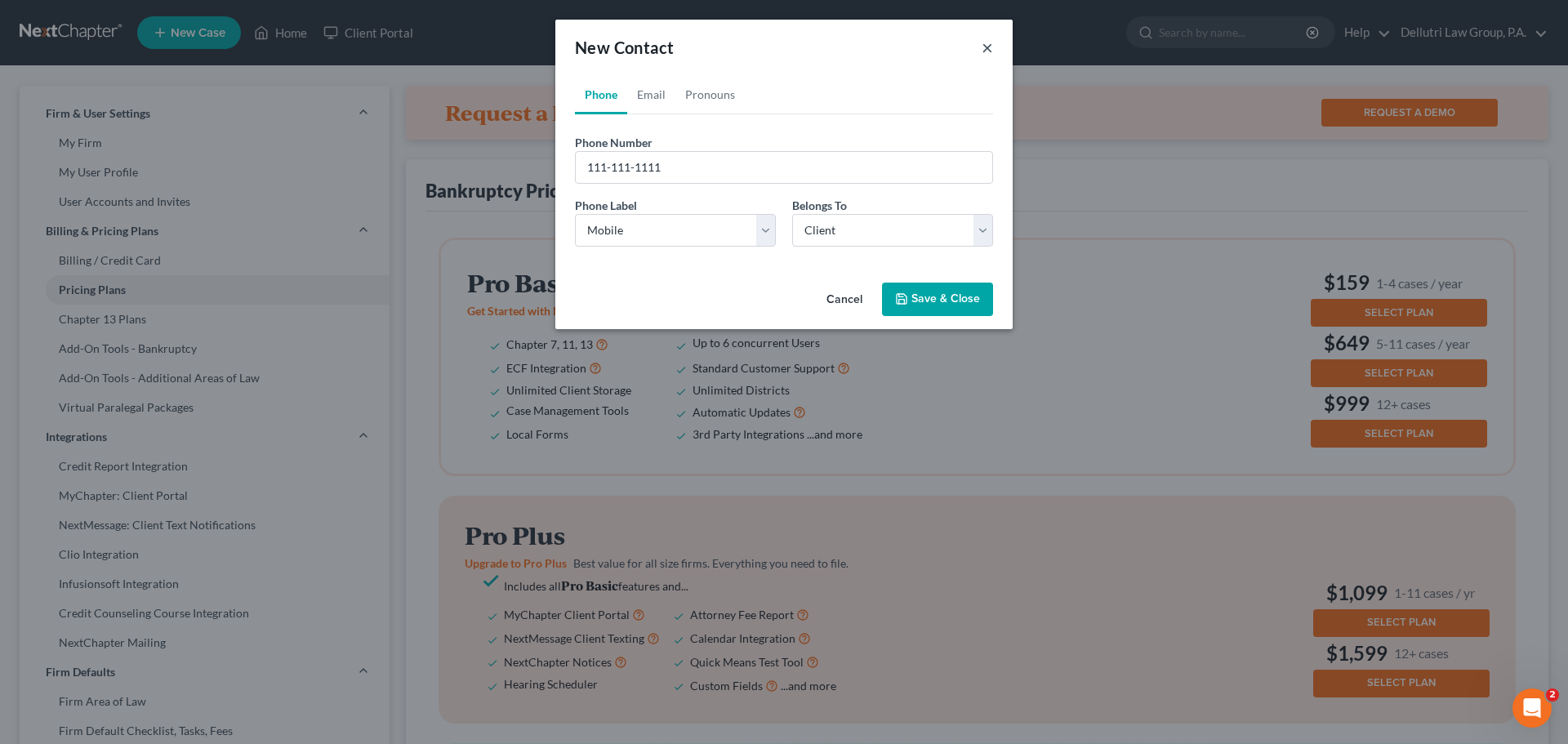
click at [985, 48] on button "×" at bounding box center [988, 48] width 11 height 20
click at [906, 298] on icon "button" at bounding box center [901, 299] width 10 height 10
click at [923, 62] on div "New Contact ×" at bounding box center [783, 48] width 457 height 56
click at [927, 299] on button "Save & Close" at bounding box center [937, 300] width 111 height 34
click at [910, 286] on button "Save & Close" at bounding box center [937, 300] width 111 height 34
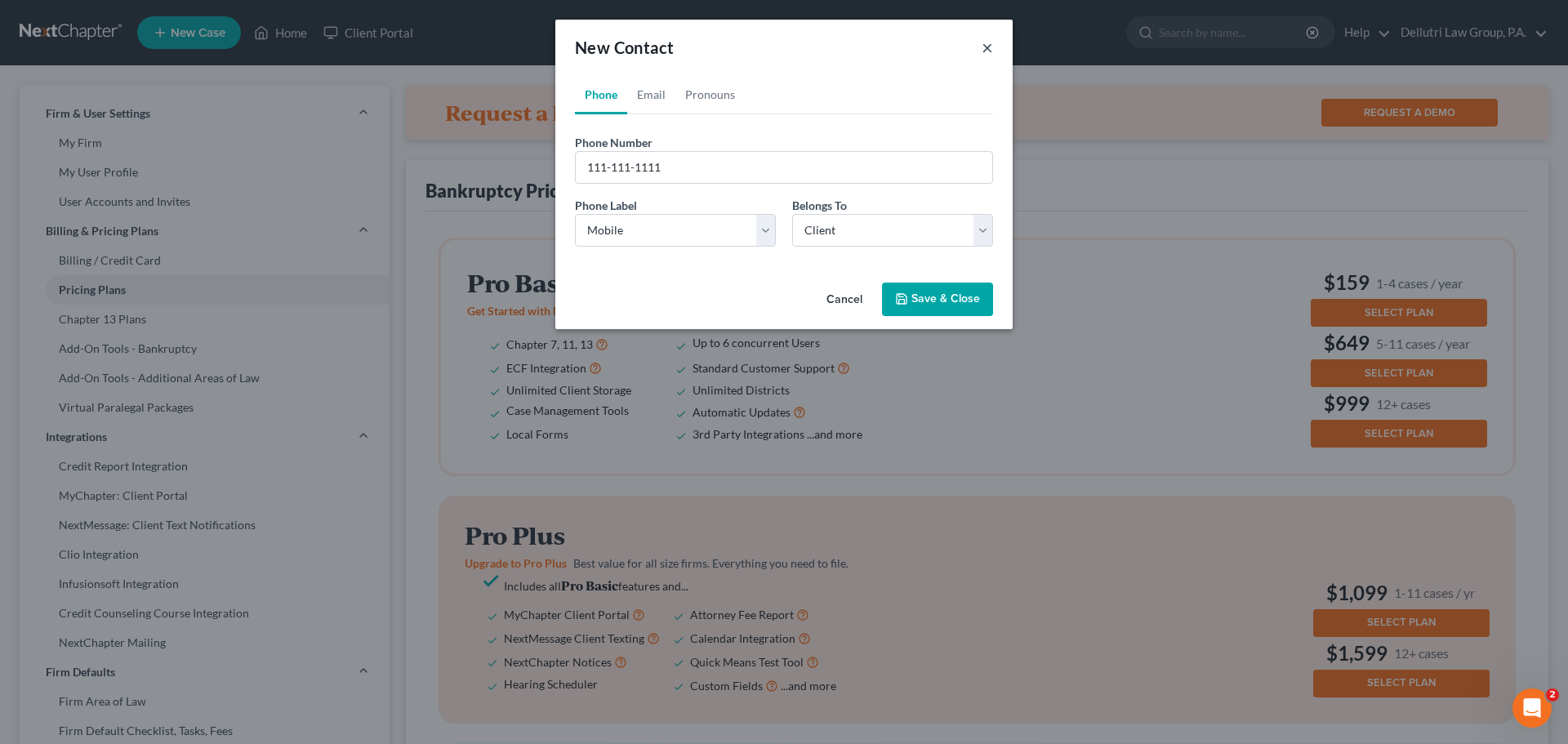
click at [991, 42] on button "×" at bounding box center [988, 48] width 11 height 20
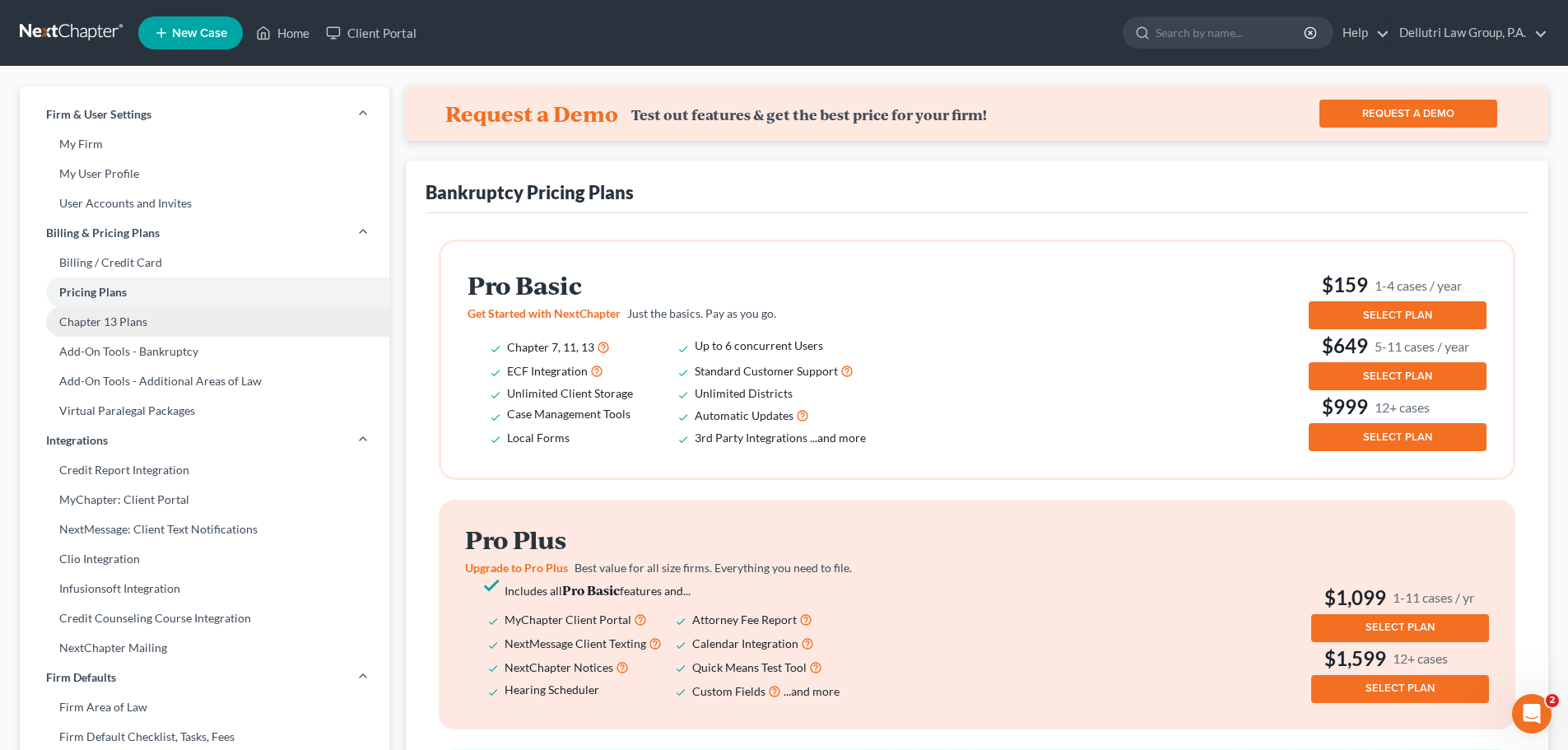
click at [135, 319] on link "Chapter 13 Plans" at bounding box center [204, 322] width 370 height 30
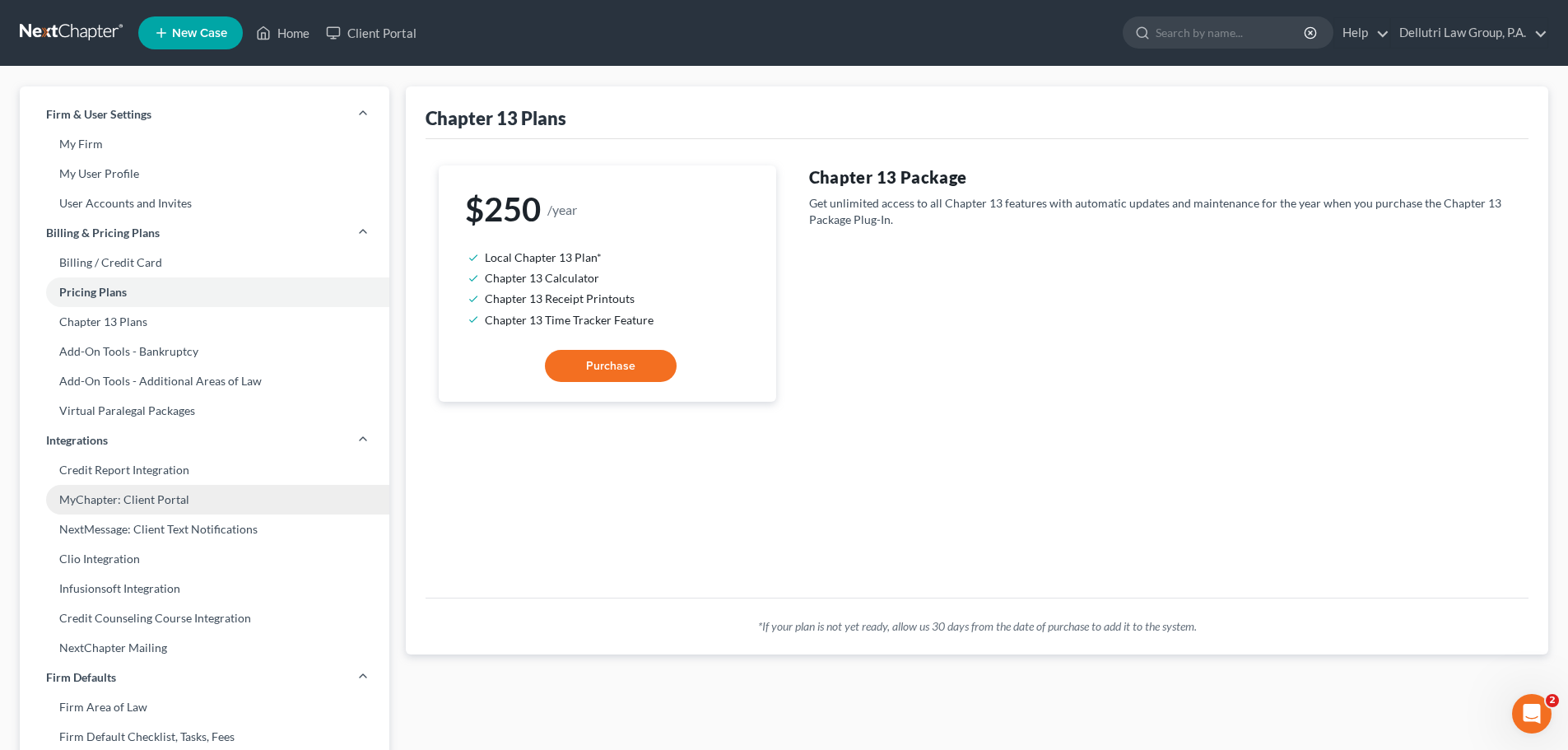
click at [146, 507] on link "MyChapter: Client Portal" at bounding box center [204, 500] width 370 height 30
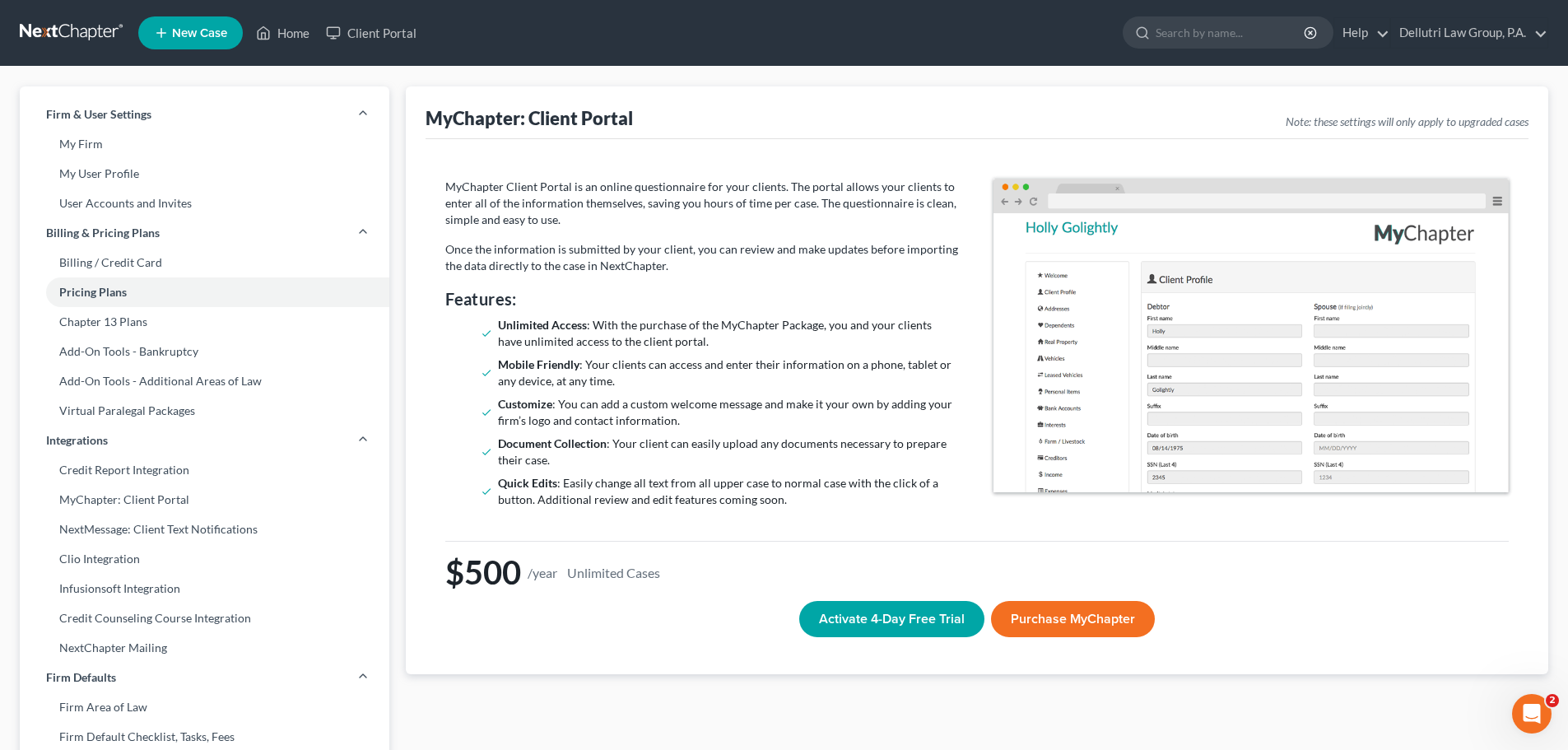
click at [875, 622] on button "Activate 4-Day Free Trial" at bounding box center [892, 619] width 185 height 36
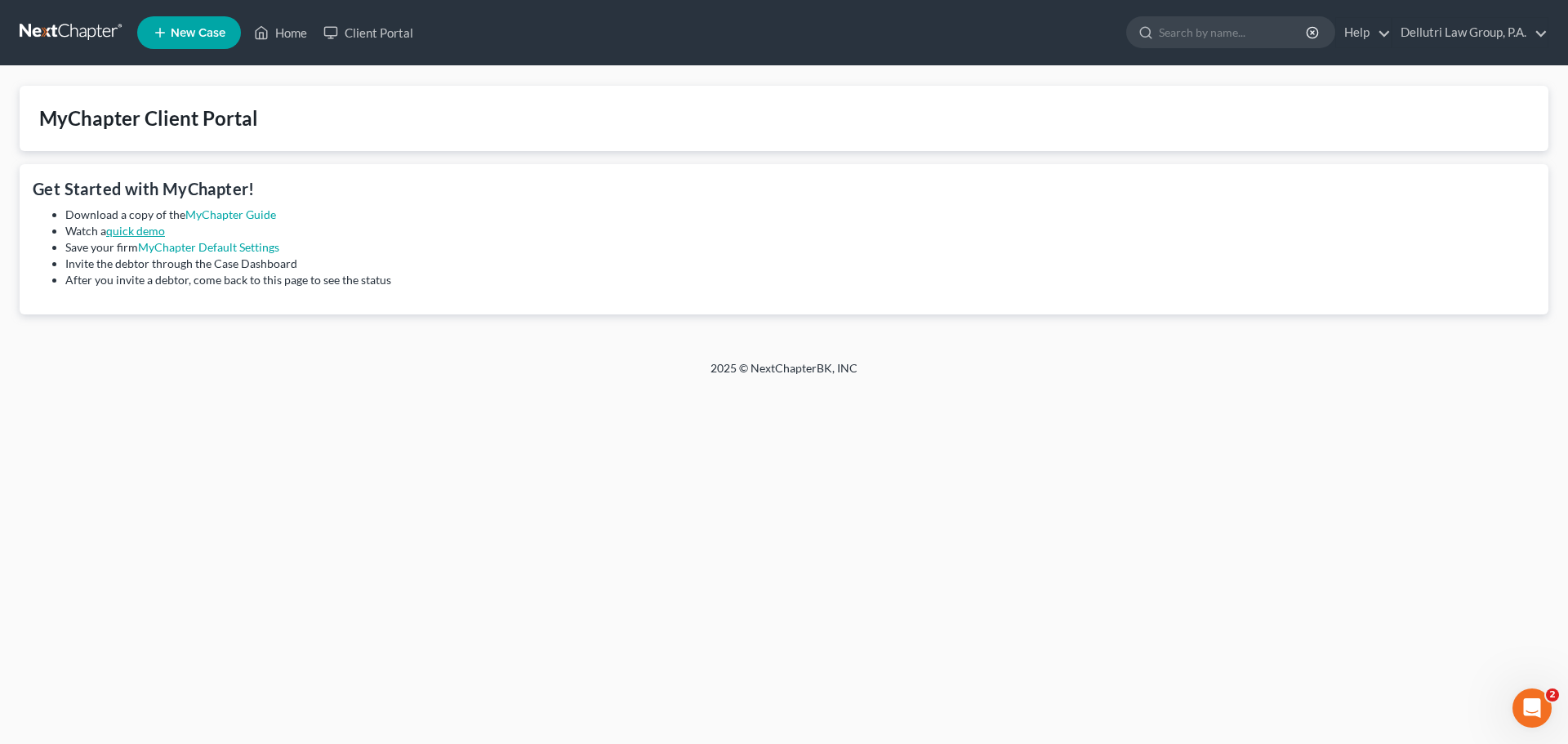
click at [129, 234] on link "quick demo" at bounding box center [135, 231] width 59 height 14
click at [191, 34] on span "New Case" at bounding box center [198, 33] width 55 height 12
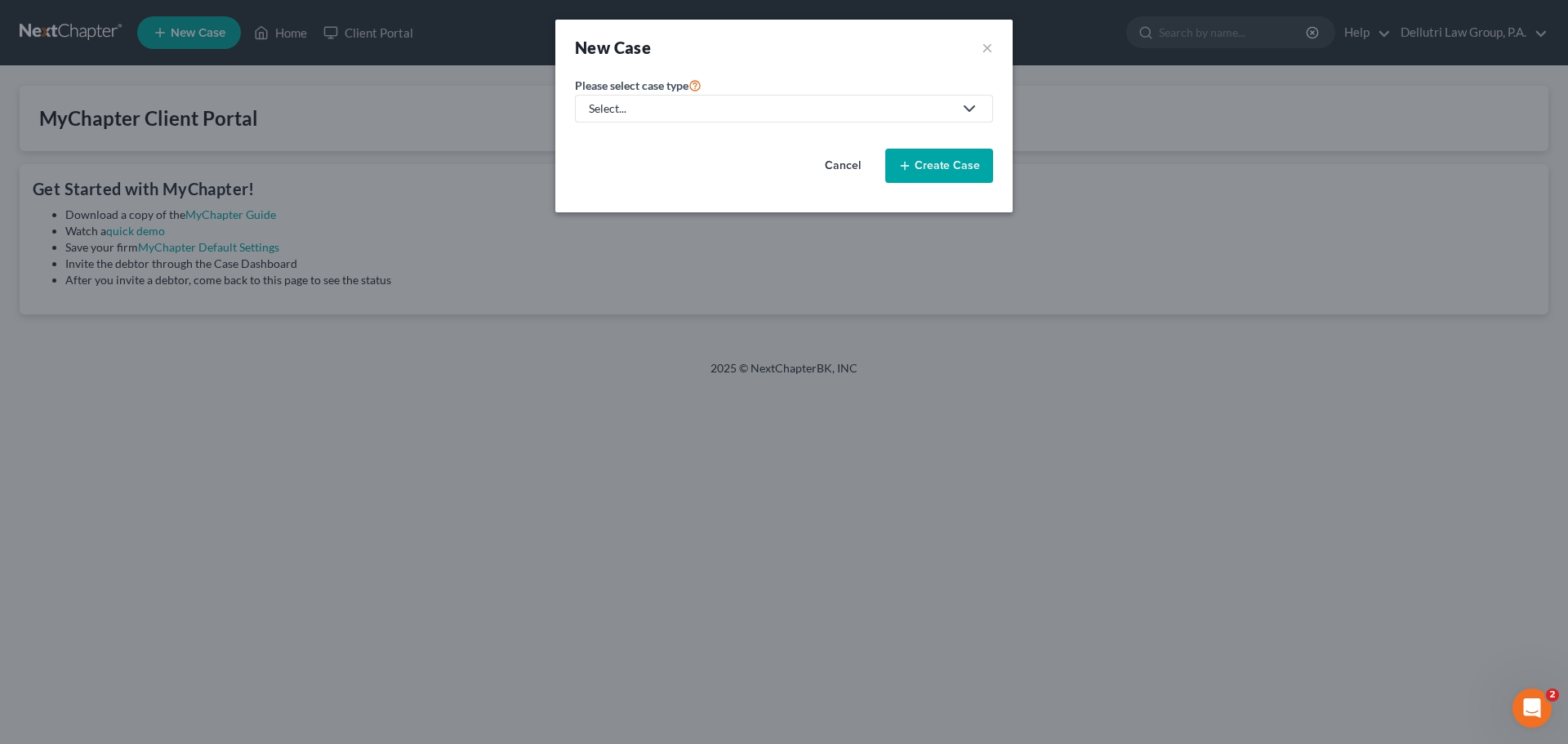
click at [969, 110] on polyline at bounding box center [970, 108] width 10 height 5
click at [648, 145] on div "Bankruptcy" at bounding box center [668, 141] width 156 height 16
select select "15"
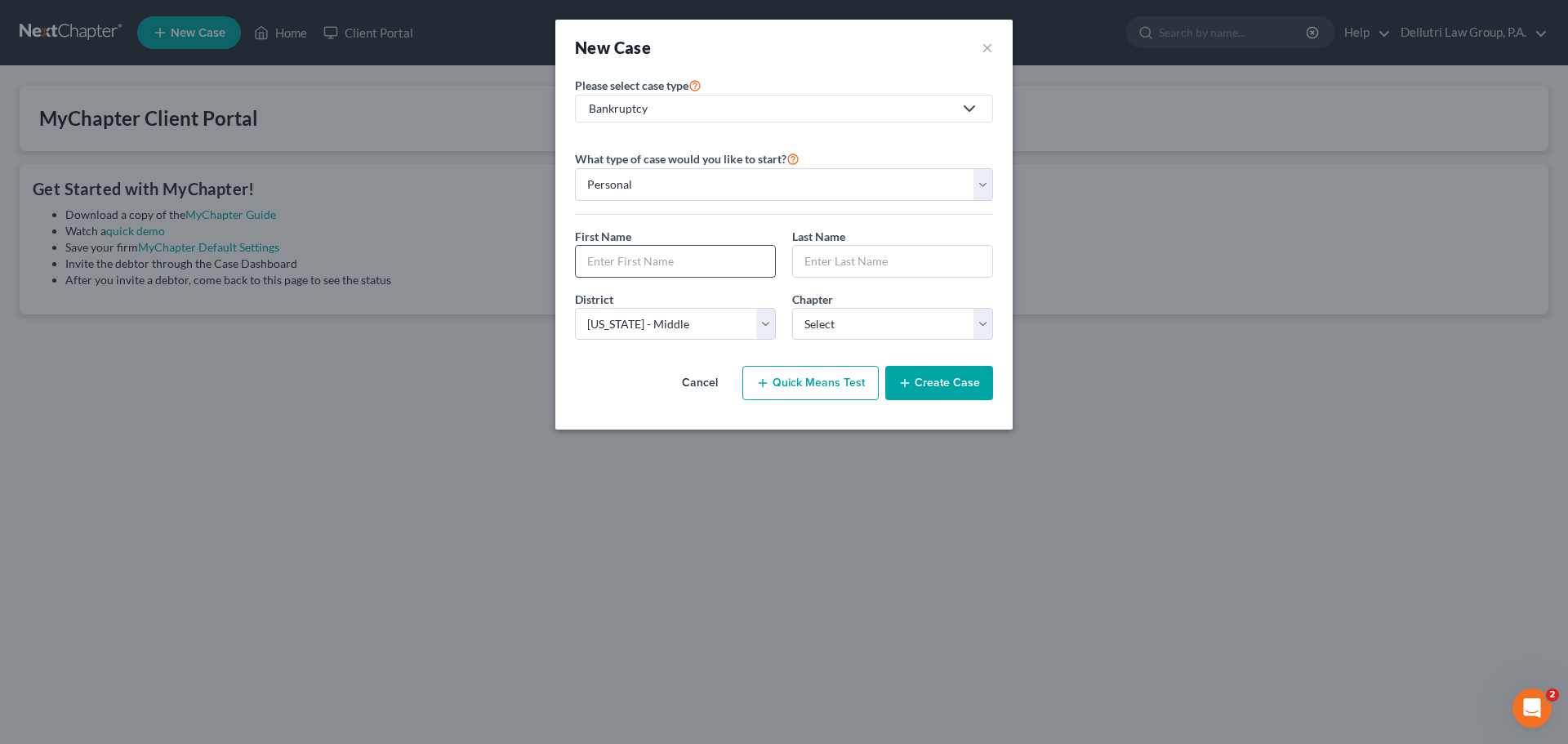
click at [714, 255] on input "text" at bounding box center [675, 261] width 199 height 31
type input "[PERSON_NAME]"
type input "Doe"
click at [985, 328] on select "Select 7 11 12 13" at bounding box center [892, 324] width 201 height 33
select select "3"
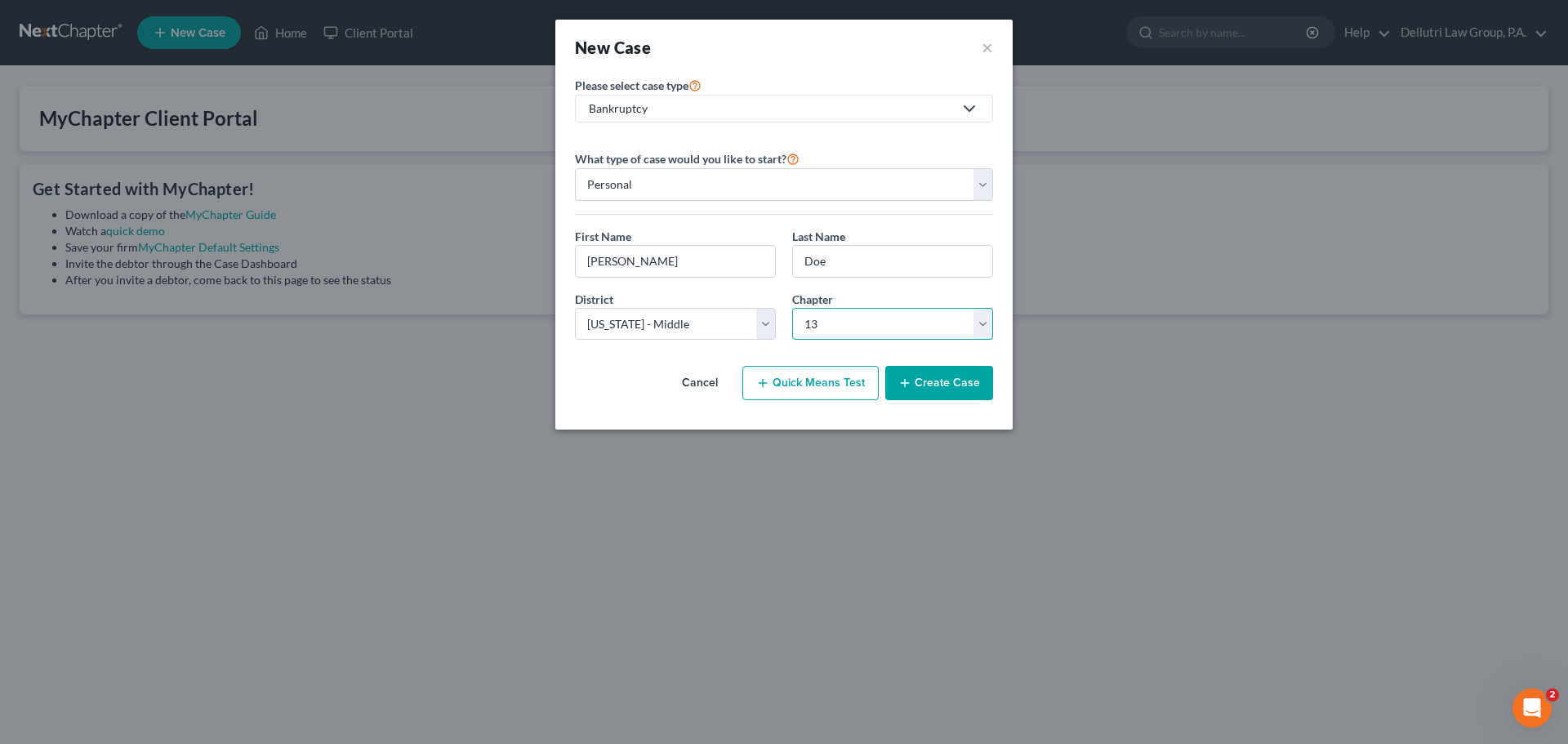
click at [792, 308] on select "Select 7 11 12 13" at bounding box center [892, 324] width 201 height 33
click at [929, 388] on button "Create Case" at bounding box center [938, 383] width 108 height 34
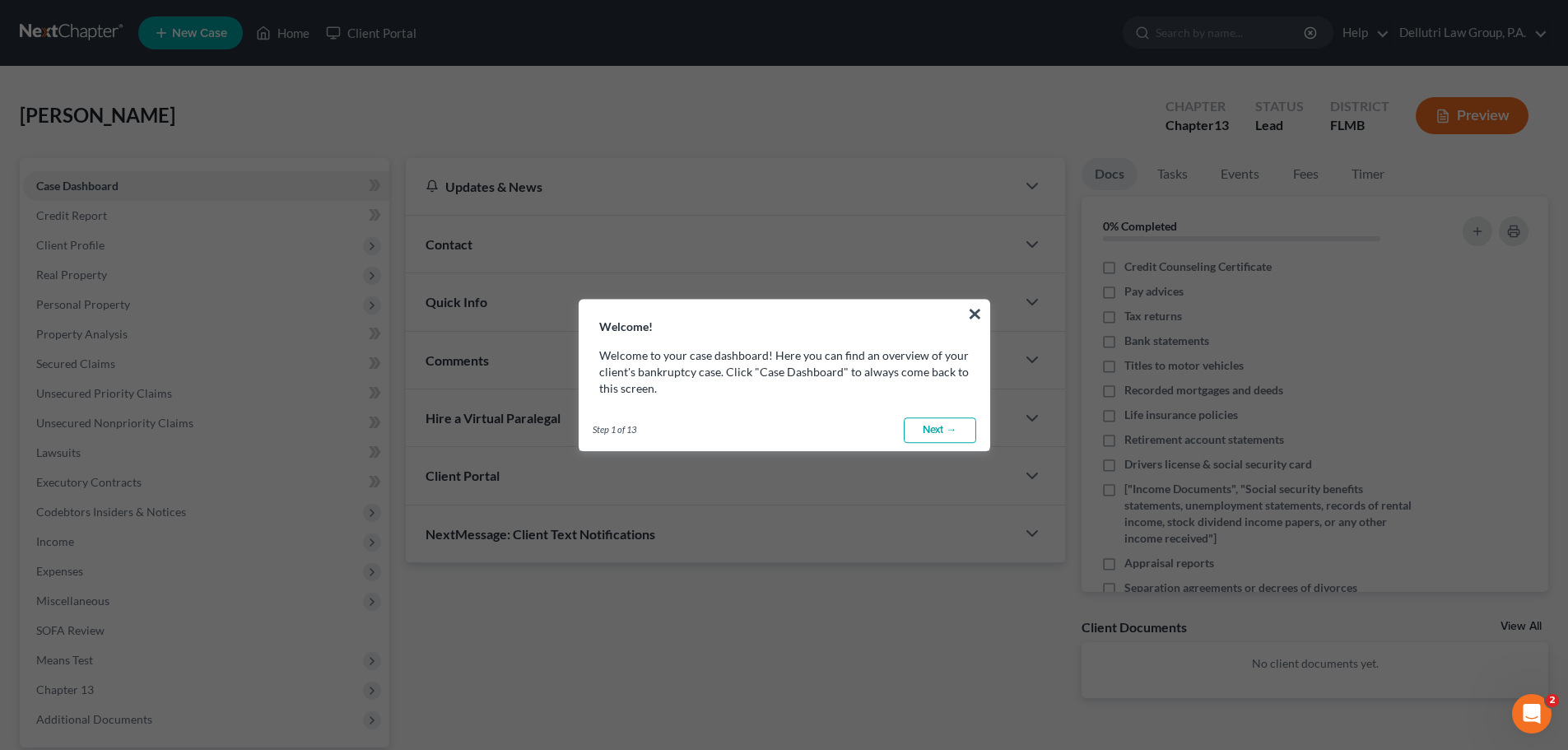
click at [974, 313] on button "×" at bounding box center [975, 314] width 16 height 26
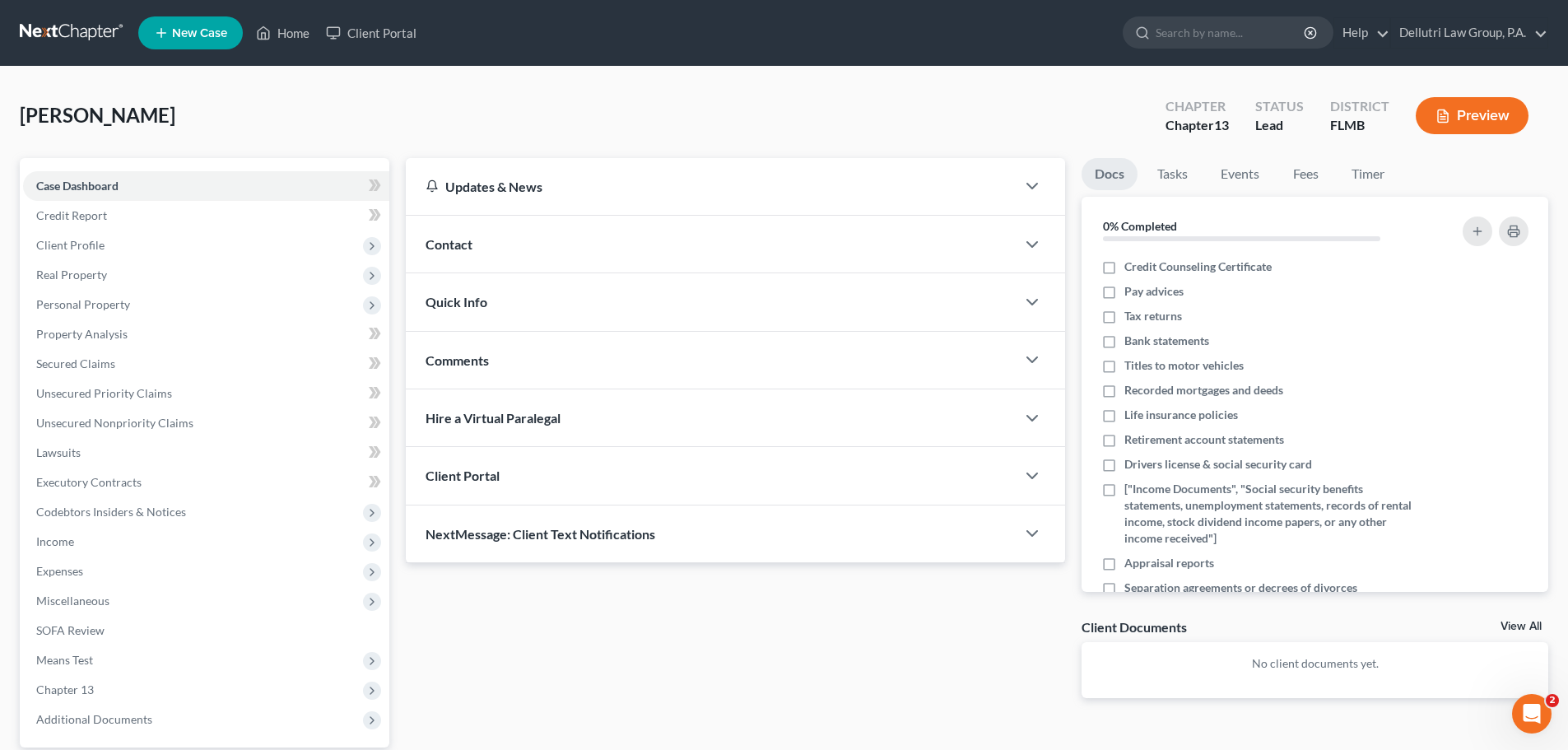
click at [904, 493] on div "Client Portal" at bounding box center [710, 475] width 610 height 57
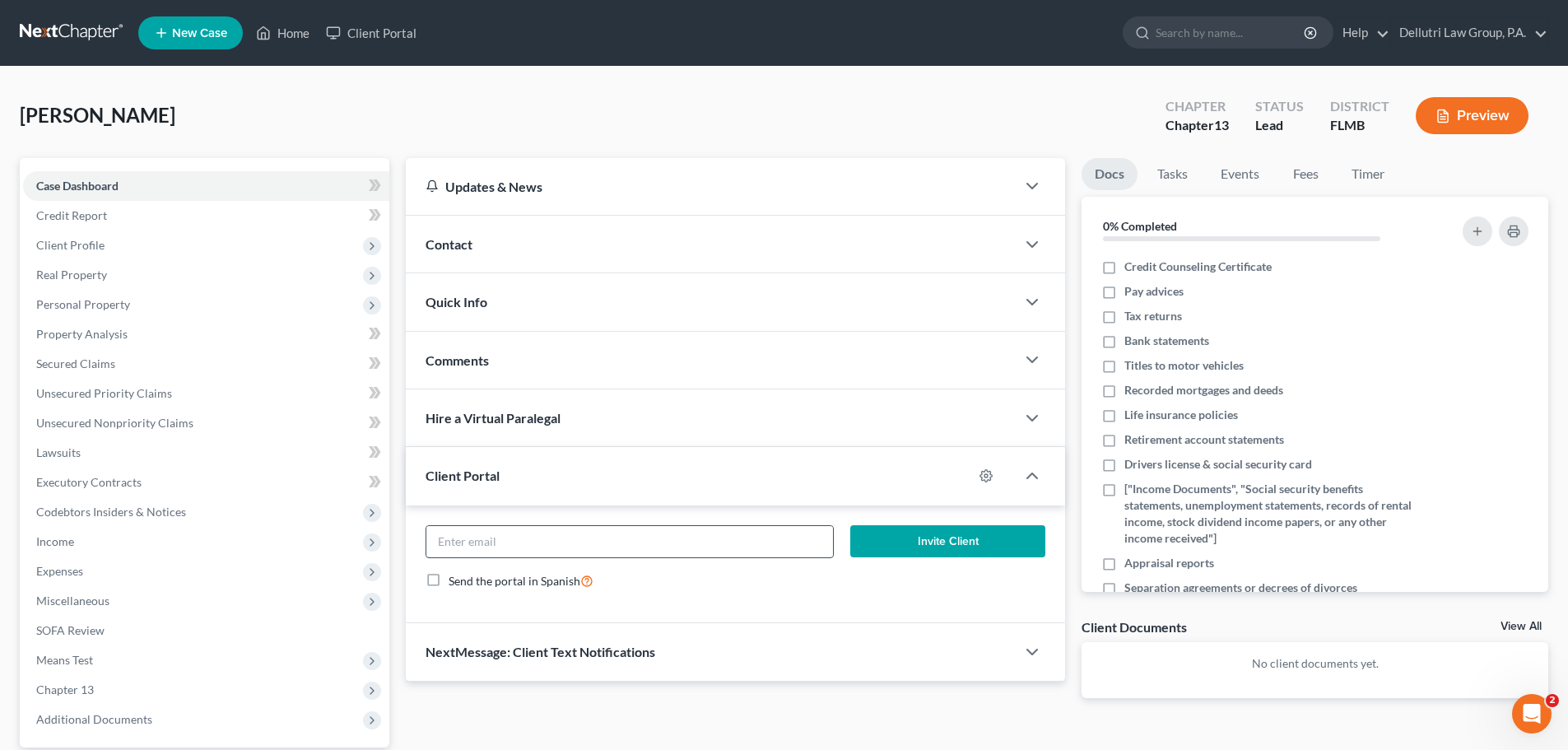
click at [615, 546] on input "email" at bounding box center [629, 542] width 405 height 31
type input "[EMAIL_ADDRESS][DOMAIN_NAME]"
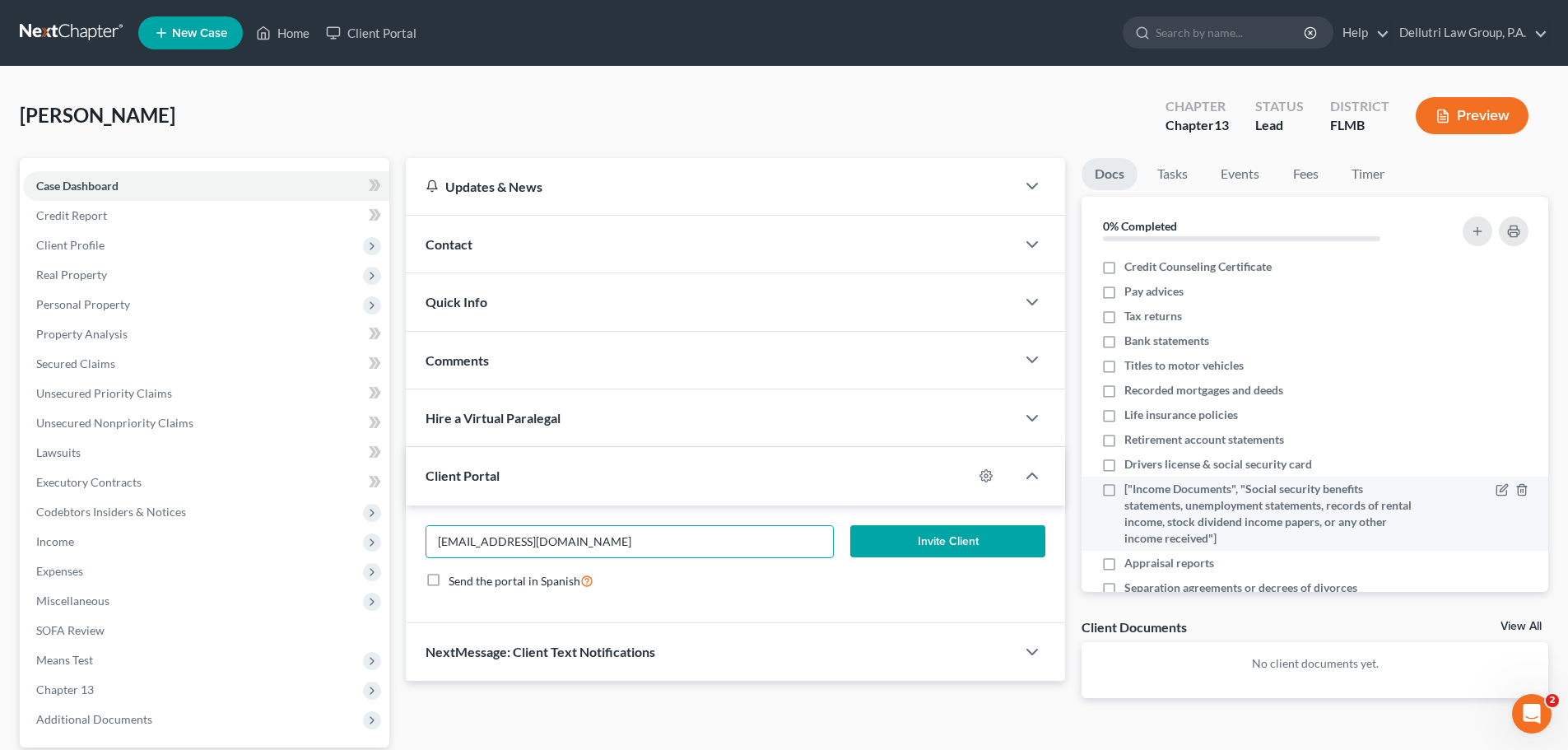
scroll to position [76, 0]
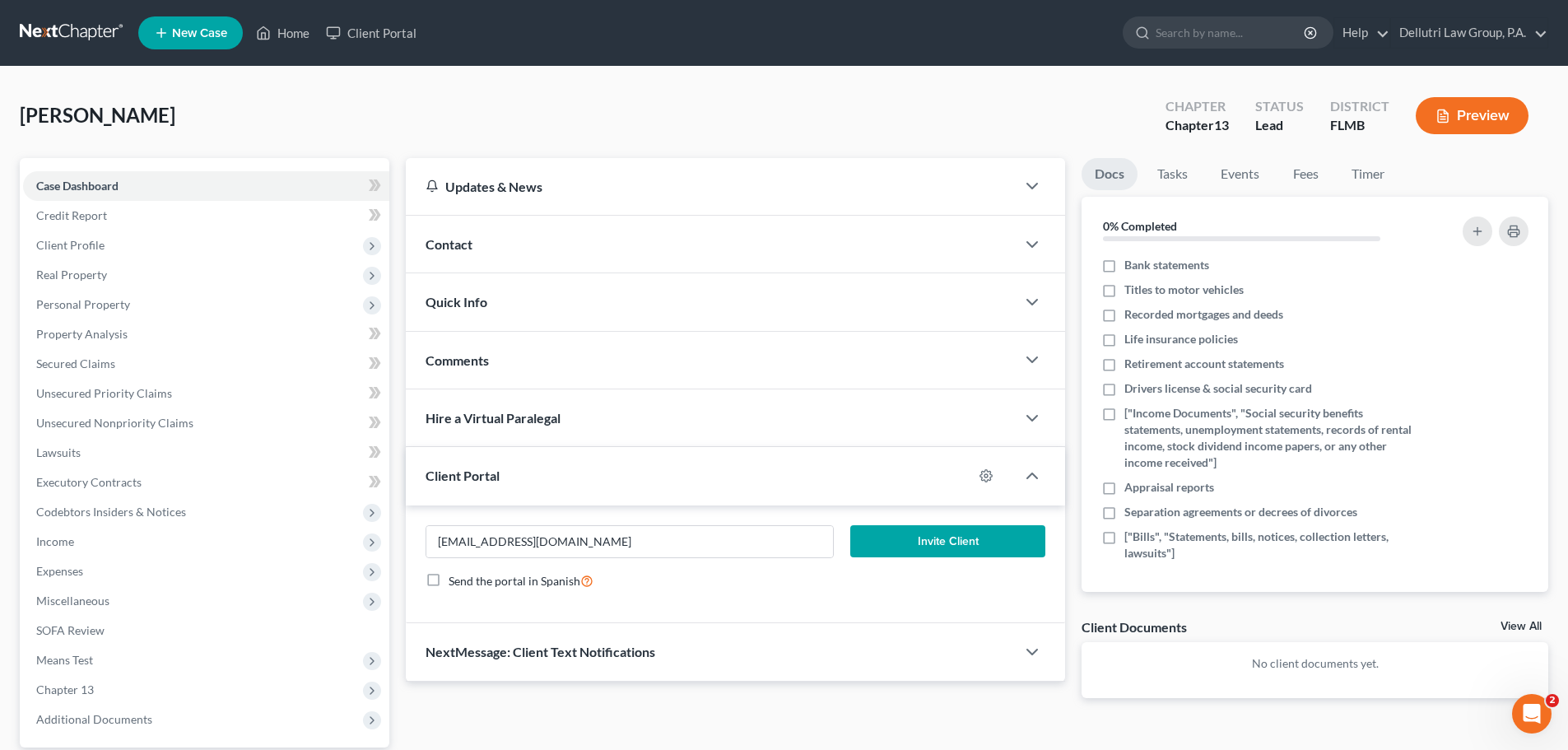
click at [961, 548] on button "Invite Client" at bounding box center [948, 542] width 196 height 33
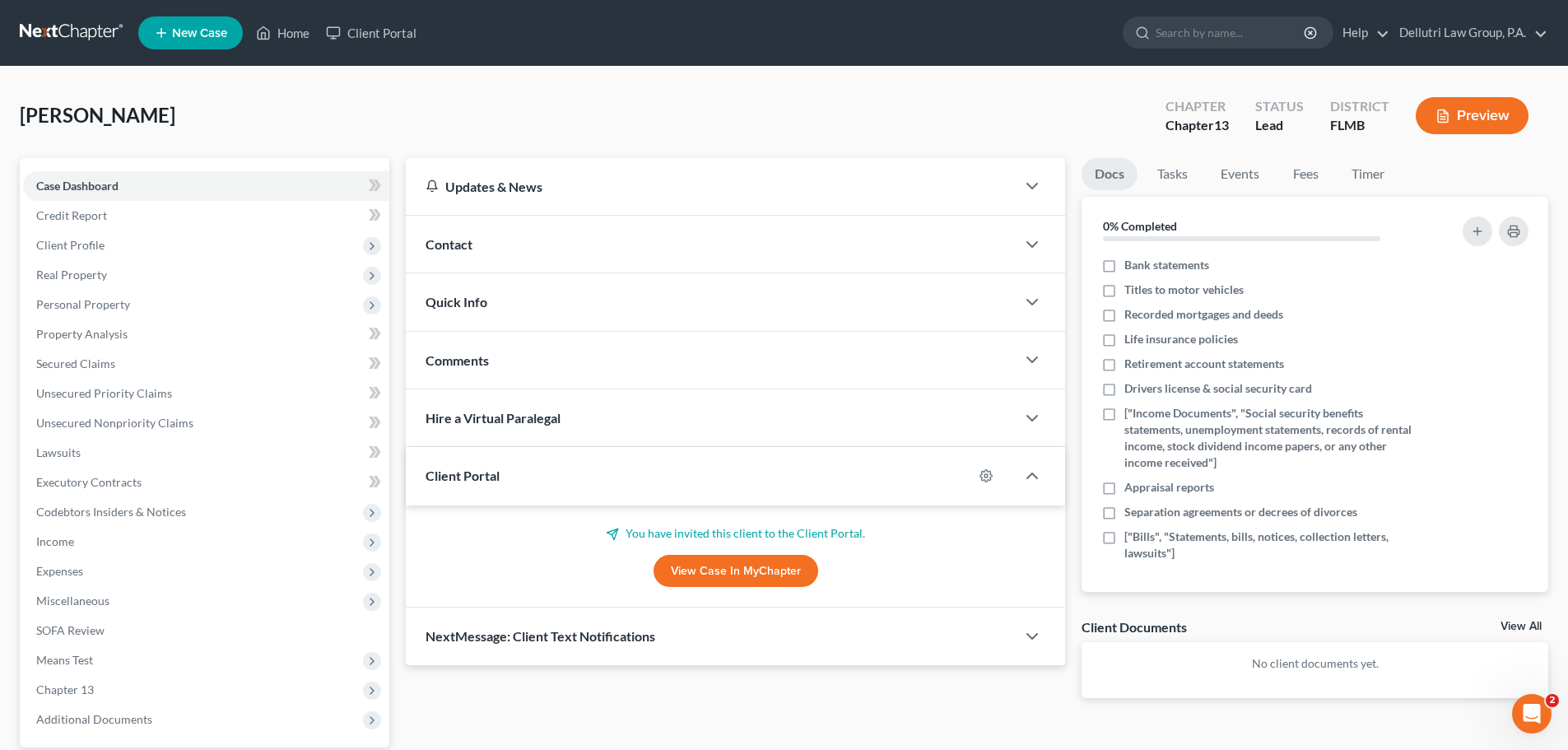
click at [770, 565] on link "View Case in MyChapter" at bounding box center [736, 571] width 165 height 33
click at [1024, 637] on icon "button" at bounding box center [1032, 637] width 20 height 20
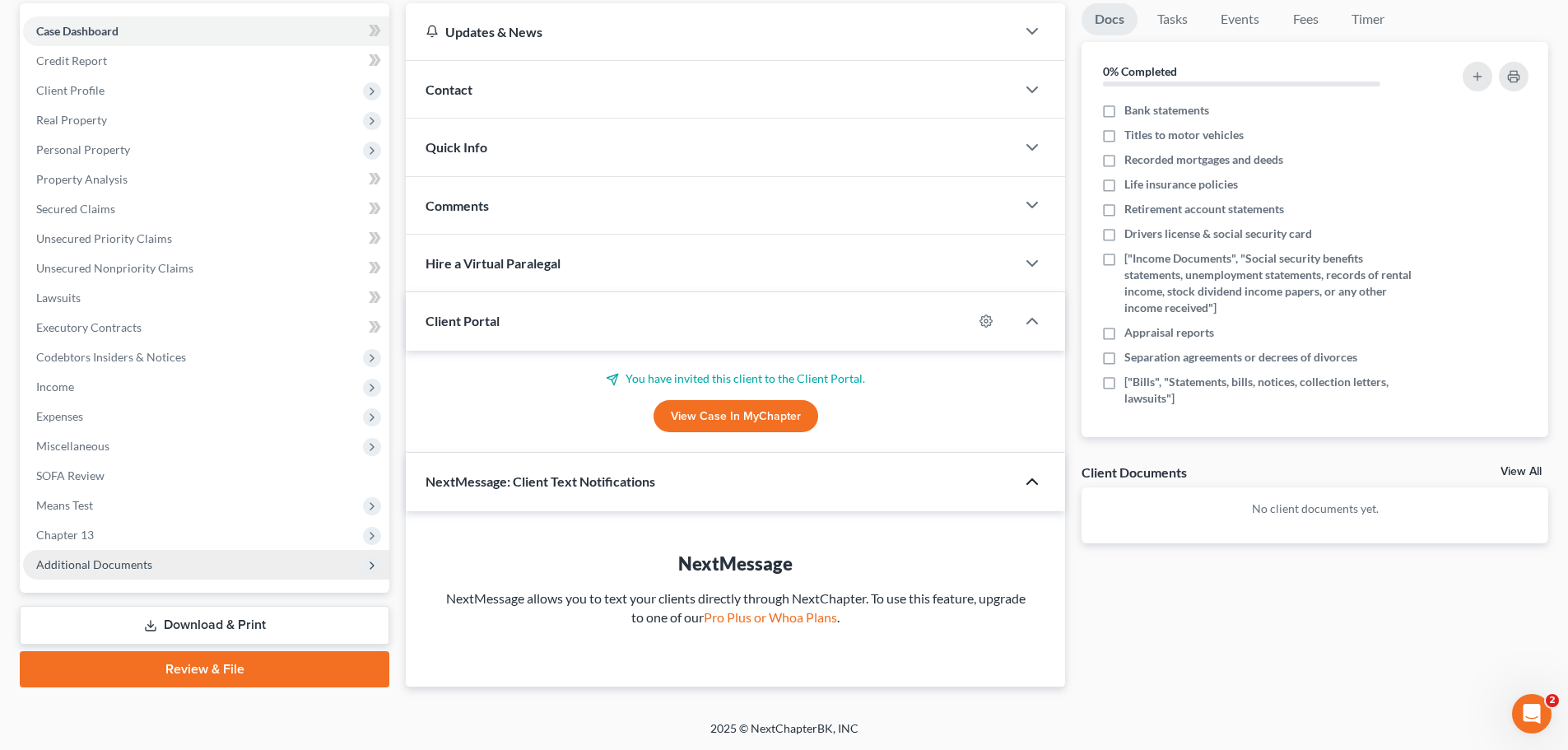
click at [374, 569] on icon at bounding box center [372, 565] width 13 height 13
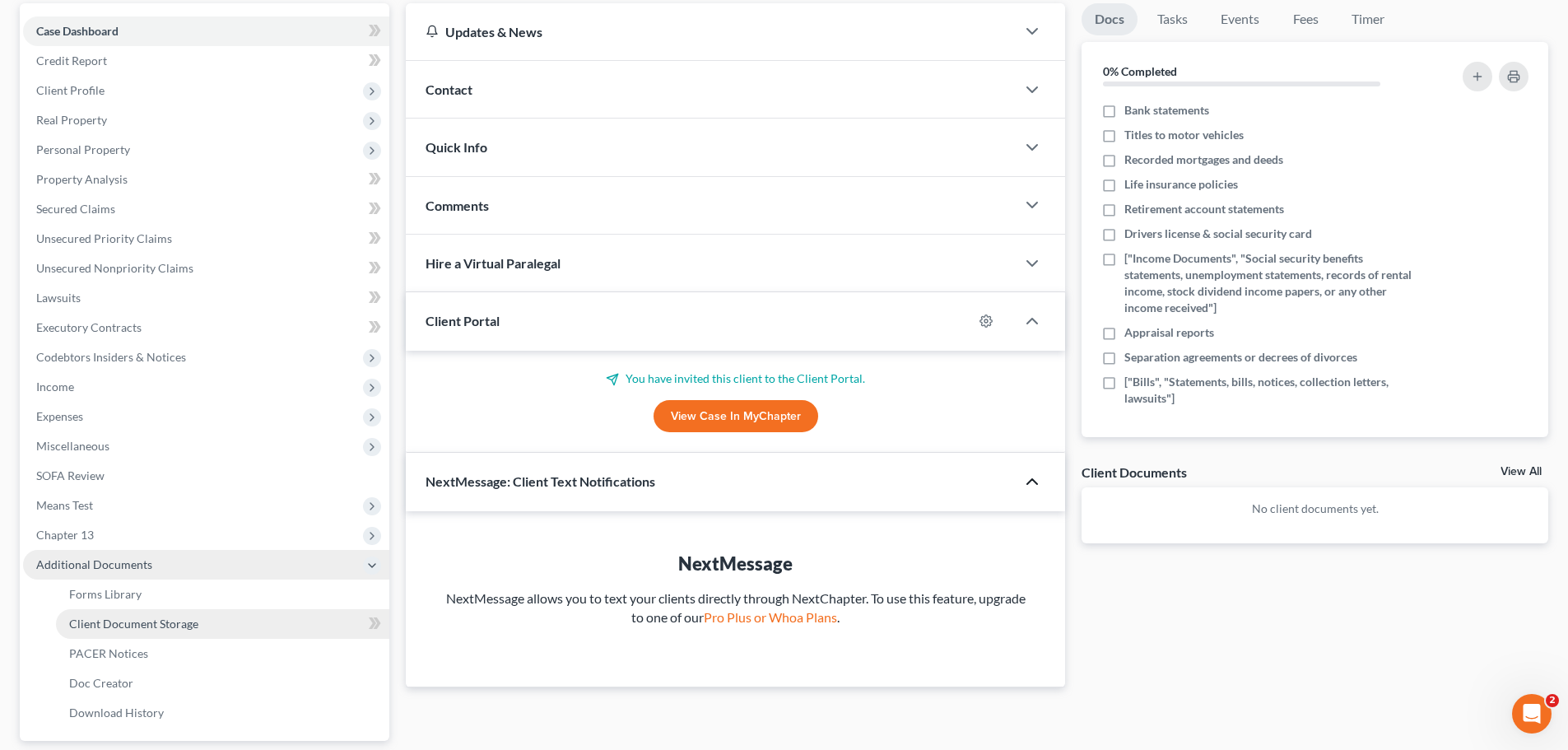
click at [210, 616] on link "Client Document Storage" at bounding box center [223, 624] width 333 height 30
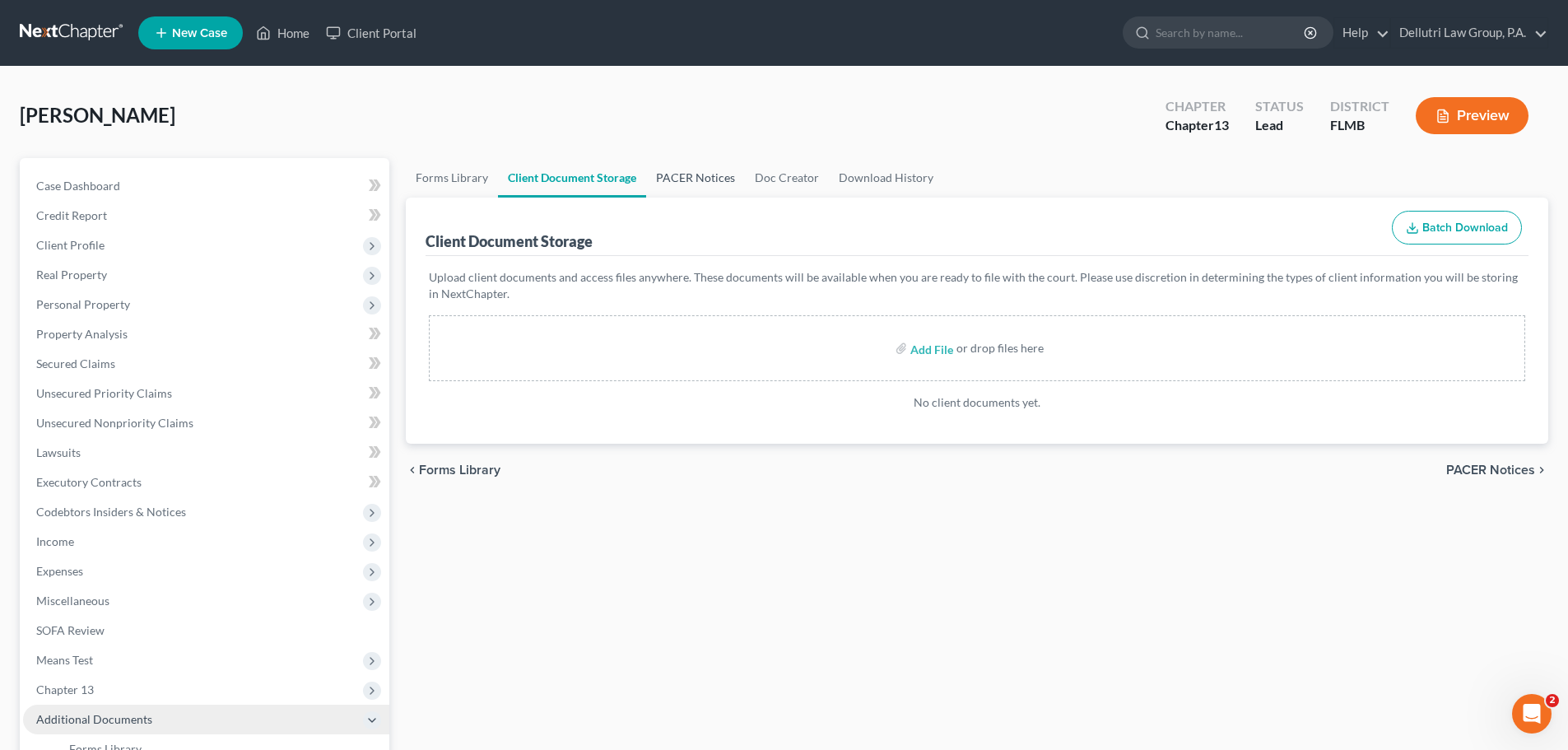
click at [695, 179] on link "PACER Notices" at bounding box center [695, 178] width 98 height 40
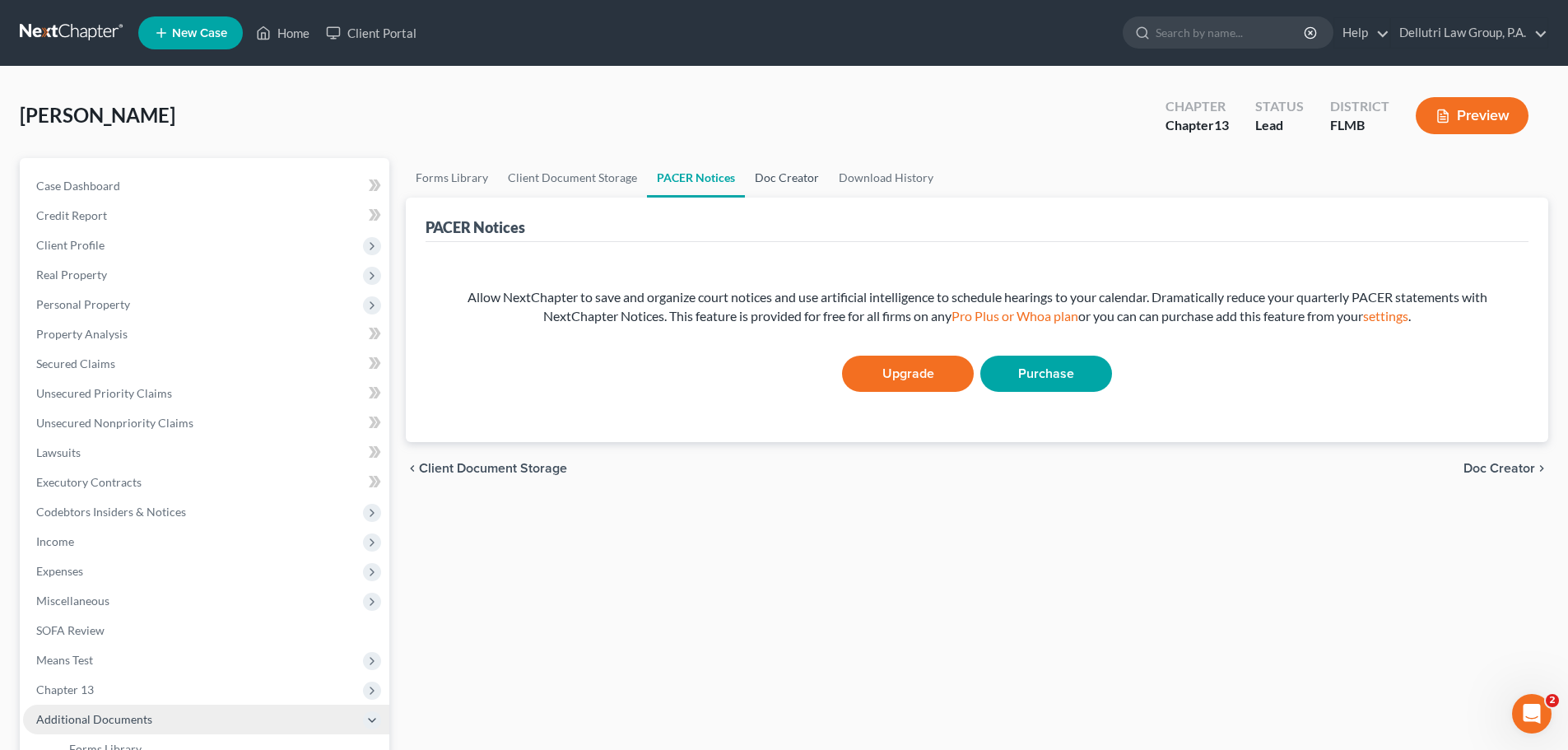
click at [772, 172] on link "Doc Creator" at bounding box center [786, 178] width 84 height 40
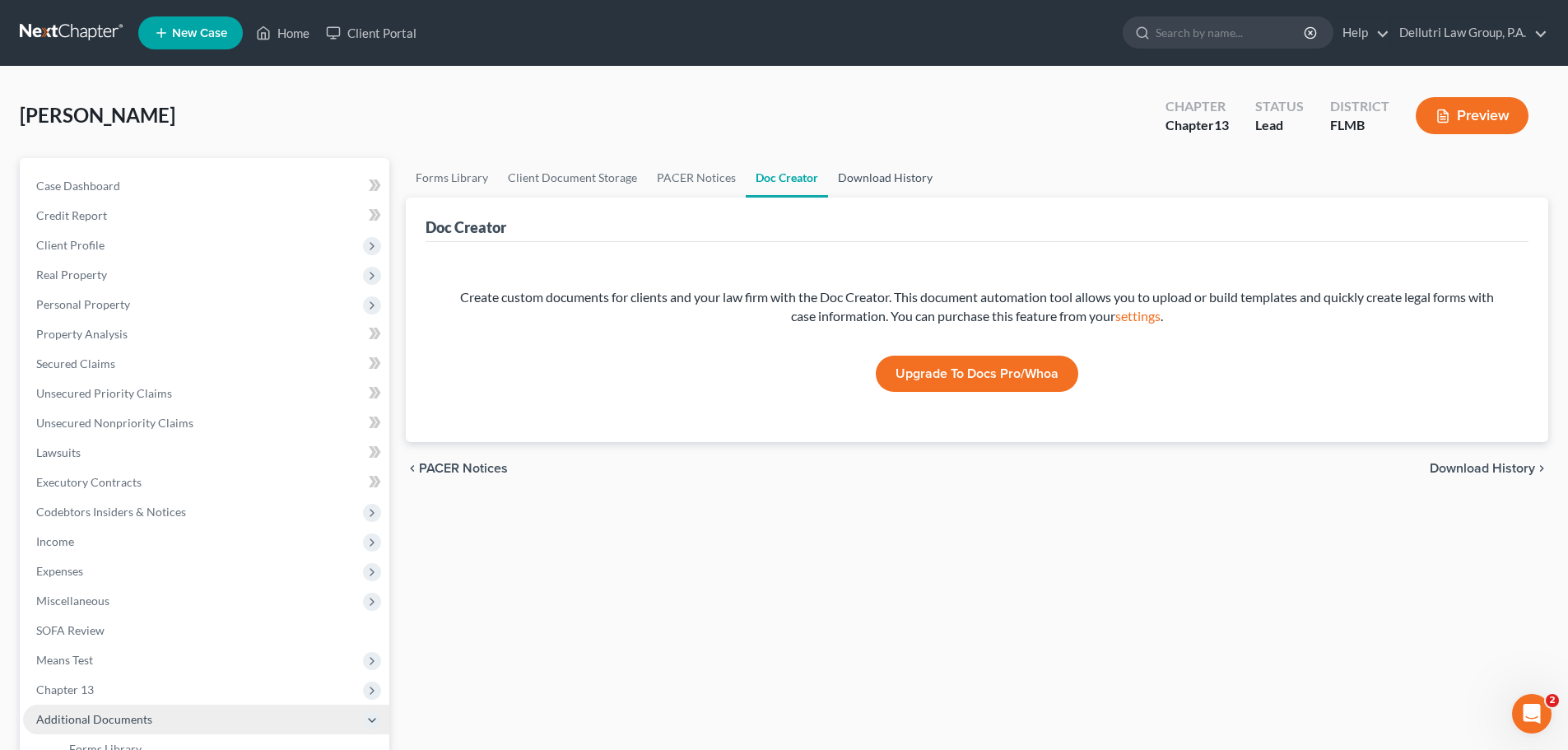
click at [894, 176] on link "Download History" at bounding box center [885, 178] width 114 height 40
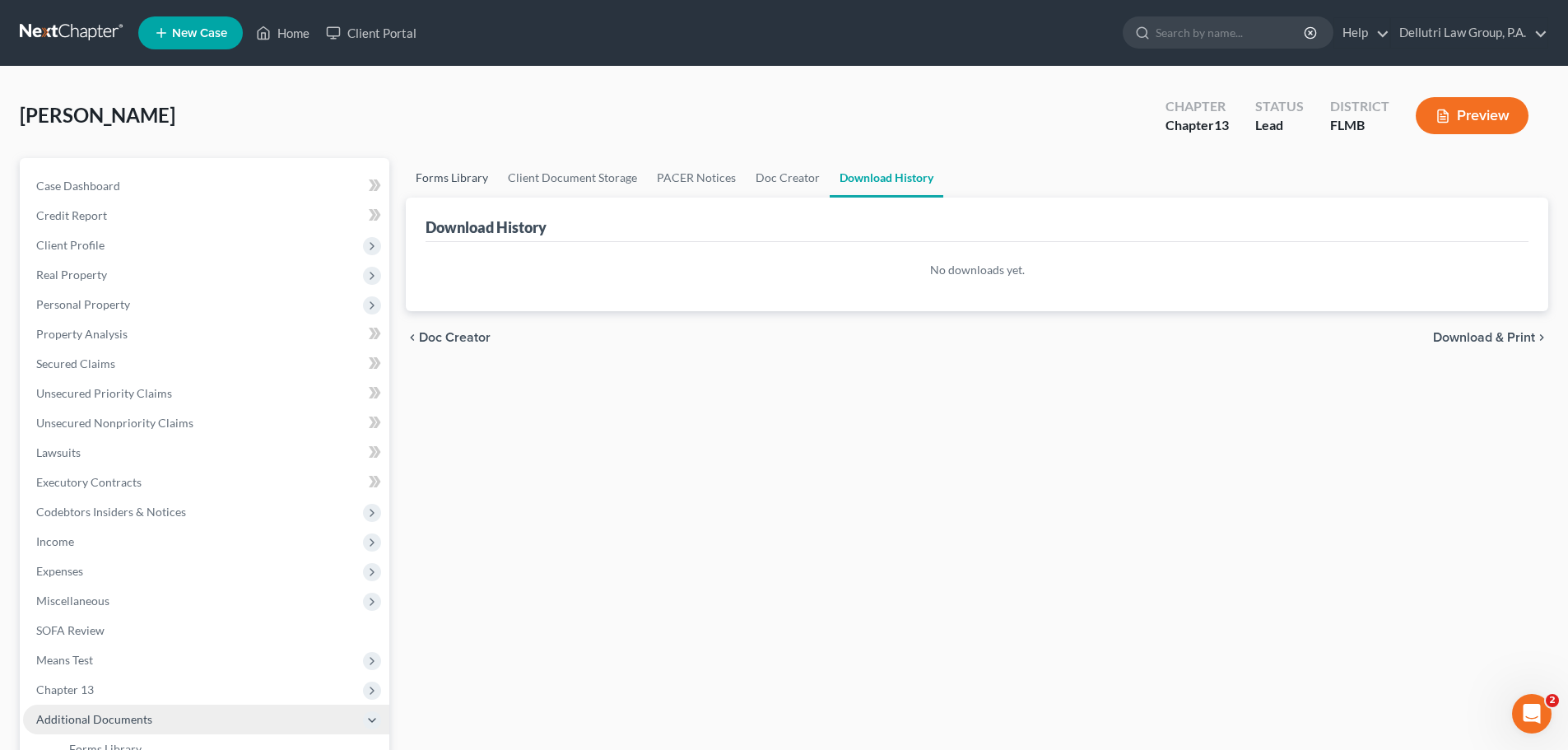
click at [437, 182] on link "Forms Library" at bounding box center [451, 178] width 92 height 40
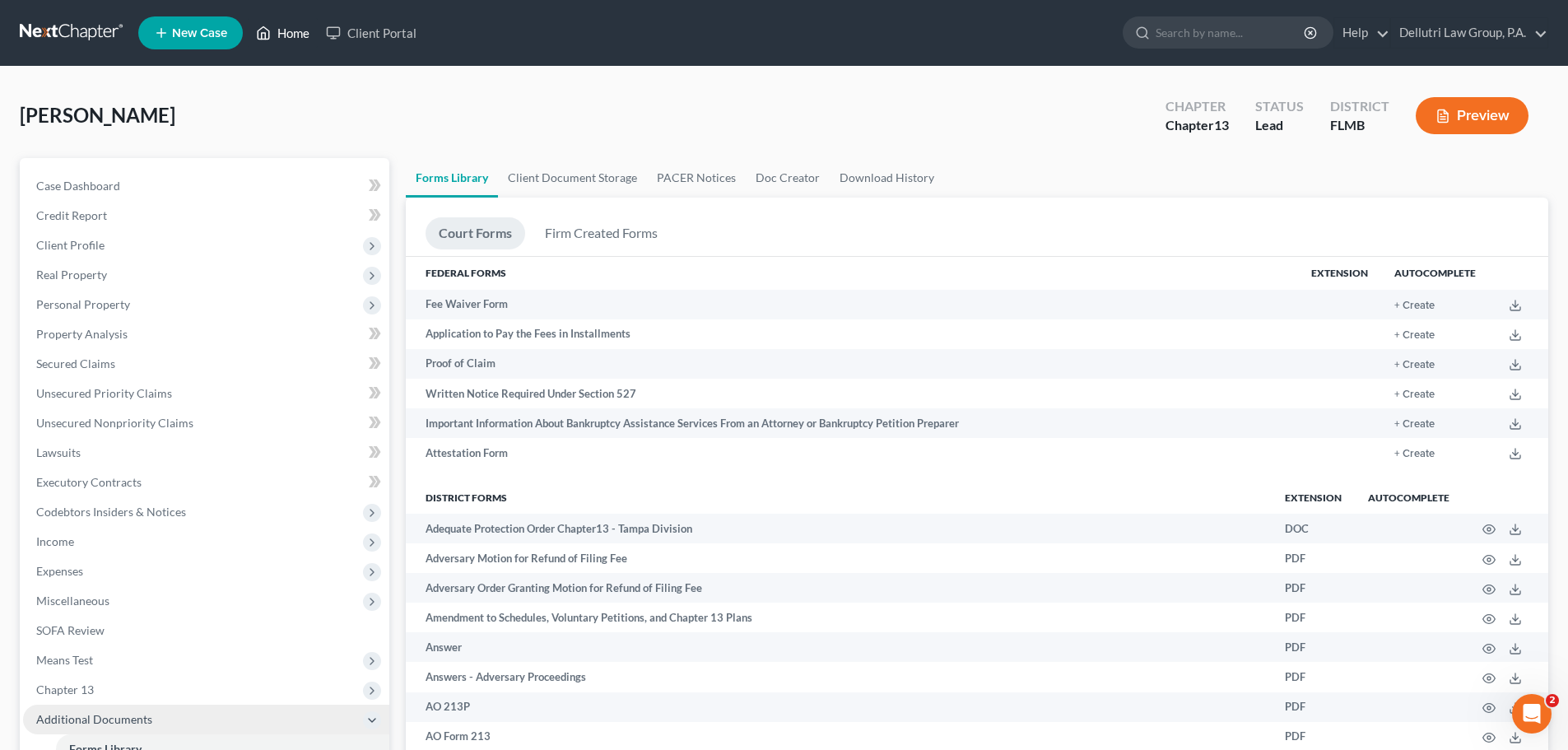
click at [282, 29] on link "Home" at bounding box center [282, 33] width 70 height 30
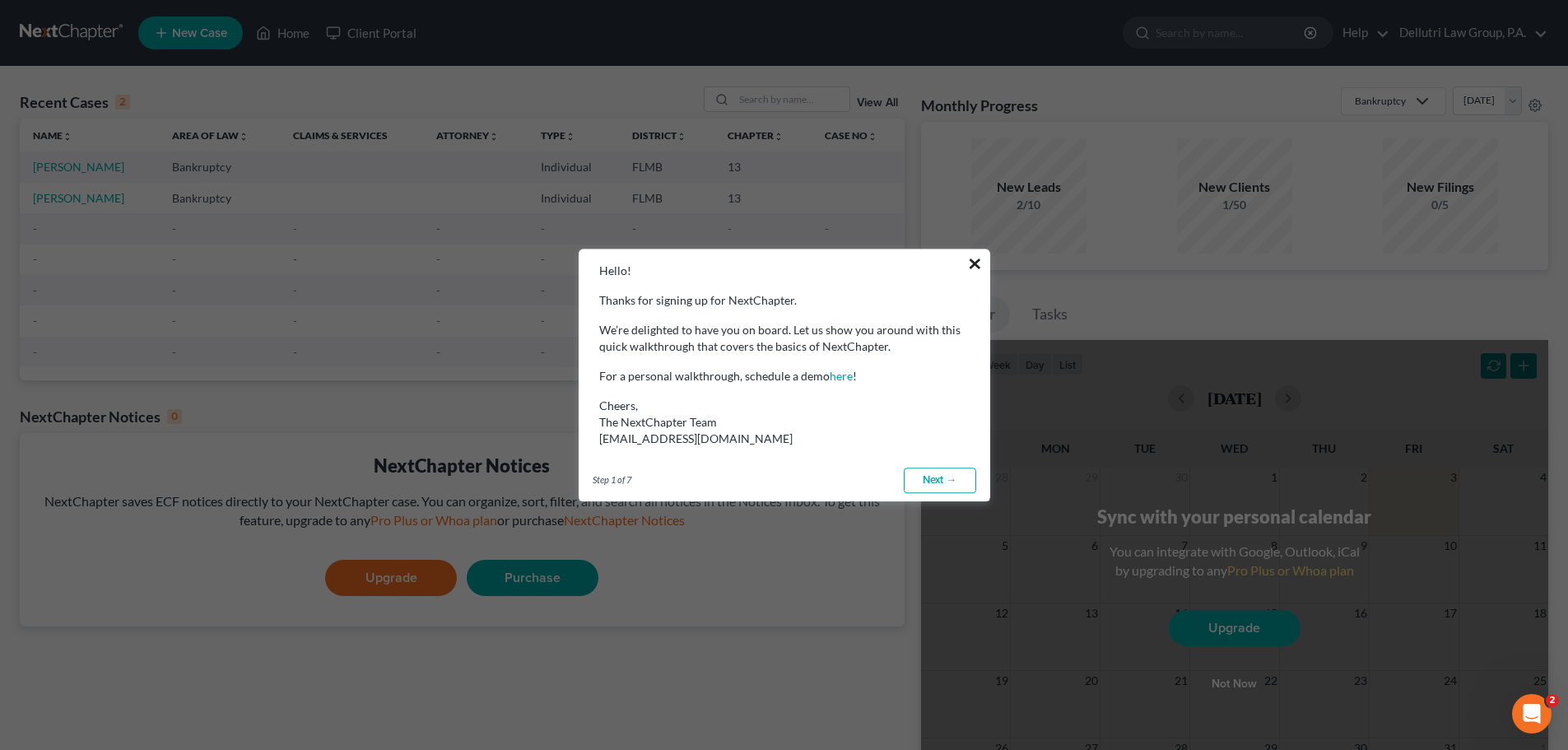
click at [981, 261] on button "×" at bounding box center [975, 263] width 16 height 26
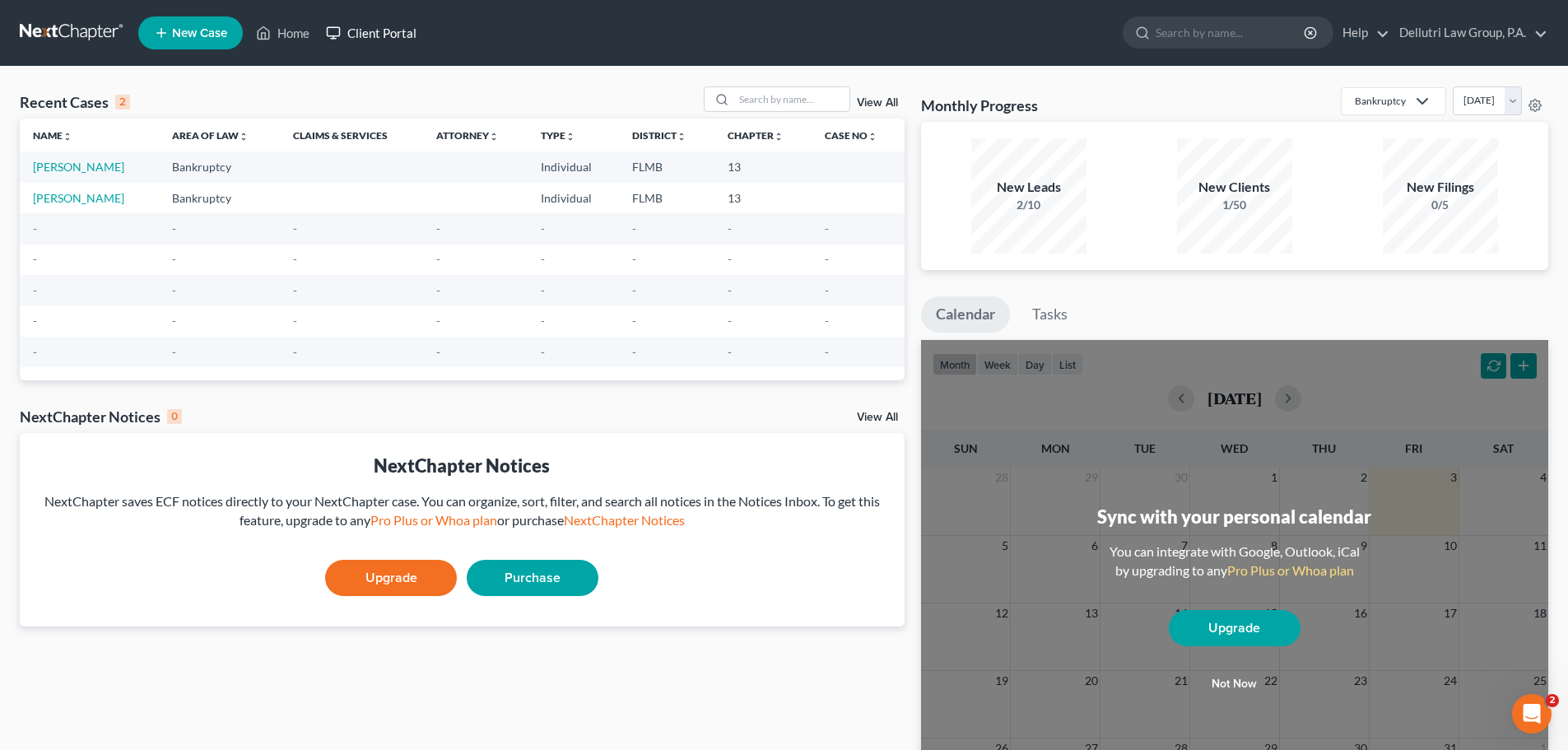
click at [361, 29] on link "Client Portal" at bounding box center [371, 33] width 107 height 30
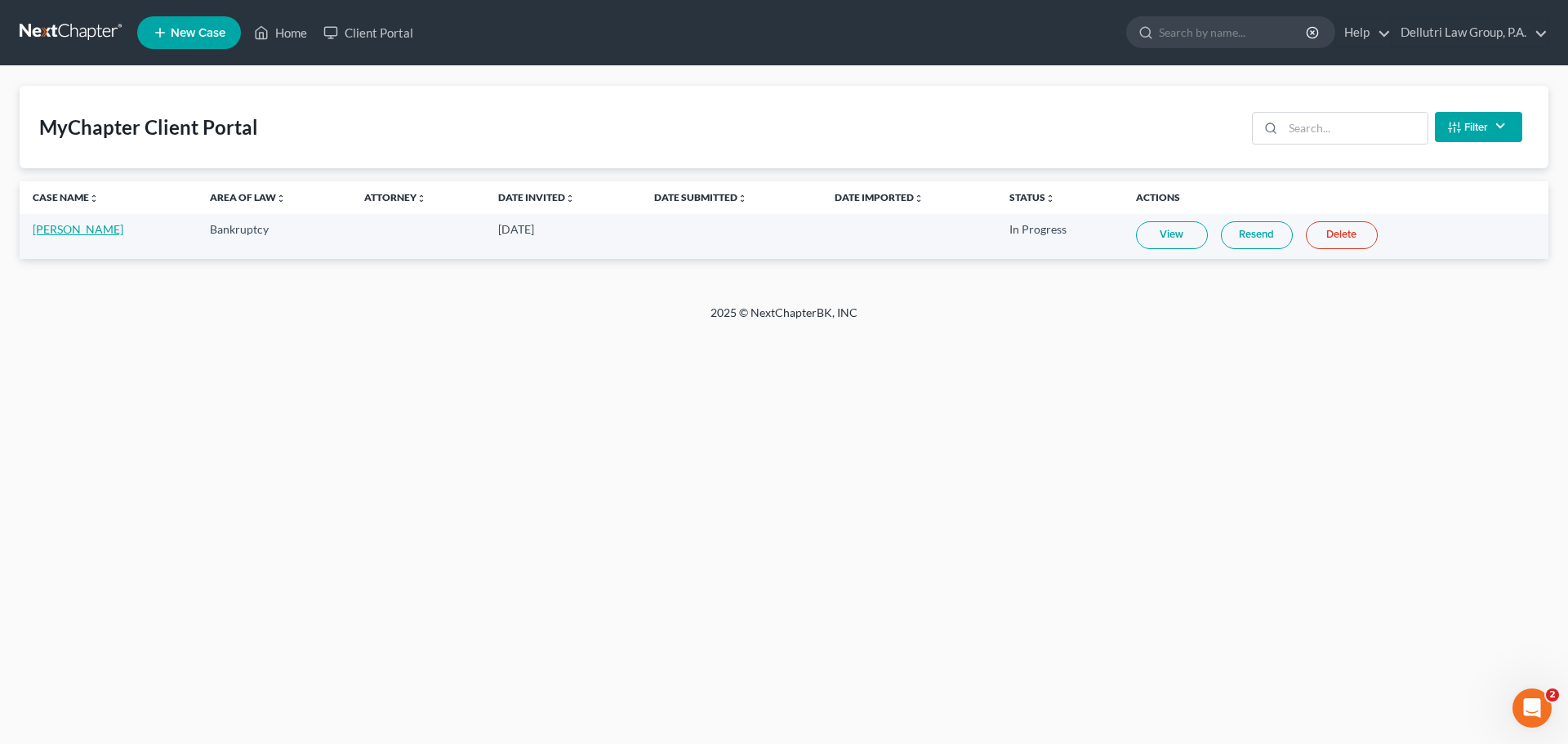
click at [66, 226] on link "[PERSON_NAME]" at bounding box center [78, 229] width 90 height 14
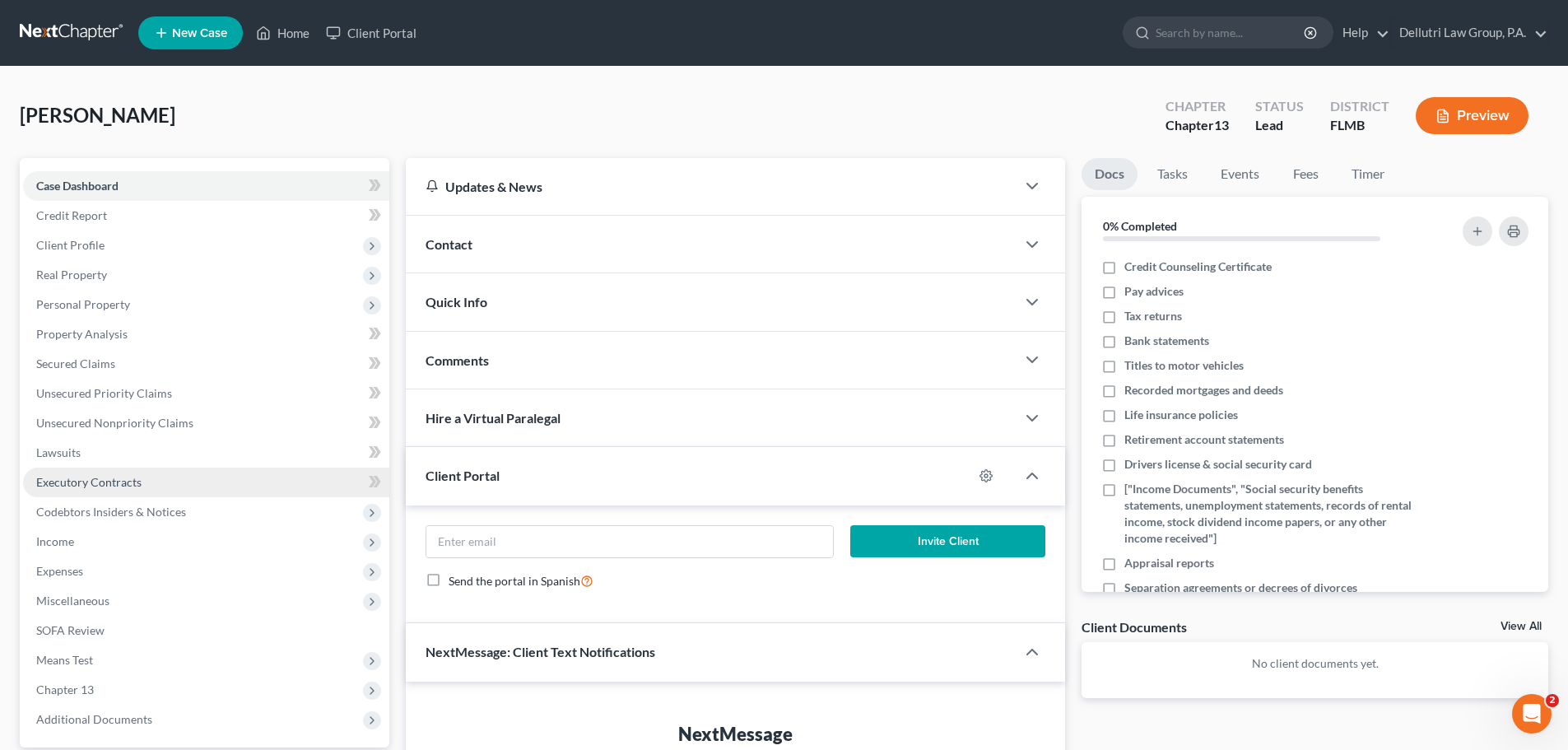
click at [84, 481] on span "Executory Contracts" at bounding box center [89, 482] width 105 height 14
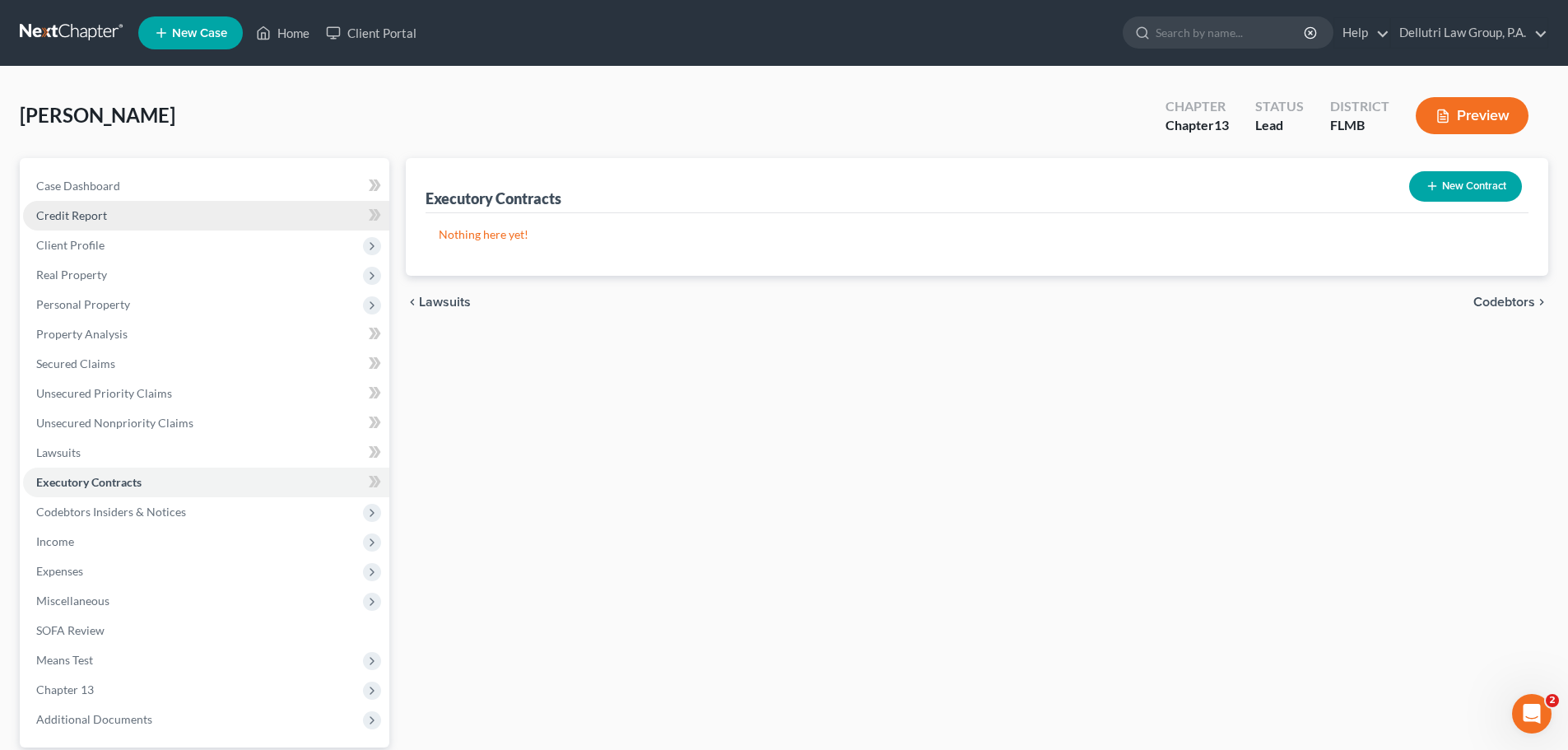
click at [98, 224] on link "Credit Report" at bounding box center [206, 216] width 367 height 30
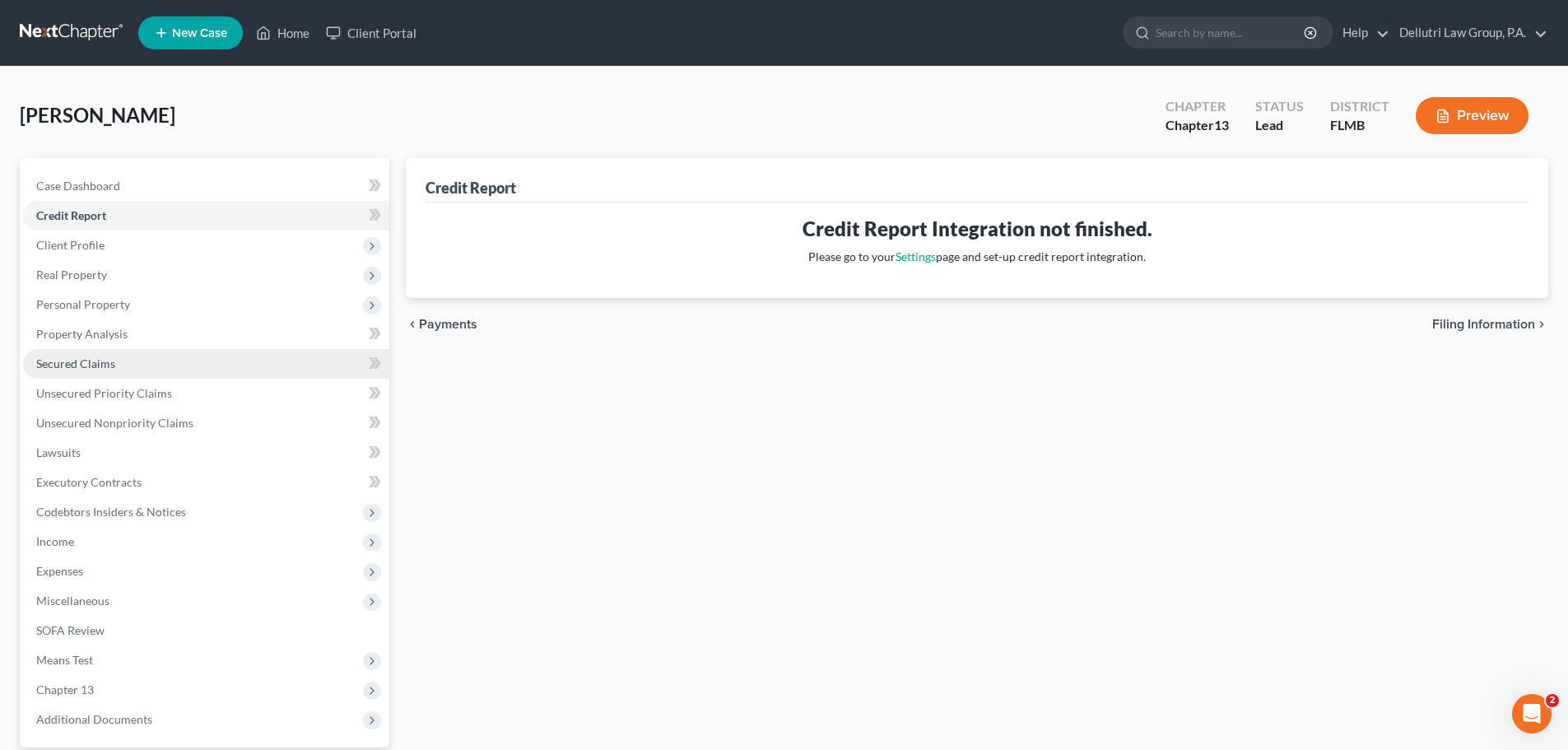
click at [92, 365] on span "Secured Claims" at bounding box center [75, 363] width 79 height 14
